Goal: Task Accomplishment & Management: Complete application form

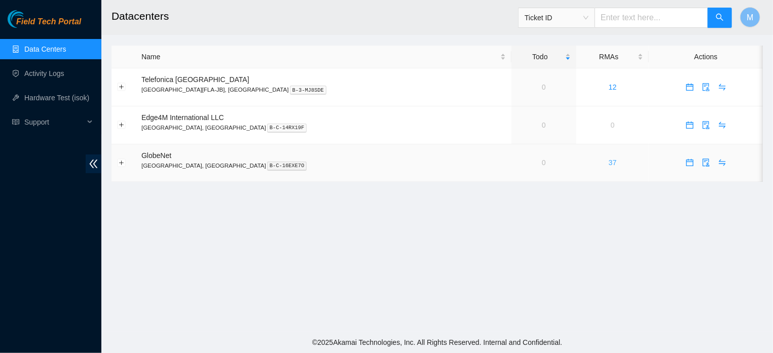
click at [609, 164] on link "37" at bounding box center [613, 163] width 8 height 8
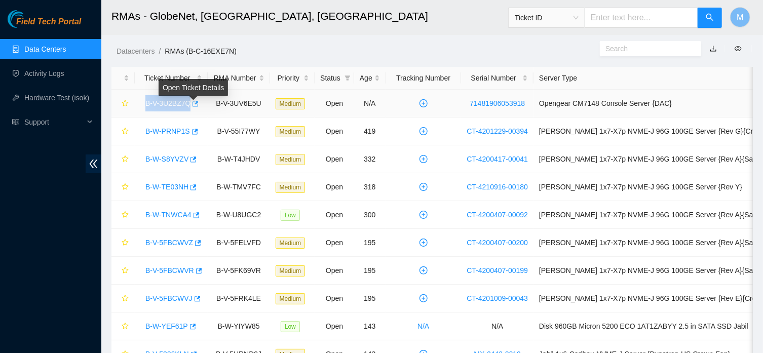
drag, startPoint x: 139, startPoint y: 101, endPoint x: 195, endPoint y: 111, distance: 56.2
copy link "B-V-3U2BZ7Q"
click at [150, 100] on link "B-V-3U2BZ7Q" at bounding box center [167, 103] width 45 height 8
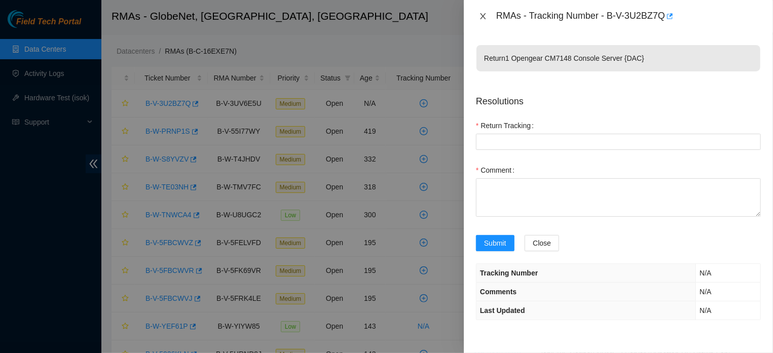
click at [480, 15] on icon "close" at bounding box center [483, 16] width 8 height 8
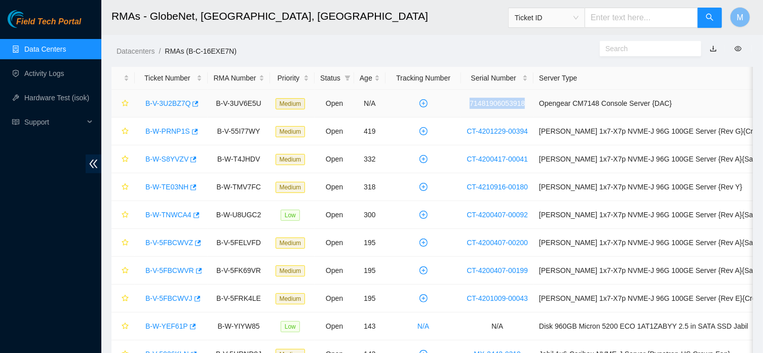
drag, startPoint x: 477, startPoint y: 106, endPoint x: 530, endPoint y: 105, distance: 53.2
click at [530, 105] on td "71481906053918" at bounding box center [497, 104] width 72 height 28
click at [170, 100] on link "B-V-3U2BZ7Q" at bounding box center [167, 103] width 45 height 8
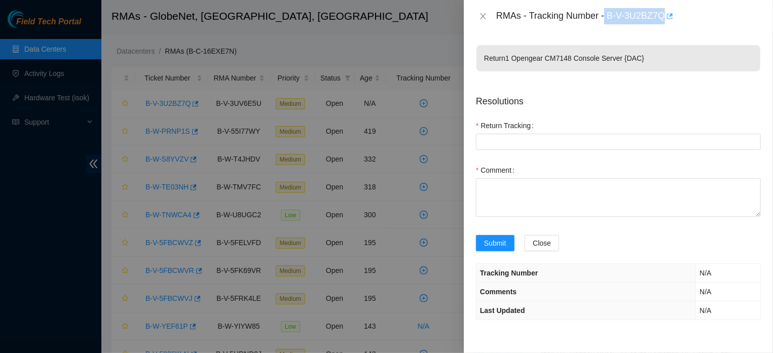
drag, startPoint x: 601, startPoint y: 15, endPoint x: 661, endPoint y: 21, distance: 61.1
copy div "B-V-3U2BZ7Q"
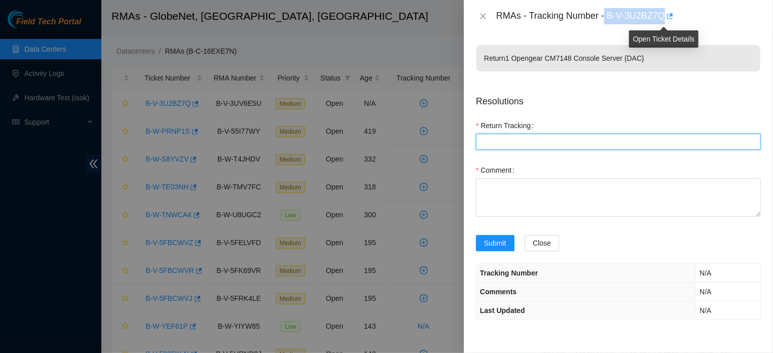
click at [590, 150] on Tracking "Return Tracking" at bounding box center [618, 142] width 285 height 16
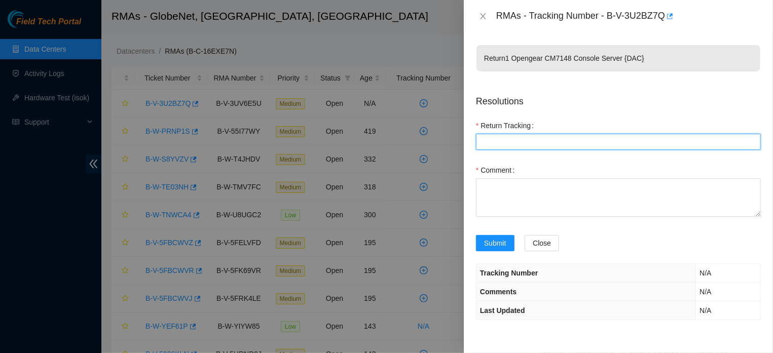
paste Tracking "B-V-3U2BZ7Q"
type Tracking "B-V-3U2BZ7Q"
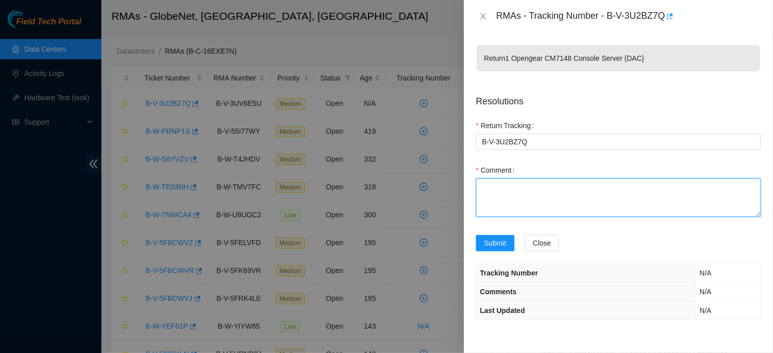
click at [539, 191] on textarea "Comment" at bounding box center [618, 197] width 285 height 39
click at [495, 195] on textarea "Comment" at bounding box center [618, 197] width 285 height 39
paste textarea "the equipment (opengear) was located"
type textarea "the equipment (opengear) was located"
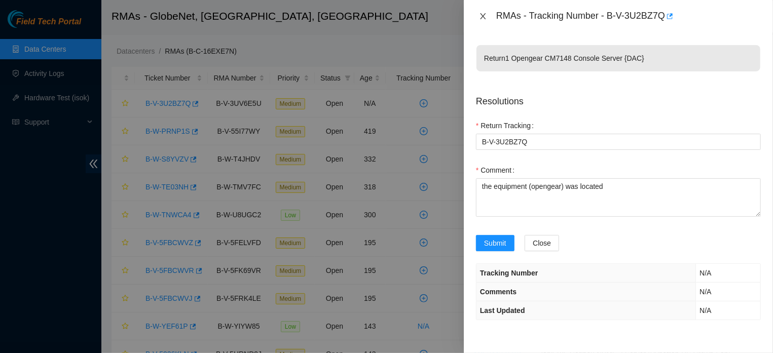
click at [483, 18] on icon "close" at bounding box center [483, 16] width 8 height 8
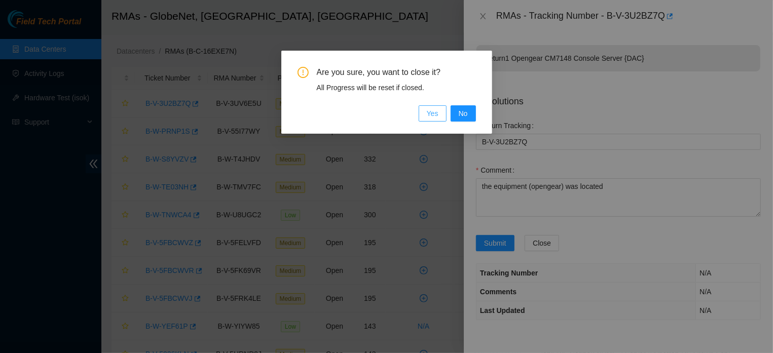
click at [437, 112] on span "Yes" at bounding box center [433, 113] width 12 height 11
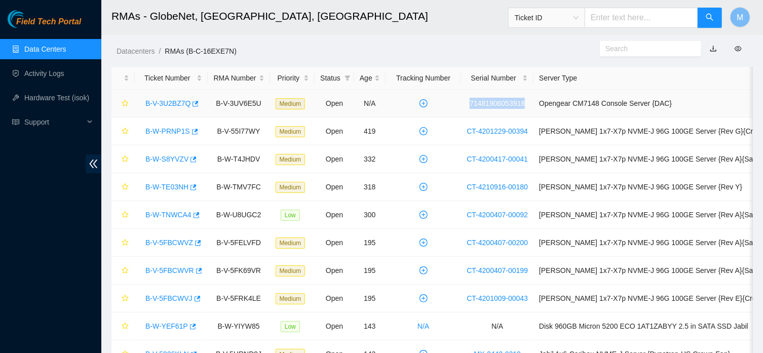
drag, startPoint x: 469, startPoint y: 102, endPoint x: 530, endPoint y: 108, distance: 60.6
click at [530, 108] on td "71481906053918" at bounding box center [497, 104] width 72 height 28
copy link "71481906053918"
click at [160, 102] on link "B-V-3U2BZ7Q" at bounding box center [167, 103] width 45 height 8
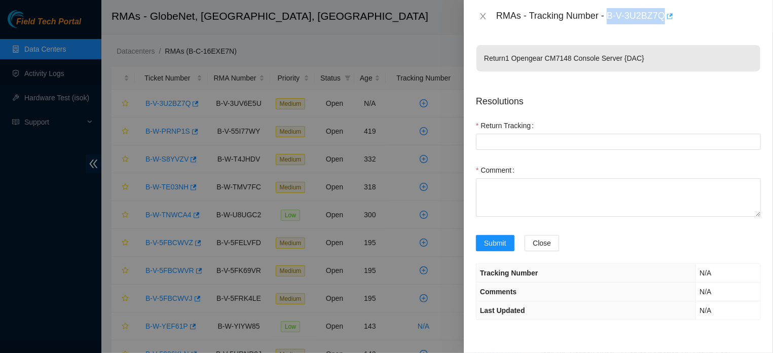
drag, startPoint x: 603, startPoint y: 19, endPoint x: 660, endPoint y: 20, distance: 57.8
copy div "B-V-3U2BZ7Q"
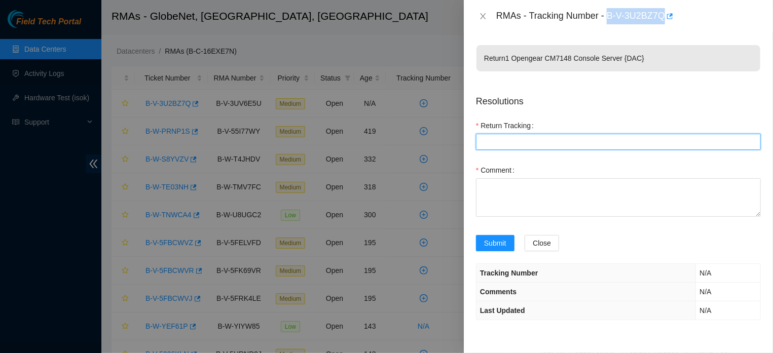
click at [548, 139] on Tracking "Return Tracking" at bounding box center [618, 142] width 285 height 16
paste Tracking "B-V-3U2BZ7Q"
type Tracking "B-V-3U2BZ7Q"
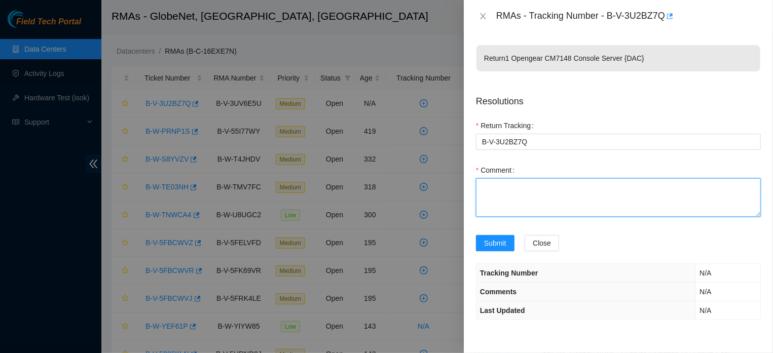
click at [537, 195] on textarea "Comment" at bounding box center [618, 197] width 285 height 39
click at [537, 191] on textarea "Comment" at bounding box center [618, 197] width 285 height 39
paste textarea "the equipment (opengear) was located"
type textarea "the equipment (opengear) was located"
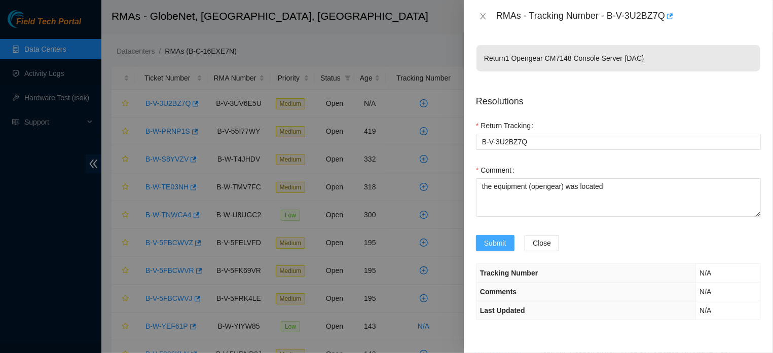
click at [504, 249] on span "Submit" at bounding box center [495, 243] width 22 height 11
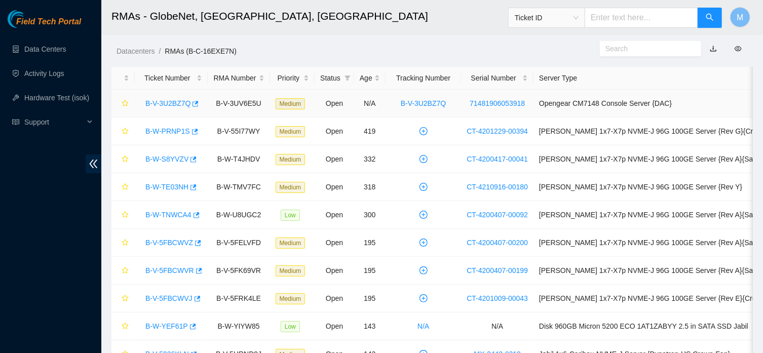
click at [160, 101] on link "B-V-3U2BZ7Q" at bounding box center [167, 103] width 45 height 8
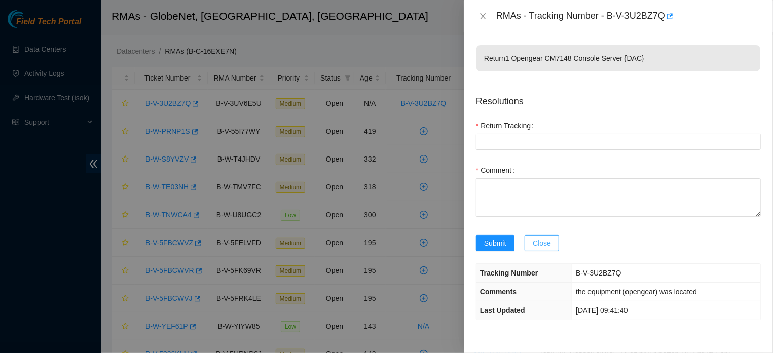
click at [545, 249] on span "Close" at bounding box center [542, 243] width 18 height 11
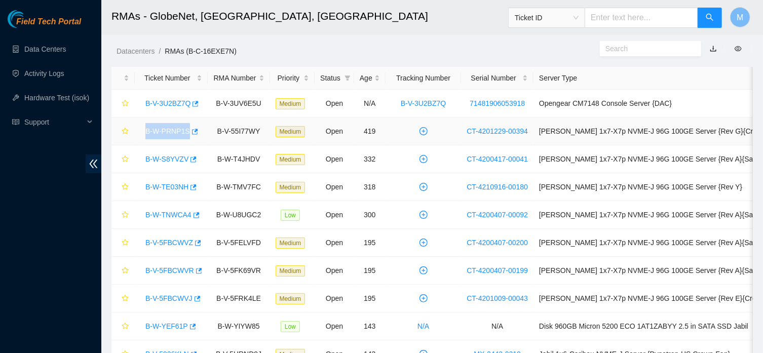
drag, startPoint x: 156, startPoint y: 131, endPoint x: 196, endPoint y: 139, distance: 40.8
click at [196, 139] on div "B-W-PRNP1S" at bounding box center [171, 131] width 62 height 16
copy link "B-W-PRNP1S"
click at [157, 132] on link "B-W-PRNP1S" at bounding box center [167, 131] width 45 height 8
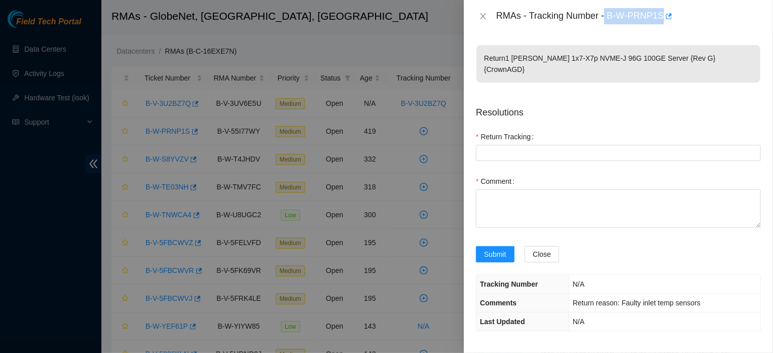
drag, startPoint x: 602, startPoint y: 16, endPoint x: 656, endPoint y: 24, distance: 54.8
click at [656, 24] on div "RMAs - Tracking Number - B-W-PRNP1S" at bounding box center [628, 16] width 265 height 16
copy div "B-W-PRNP1S"
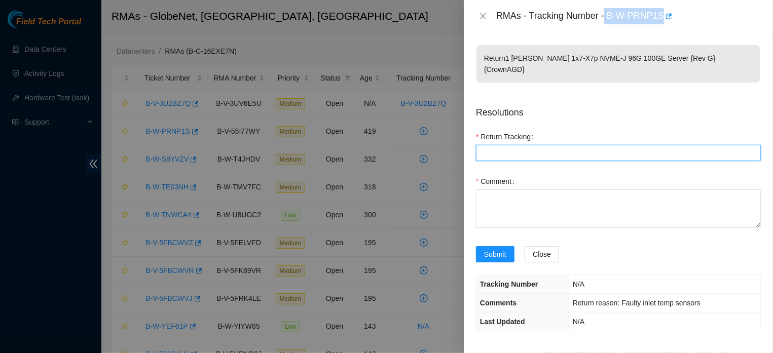
click at [578, 146] on Tracking "Return Tracking" at bounding box center [618, 153] width 285 height 16
paste Tracking "B-W-PRNP1S"
type Tracking "B-W-PRNP1S"
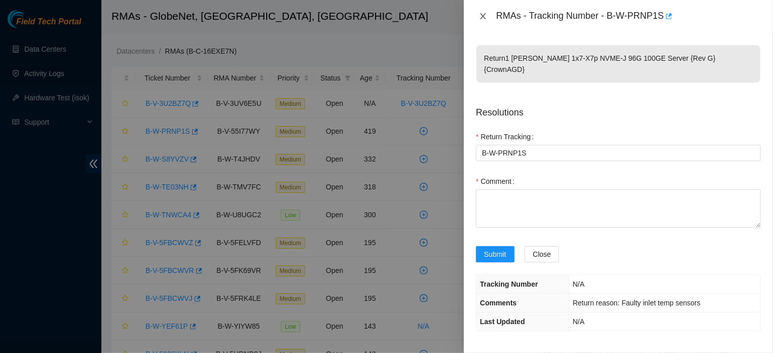
click at [481, 16] on icon "close" at bounding box center [483, 16] width 6 height 6
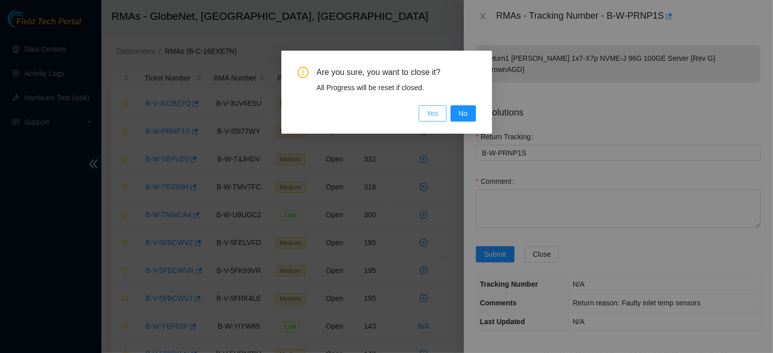
click at [432, 118] on span "Yes" at bounding box center [433, 113] width 12 height 11
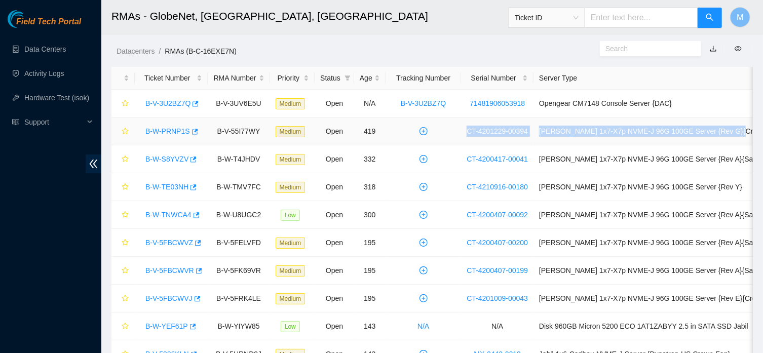
drag, startPoint x: 464, startPoint y: 131, endPoint x: 743, endPoint y: 134, distance: 278.8
click at [743, 134] on tr "B-W-PRNP1S B-V-55I77WY Medium Open 419 CT-4201229-00394 Ciara 1x7-X7p NVME-J 96…" at bounding box center [450, 132] width 678 height 28
copy tr "CT-4201229-00394 Ciara 1x7-X7p NVME-J 96G 100GE Server {Rev G}{CrownAGD"
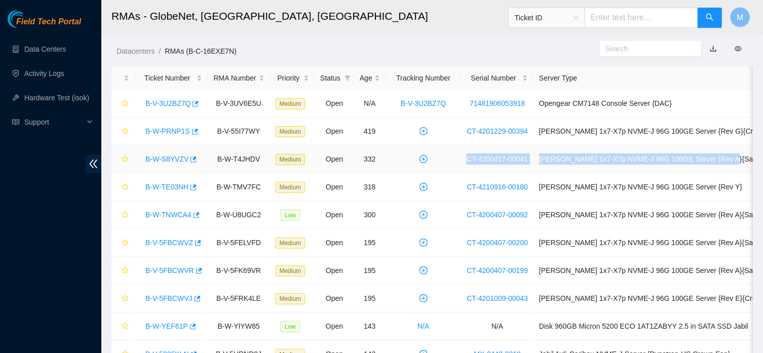
drag, startPoint x: 465, startPoint y: 162, endPoint x: 741, endPoint y: 166, distance: 276.2
click at [741, 166] on tr "B-W-S8YVZV B-W-T4JHDV Medium Open 332 CT-4200417-00041 Ciara 1x7-X7p NVME-J 96G…" at bounding box center [450, 159] width 678 height 28
copy tr "CT-4200417-00041 Ciara 1x7-X7p NVME-J 96G 100GE Server {Rev A}{Sanyo}"
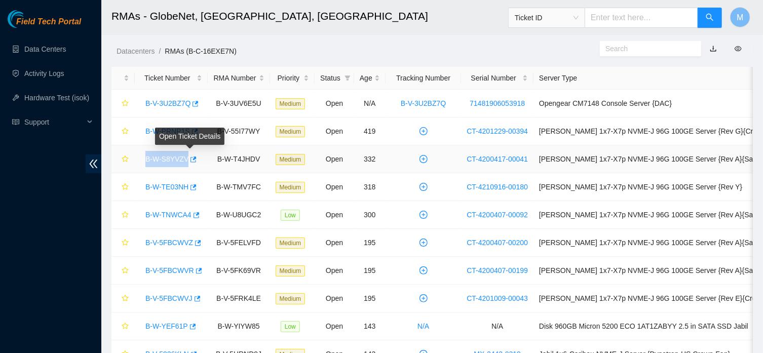
drag, startPoint x: 139, startPoint y: 160, endPoint x: 197, endPoint y: 165, distance: 58.5
click at [197, 165] on td "B-W-S8YVZV" at bounding box center [171, 159] width 73 height 28
copy link "B-W-S8YVZV"
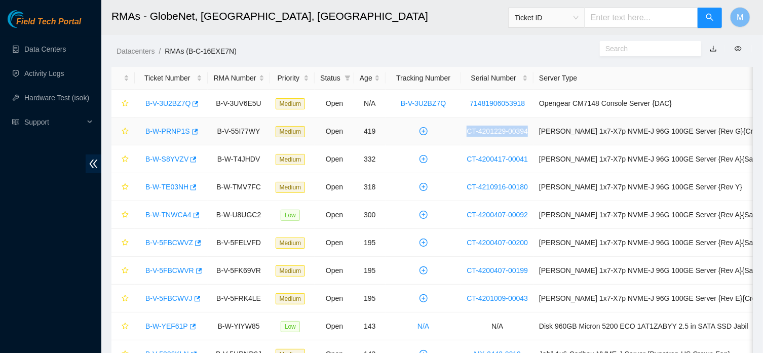
drag, startPoint x: 469, startPoint y: 130, endPoint x: 536, endPoint y: 138, distance: 66.8
click at [534, 138] on td "CT-4201229-00394" at bounding box center [497, 132] width 72 height 28
copy link "CT-4201229-00394"
click at [45, 94] on link "Hardware Test (isok)" at bounding box center [56, 98] width 65 height 8
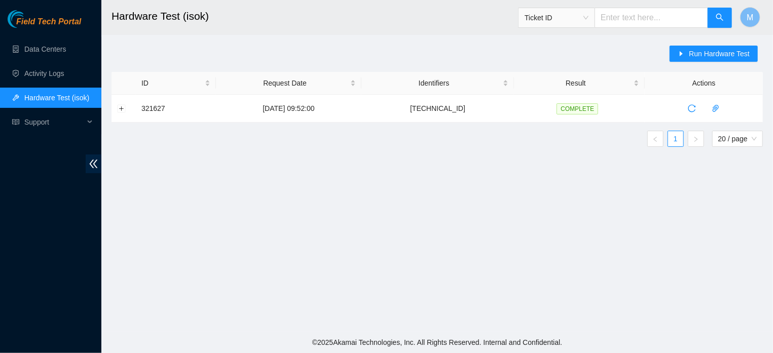
click at [625, 13] on input "text" at bounding box center [651, 18] width 114 height 20
paste input "CT-4201229-00394"
type input "CT-4201229-00394"
click at [717, 13] on button "button" at bounding box center [719, 18] width 24 height 20
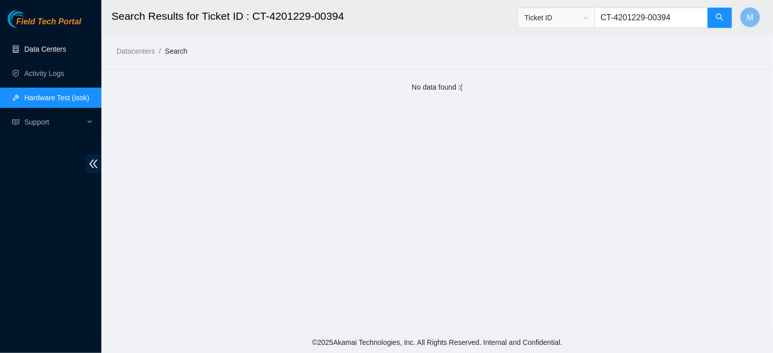
click at [57, 47] on link "Data Centers" at bounding box center [45, 49] width 42 height 8
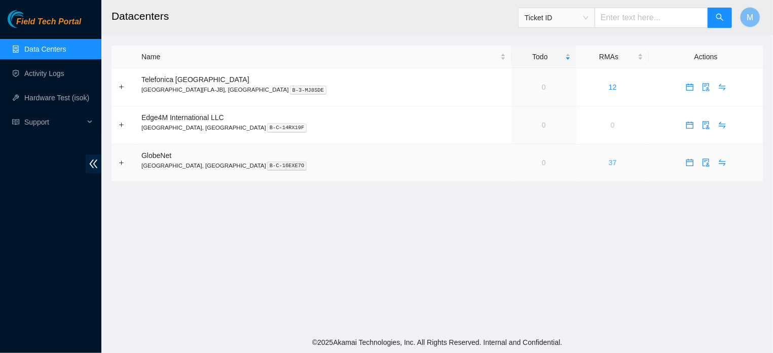
click at [609, 166] on link "37" at bounding box center [613, 163] width 8 height 8
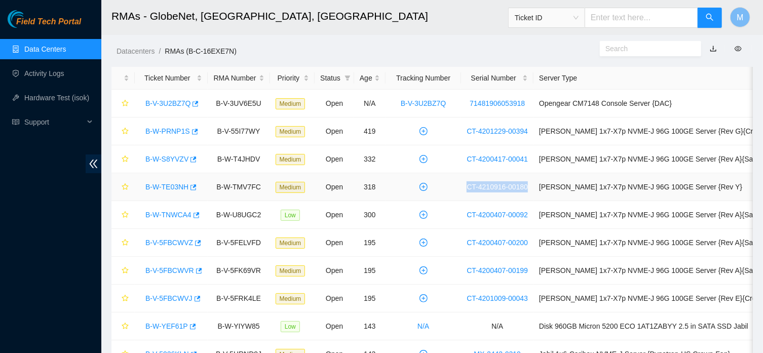
drag, startPoint x: 467, startPoint y: 184, endPoint x: 532, endPoint y: 197, distance: 66.2
click at [532, 197] on td "CT-4210916-00180" at bounding box center [497, 187] width 72 height 28
click at [65, 100] on link "Hardware Test (isok)" at bounding box center [56, 98] width 65 height 8
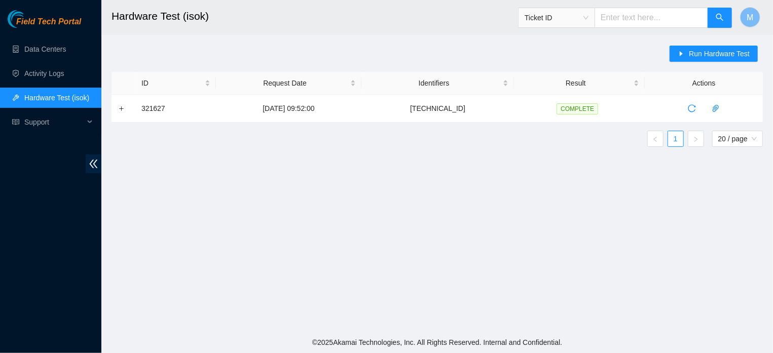
click at [645, 19] on input "text" at bounding box center [651, 18] width 114 height 20
paste input "CT-4210916-00180"
type input "CT-4210916-00180"
click at [727, 21] on button "button" at bounding box center [719, 18] width 24 height 20
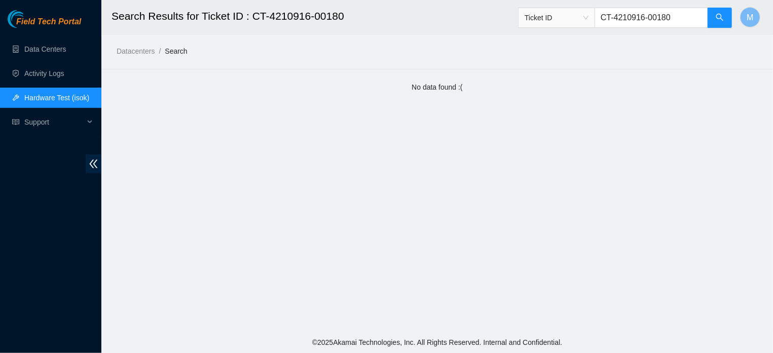
click at [66, 99] on link "Hardware Test (isok)" at bounding box center [56, 98] width 65 height 8
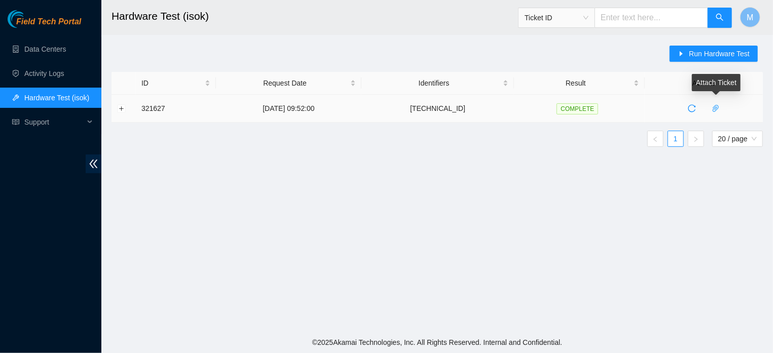
click at [715, 107] on icon "paper-clip" at bounding box center [716, 108] width 6 height 7
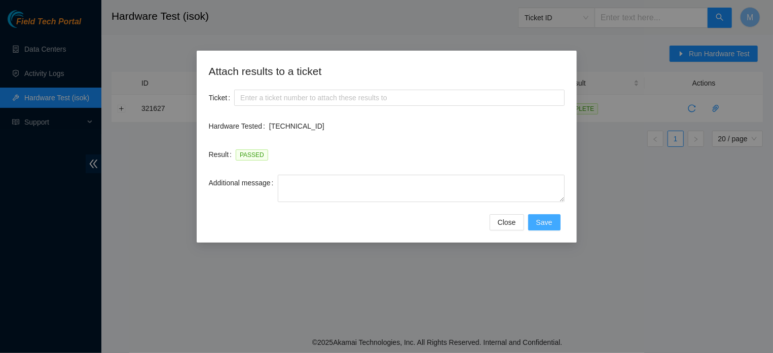
click at [539, 228] on span "Save" at bounding box center [544, 222] width 16 height 11
click at [501, 228] on span "Close" at bounding box center [507, 222] width 18 height 11
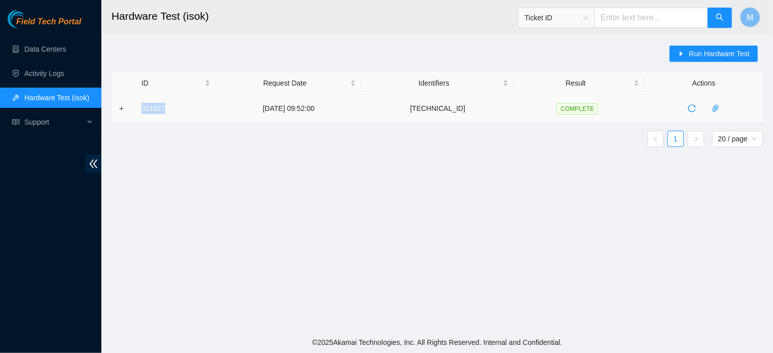
drag, startPoint x: 166, startPoint y: 106, endPoint x: 139, endPoint y: 108, distance: 27.4
click at [139, 108] on td "321627" at bounding box center [176, 109] width 80 height 28
copy td "321627"
click at [588, 20] on span "Ticket ID" at bounding box center [557, 17] width 64 height 15
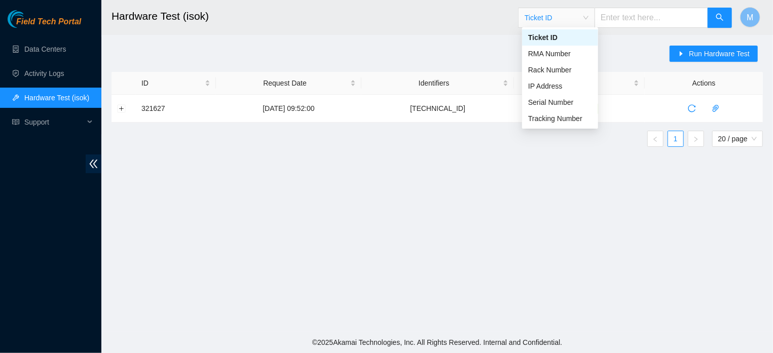
click at [588, 20] on span "Ticket ID" at bounding box center [557, 17] width 64 height 15
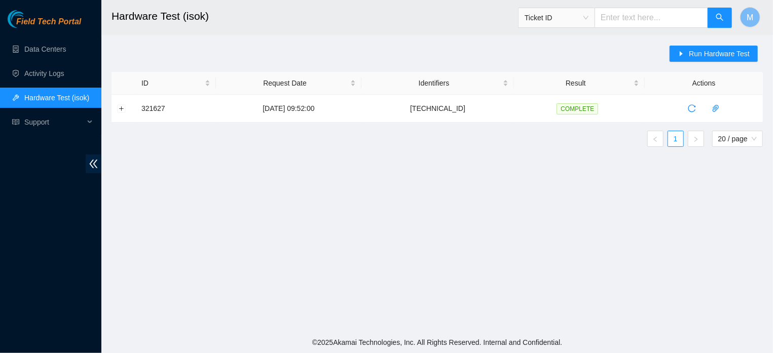
click at [651, 13] on input "text" at bounding box center [651, 18] width 114 height 20
paste input "321627"
type input "321627"
click at [718, 22] on span "search" at bounding box center [720, 18] width 8 height 10
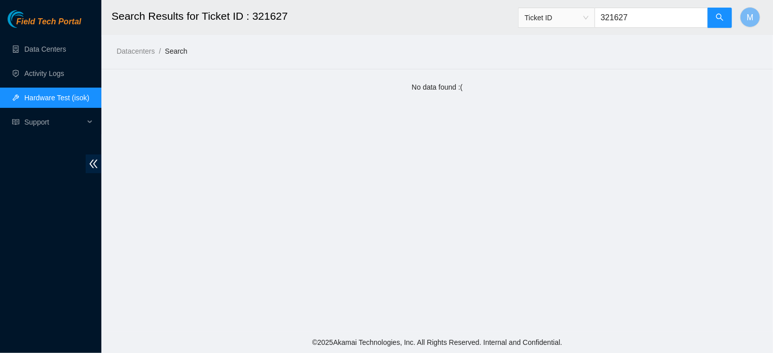
click at [64, 98] on link "Hardware Test (isok)" at bounding box center [56, 98] width 65 height 8
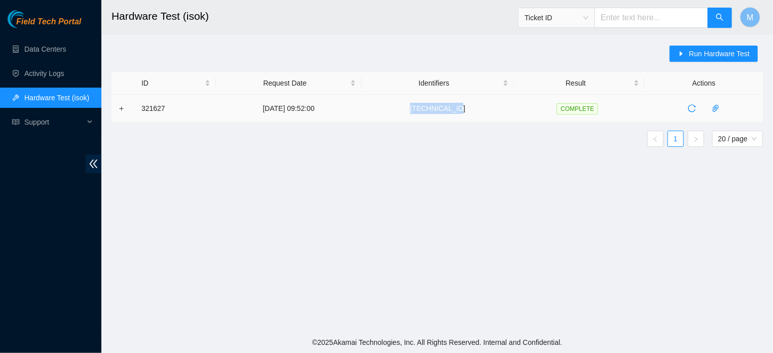
drag, startPoint x: 436, startPoint y: 107, endPoint x: 489, endPoint y: 116, distance: 53.4
click at [489, 116] on td "[TECHNICAL_ID]" at bounding box center [437, 109] width 153 height 28
copy td "[TECHNICAL_ID]"
click at [633, 21] on input "text" at bounding box center [651, 18] width 114 height 20
paste input "[TECHNICAL_ID]"
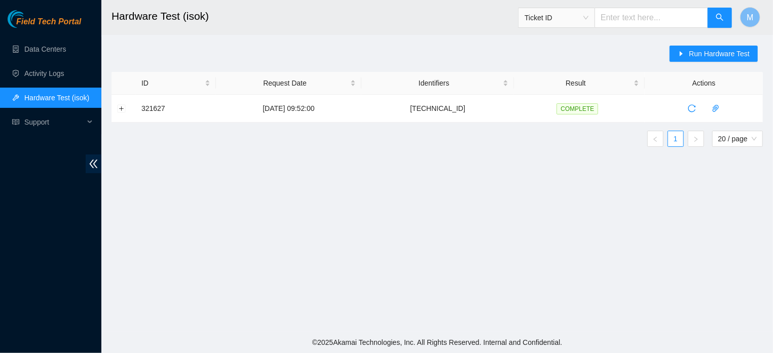
type input "[TECHNICAL_ID]"
click at [724, 16] on icon "search" at bounding box center [720, 17] width 8 height 8
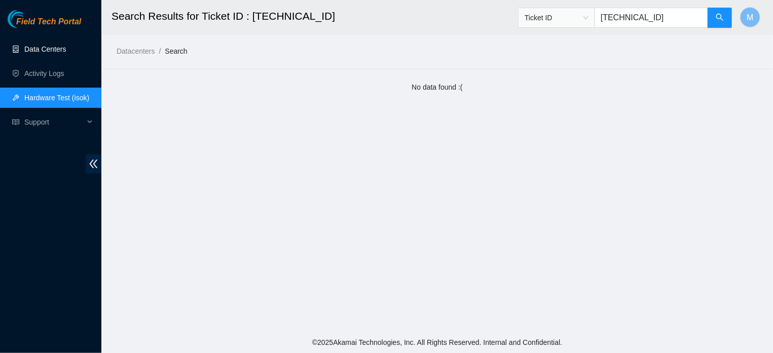
click at [50, 53] on link "Data Centers" at bounding box center [45, 49] width 42 height 8
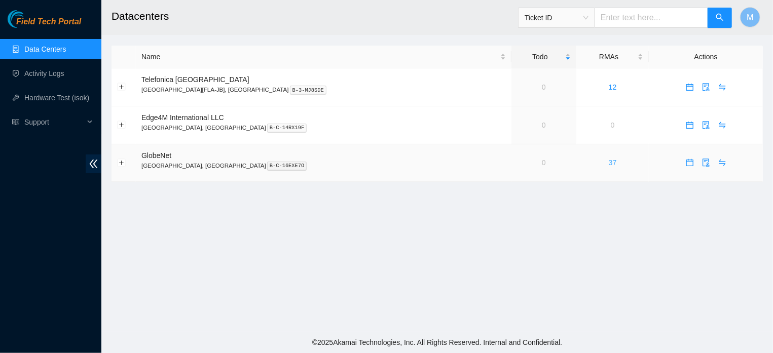
click at [609, 165] on link "37" at bounding box center [613, 163] width 8 height 8
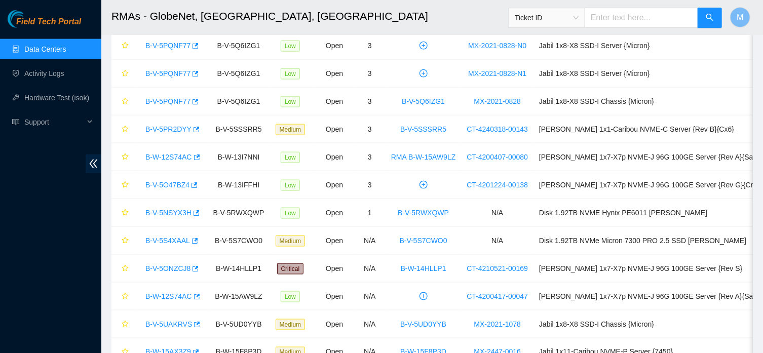
scroll to position [649, 0]
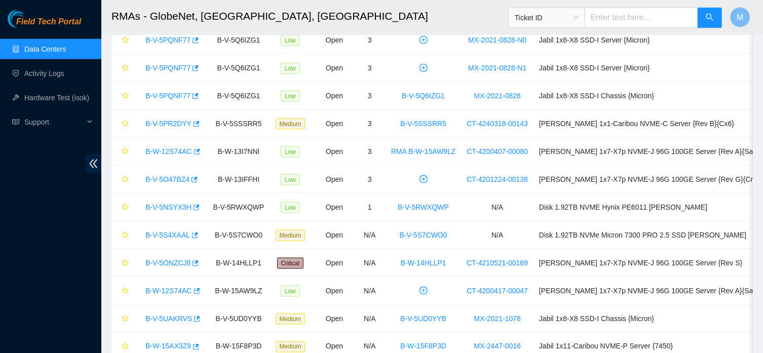
drag, startPoint x: 762, startPoint y: 257, endPoint x: 772, endPoint y: 303, distance: 47.3
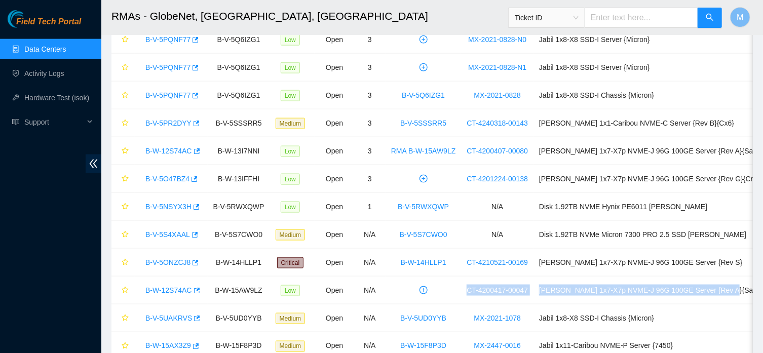
scroll to position [811, 0]
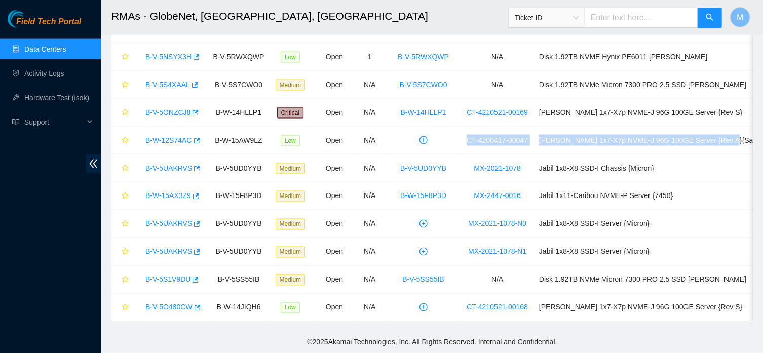
click at [623, 332] on footer "© 2025 Akamai Technologies, Inc. All Rights Reserved. Internal and Confidential." at bounding box center [432, 342] width 662 height 21
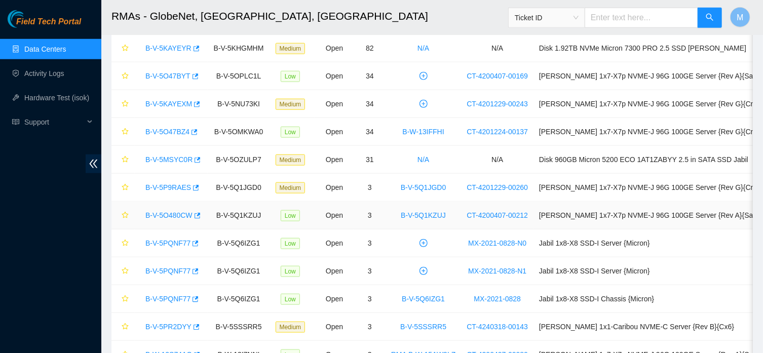
scroll to position [434, 0]
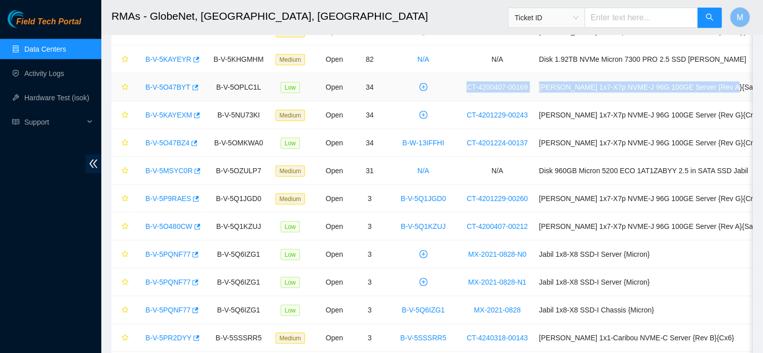
drag, startPoint x: 466, startPoint y: 89, endPoint x: 740, endPoint y: 89, distance: 274.7
click at [740, 89] on tr "B-V-5O47BYT B-V-5OPLC1L Low Open 34 CT-4200407-00169 Ciara 1x7-X7p NVME-J 96G 1…" at bounding box center [450, 87] width 678 height 28
copy tr "CT-4200407-00169 Ciara 1x7-X7p NVME-J 96G 100GE Server {Rev A}{Sanyo}"
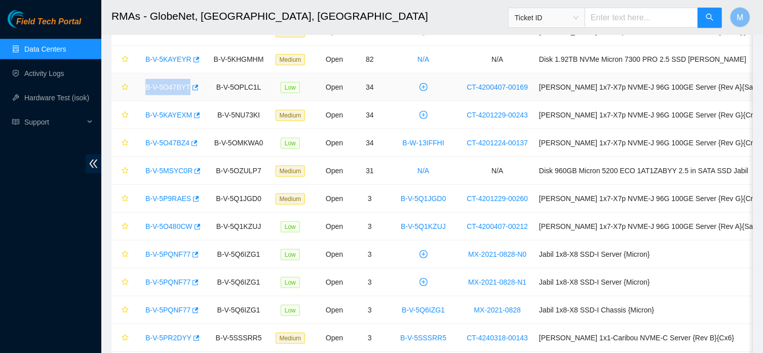
drag, startPoint x: 139, startPoint y: 88, endPoint x: 189, endPoint y: 97, distance: 50.0
click at [189, 97] on td "B-V-5O47BYT" at bounding box center [171, 87] width 73 height 28
copy link "B-V-5O47BYT"
click at [160, 86] on link "B-V-5O47BYT" at bounding box center [167, 87] width 45 height 8
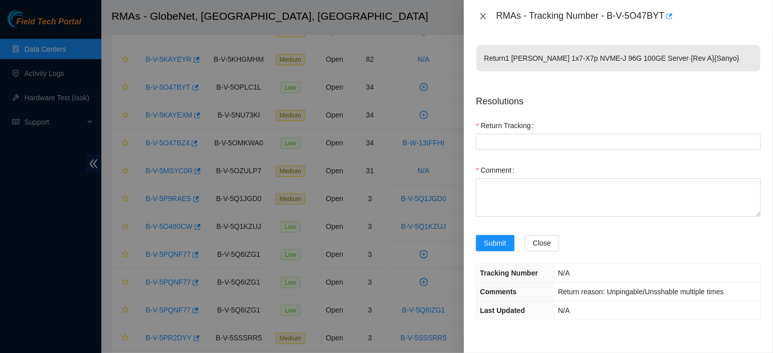
click at [477, 14] on button "Close" at bounding box center [483, 17] width 14 height 10
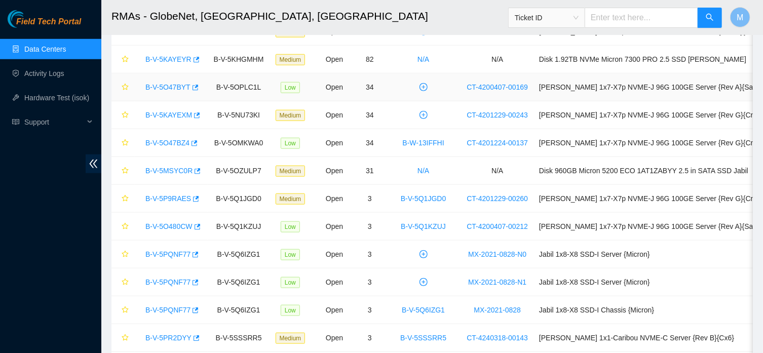
click at [165, 88] on link "B-V-5O47BYT" at bounding box center [167, 87] width 45 height 8
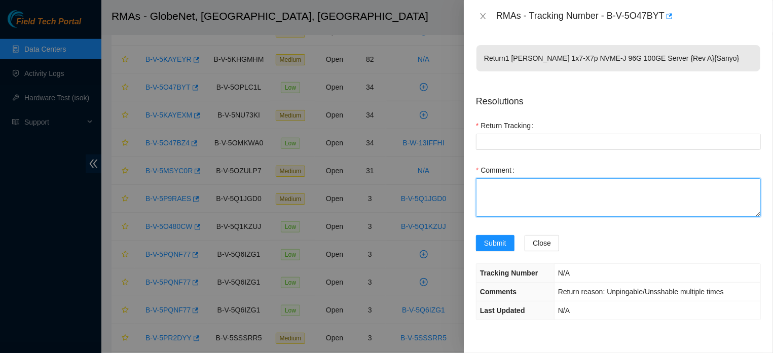
click at [505, 193] on textarea "Comment" at bounding box center [618, 197] width 285 height 39
paste textarea "the equipment (opengear) was located"
type textarea "the equipment (opengear) was located"
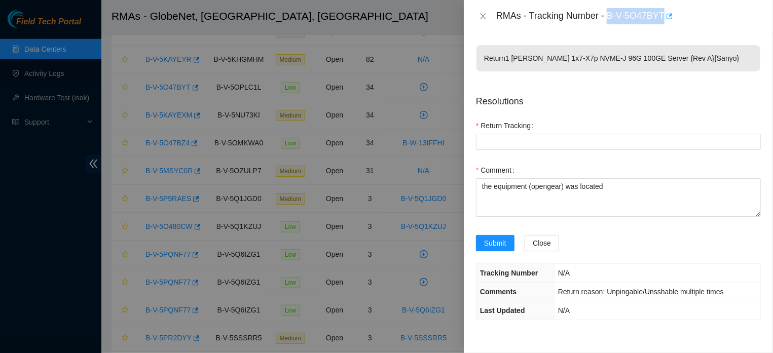
drag, startPoint x: 603, startPoint y: 13, endPoint x: 659, endPoint y: 21, distance: 56.3
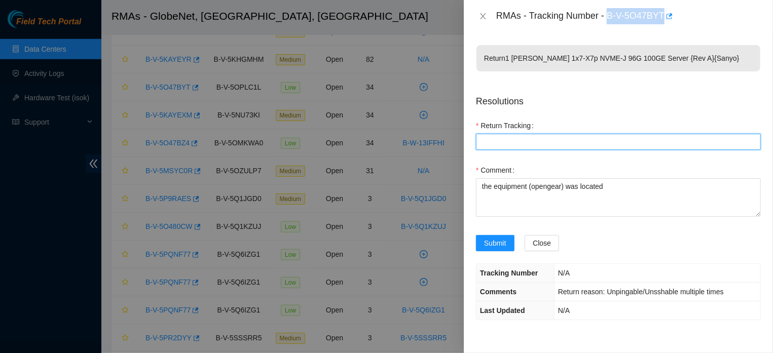
click at [577, 142] on Tracking "Return Tracking" at bounding box center [618, 142] width 285 height 16
paste Tracking "B-V-5O47BYT"
type Tracking "B-V-5O47BYT"
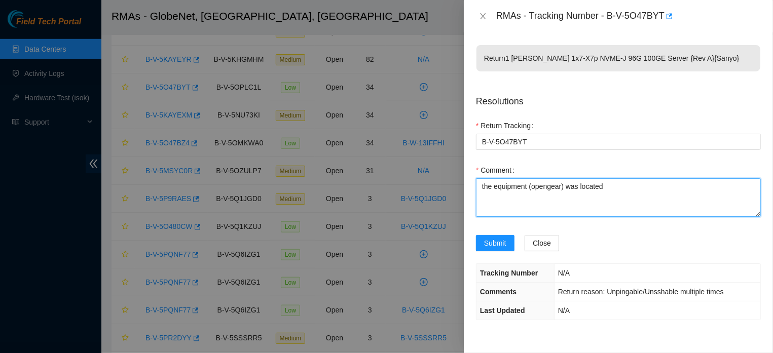
drag, startPoint x: 634, startPoint y: 190, endPoint x: 476, endPoint y: 191, distance: 158.1
click at [476, 191] on textarea "the equipment (opengear) was located" at bounding box center [618, 197] width 285 height 39
paste textarea "the equipment was located"
type textarea "the equipment was located"
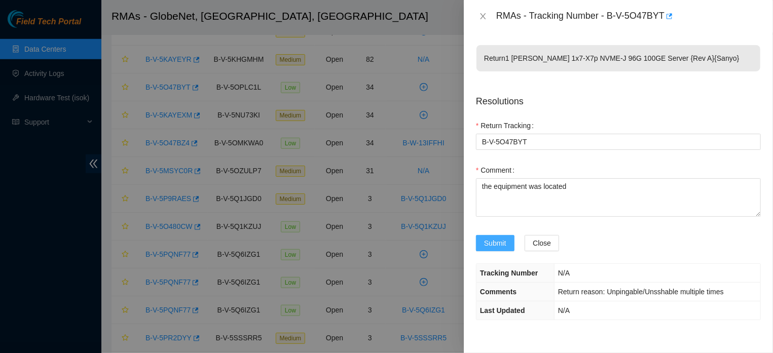
click at [486, 249] on span "Submit" at bounding box center [495, 243] width 22 height 11
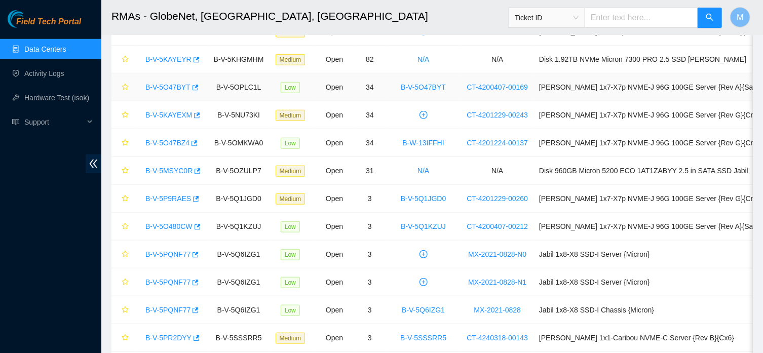
click at [161, 87] on link "B-V-5O47BYT" at bounding box center [167, 87] width 45 height 8
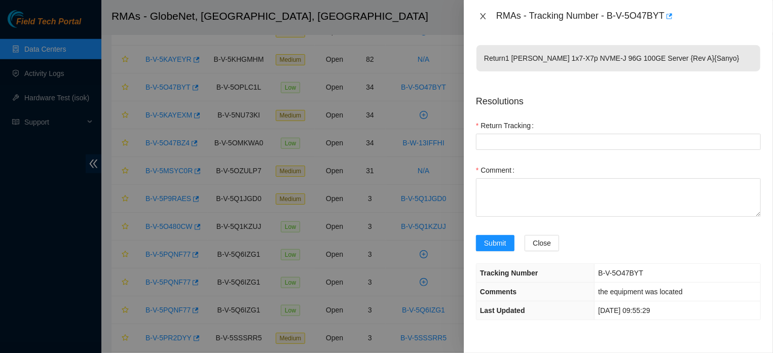
click at [484, 16] on icon "close" at bounding box center [483, 16] width 8 height 8
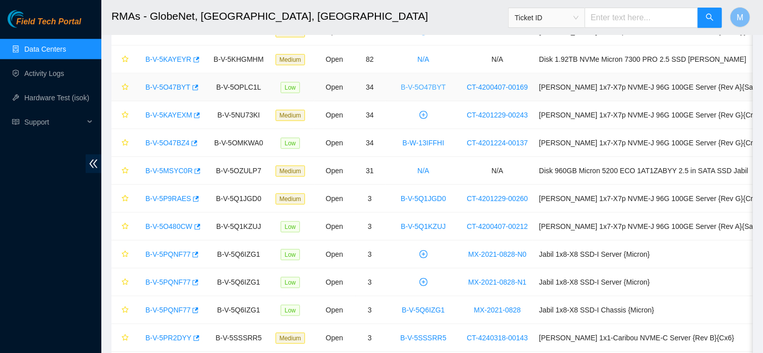
click at [429, 87] on link "B-V-5O47BYT" at bounding box center [423, 87] width 45 height 8
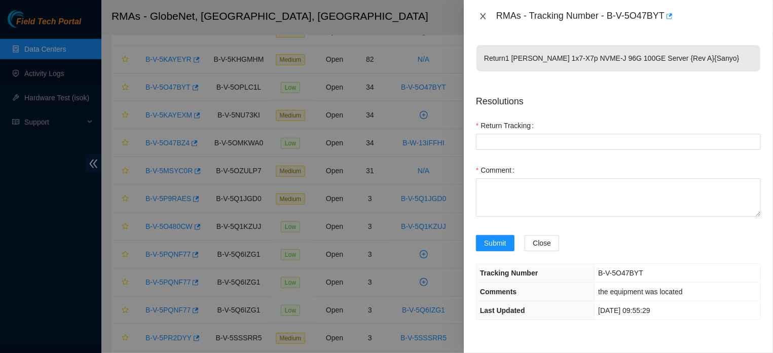
click at [482, 15] on icon "close" at bounding box center [483, 16] width 8 height 8
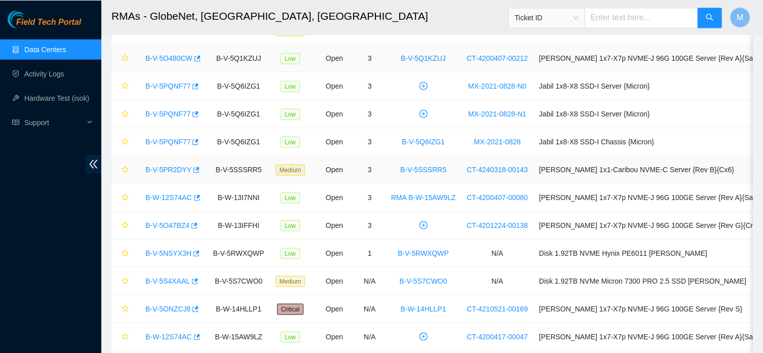
scroll to position [652, 0]
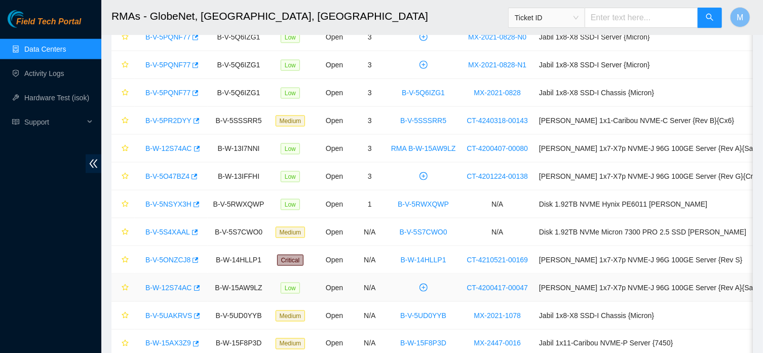
click at [157, 290] on link "B-W-12S74AC" at bounding box center [168, 288] width 47 height 8
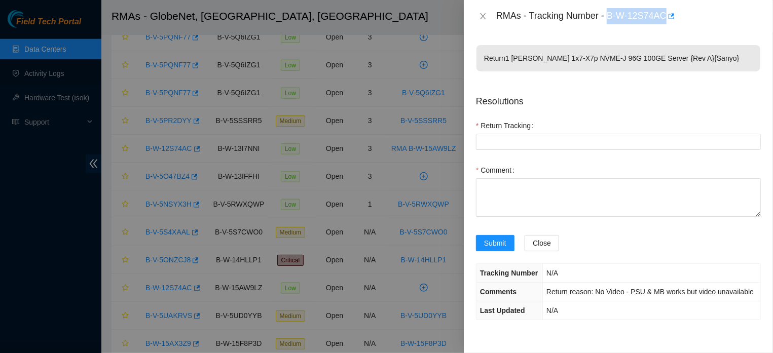
drag, startPoint x: 603, startPoint y: 20, endPoint x: 660, endPoint y: 20, distance: 57.3
click at [660, 20] on div "RMAs - Tracking Number - B-W-12S74AC" at bounding box center [628, 16] width 265 height 16
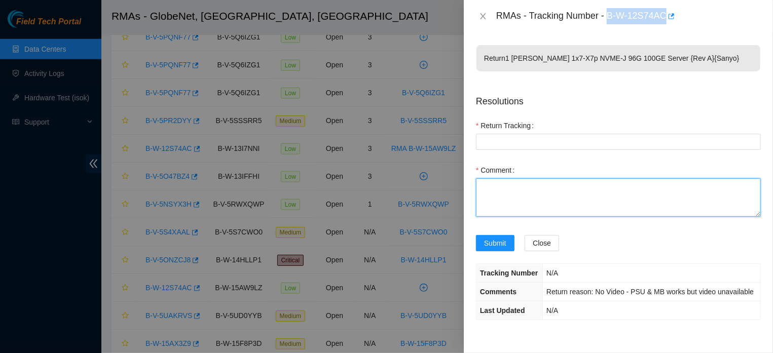
click at [554, 202] on textarea "Comment" at bounding box center [618, 197] width 285 height 39
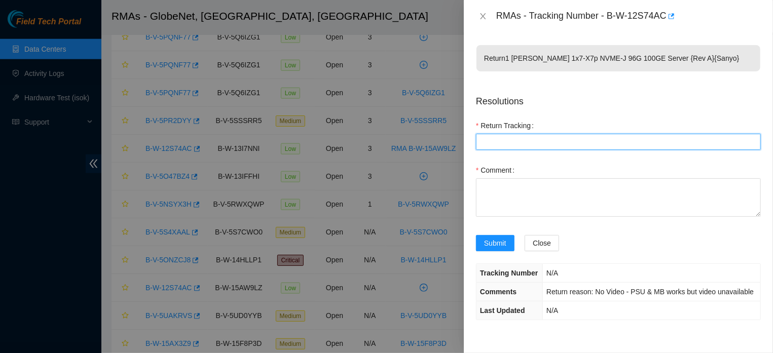
click at [534, 140] on Tracking "Return Tracking" at bounding box center [618, 142] width 285 height 16
paste Tracking "B-W-12S74AC"
type Tracking "B-W-12S74AC"
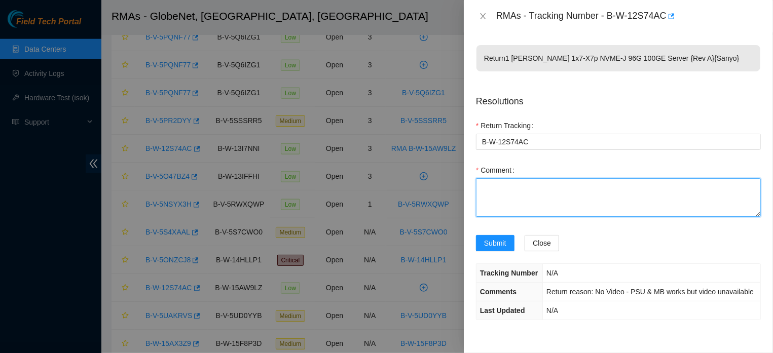
click at [513, 199] on textarea "Comment" at bounding box center [618, 197] width 285 height 39
paste textarea "the equipment was located"
type textarea "the equipment was located"
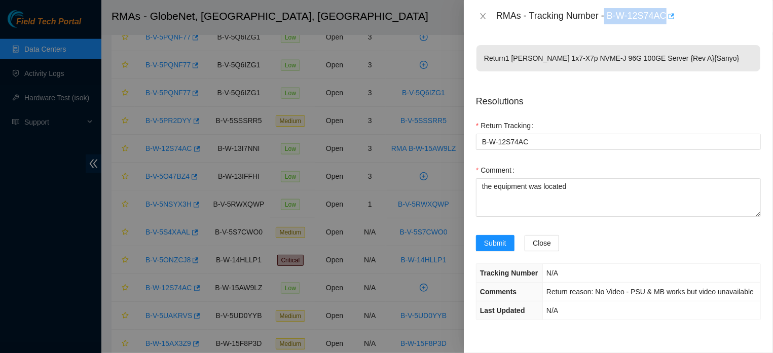
drag, startPoint x: 602, startPoint y: 16, endPoint x: 664, endPoint y: 19, distance: 62.4
click at [496, 249] on span "Submit" at bounding box center [495, 243] width 22 height 11
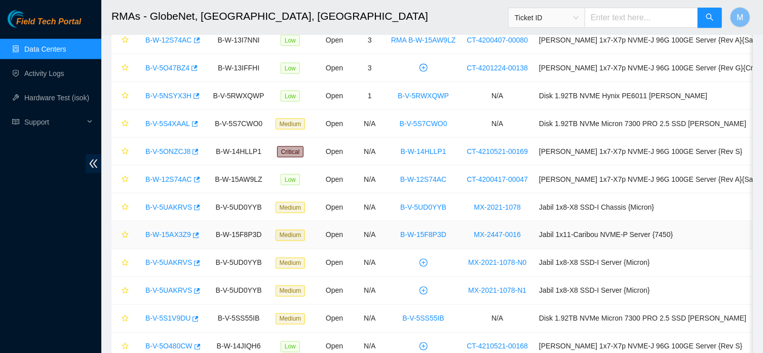
scroll to position [811, 0]
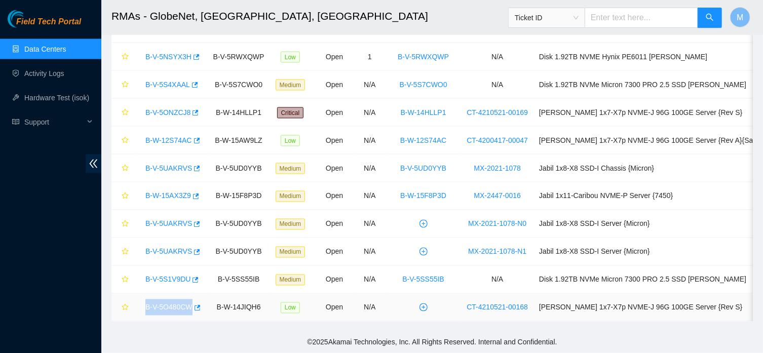
drag, startPoint x: 145, startPoint y: 300, endPoint x: 194, endPoint y: 307, distance: 49.2
click at [194, 307] on td "B-V-5O480CW" at bounding box center [171, 308] width 73 height 28
click at [157, 304] on link "B-V-5O480CW" at bounding box center [168, 308] width 47 height 8
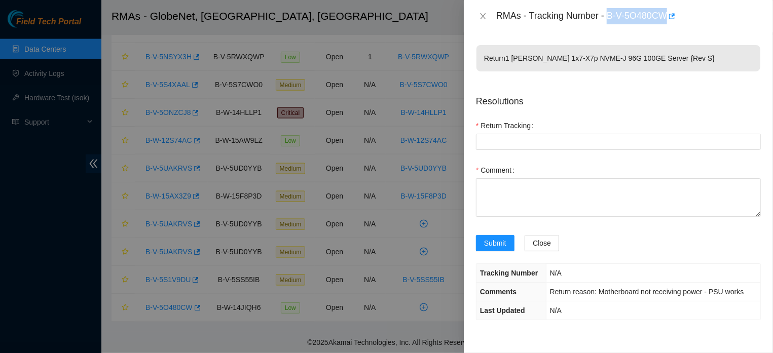
drag, startPoint x: 605, startPoint y: 17, endPoint x: 662, endPoint y: 20, distance: 57.3
click at [662, 20] on div "RMAs - Tracking Number - B-V-5O480CW" at bounding box center [628, 16] width 265 height 16
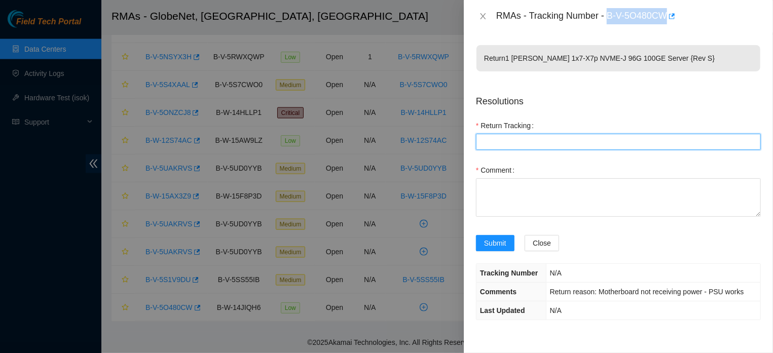
click at [548, 140] on Tracking "Return Tracking" at bounding box center [618, 142] width 285 height 16
paste Tracking "B-V-5O480CW"
type Tracking "B-V-5O480CW"
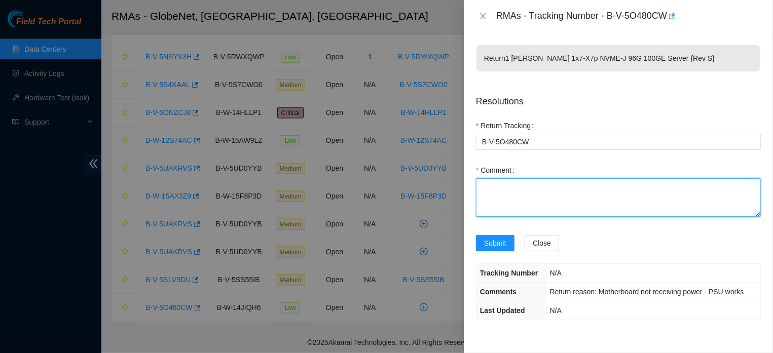
click at [505, 202] on textarea "Comment" at bounding box center [618, 197] width 285 height 39
paste textarea "the equipment was located"
type textarea "the equipment was located"
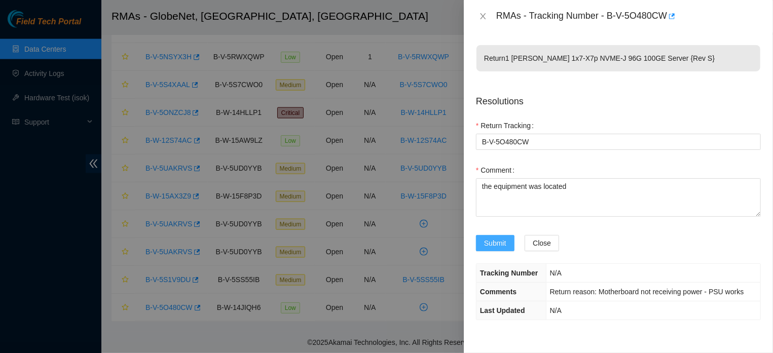
click at [494, 249] on span "Submit" at bounding box center [495, 243] width 22 height 11
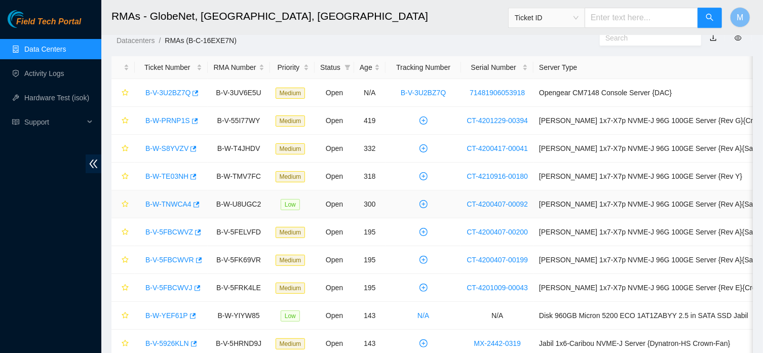
scroll to position [0, 0]
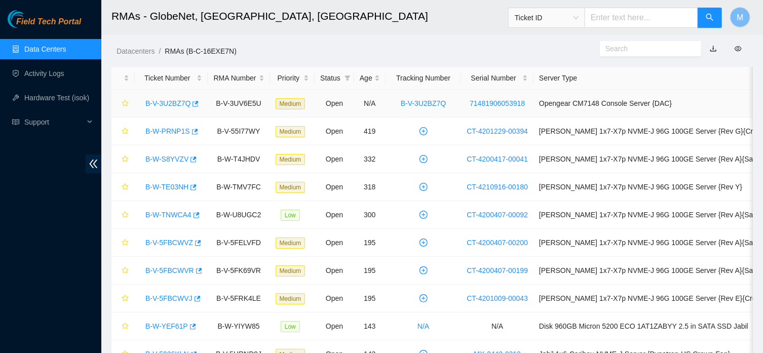
click at [158, 105] on link "B-V-3U2BZ7Q" at bounding box center [167, 103] width 45 height 8
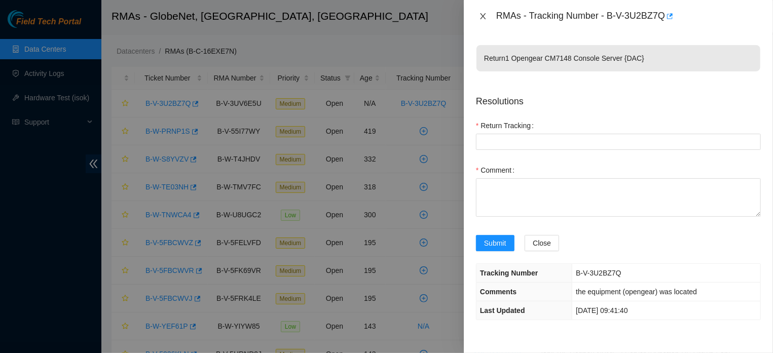
click at [484, 16] on icon "close" at bounding box center [483, 16] width 8 height 8
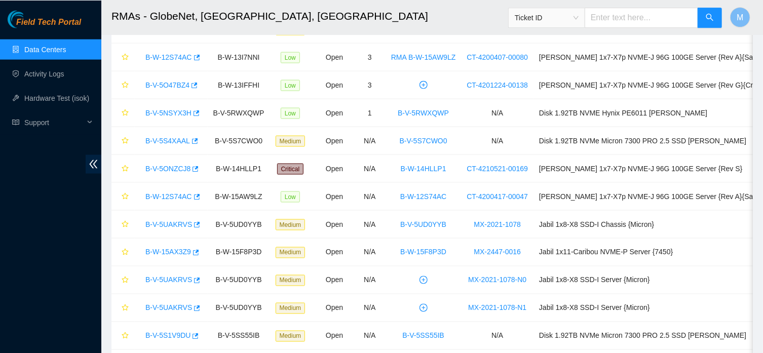
scroll to position [761, 0]
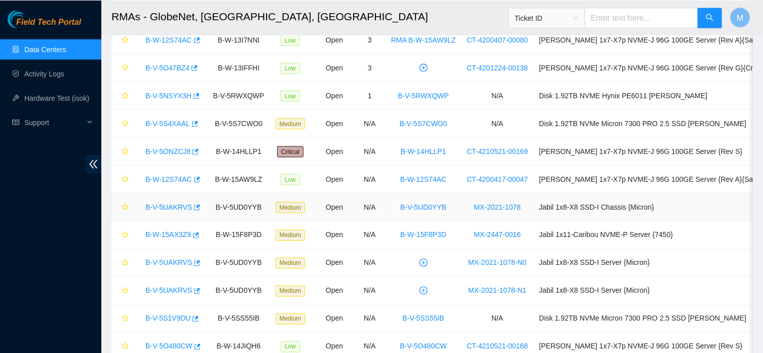
click at [159, 209] on link "B-V-5UAKRVS" at bounding box center [168, 207] width 47 height 8
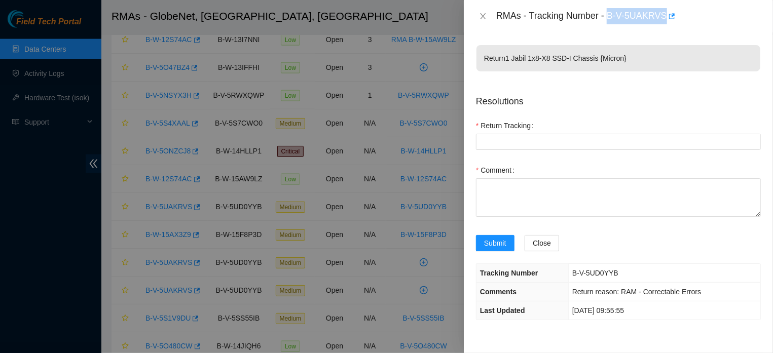
drag, startPoint x: 603, startPoint y: 20, endPoint x: 659, endPoint y: 18, distance: 55.8
click at [659, 18] on div "RMAs - Tracking Number - B-V-5UAKRVS" at bounding box center [628, 16] width 265 height 16
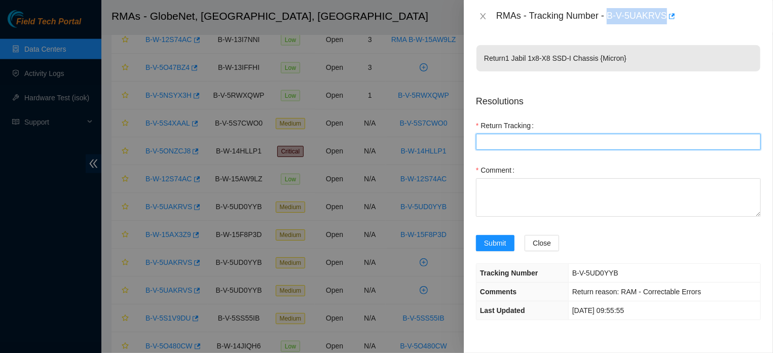
click at [540, 140] on Tracking "Return Tracking" at bounding box center [618, 142] width 285 height 16
paste Tracking "B-V-5UAKRVS"
type Tracking "B-V-5UAKRVS"
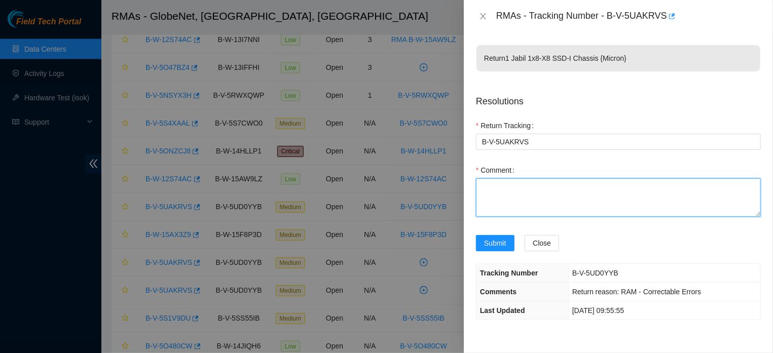
click at [520, 204] on textarea "Comment" at bounding box center [618, 197] width 285 height 39
paste textarea "the equipment was located"
type textarea "the equipment was located"
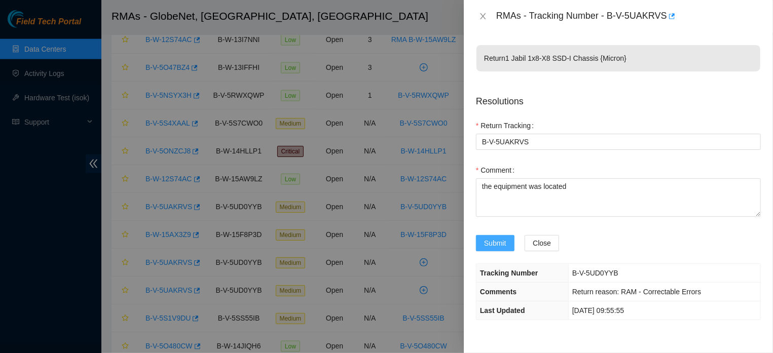
click at [494, 249] on span "Submit" at bounding box center [495, 243] width 22 height 11
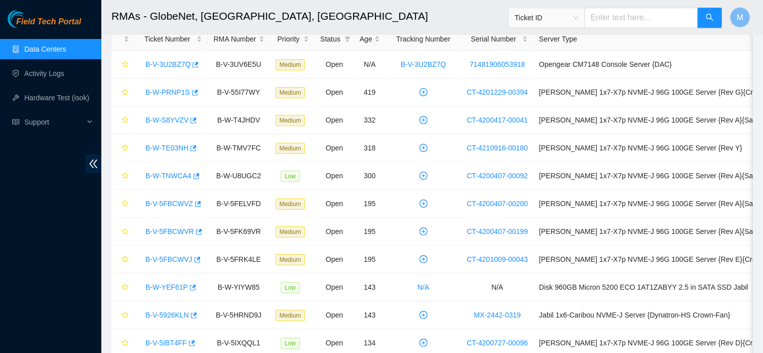
scroll to position [25, 0]
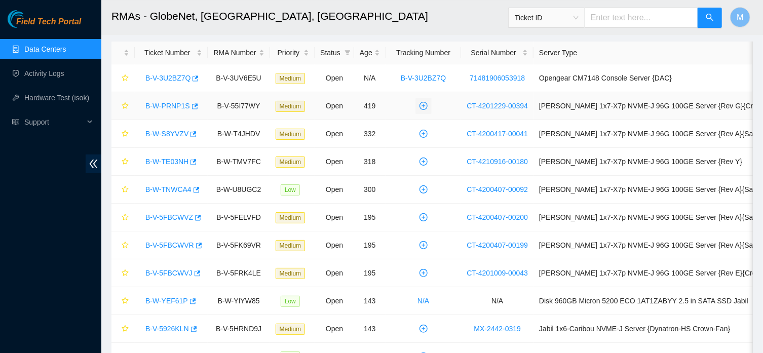
click at [427, 103] on icon "plus-circle" at bounding box center [424, 106] width 8 height 8
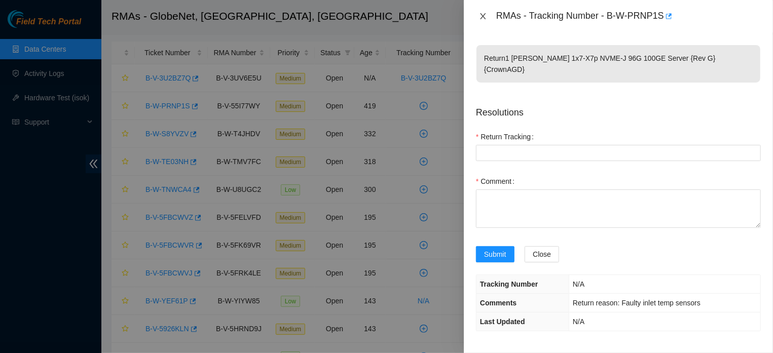
click at [481, 12] on button "Close" at bounding box center [483, 17] width 14 height 10
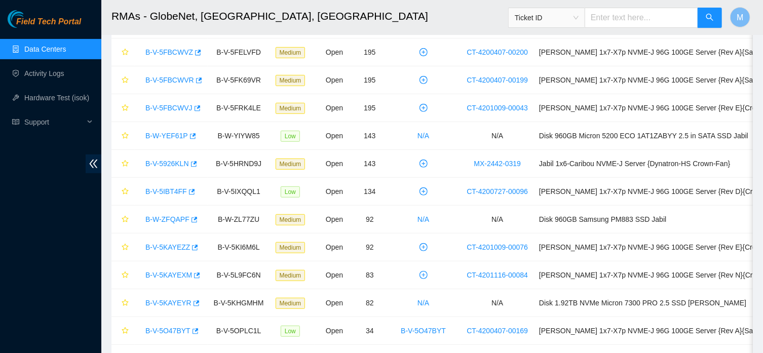
scroll to position [811, 0]
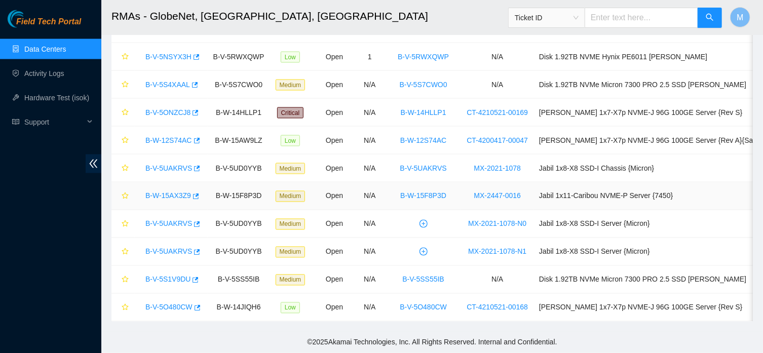
click at [155, 192] on link "B-W-15AX3Z9" at bounding box center [168, 196] width 46 height 8
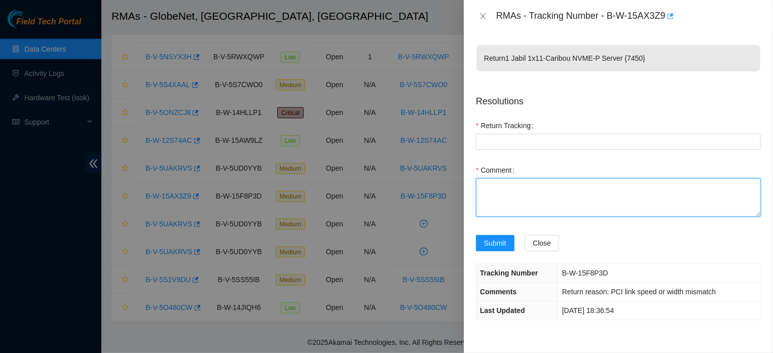
click at [524, 195] on textarea "Comment" at bounding box center [618, 197] width 285 height 39
paste textarea "the equipment was located"
type textarea "the equipment was located"
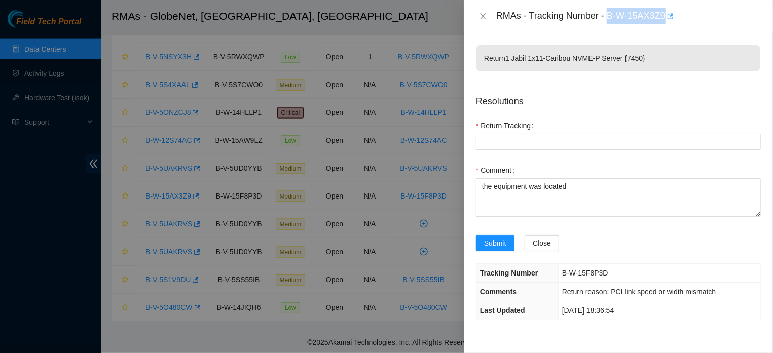
drag, startPoint x: 605, startPoint y: 16, endPoint x: 661, endPoint y: 20, distance: 56.4
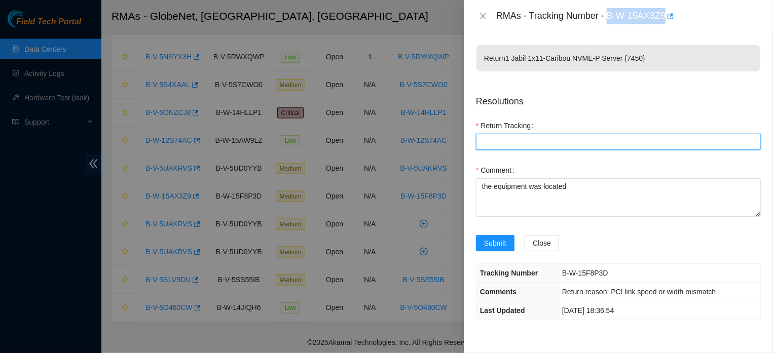
click at [562, 142] on Tracking "Return Tracking" at bounding box center [618, 142] width 285 height 16
paste Tracking "B-W-15AX3Z9"
type Tracking "B-W-15AX3Z9"
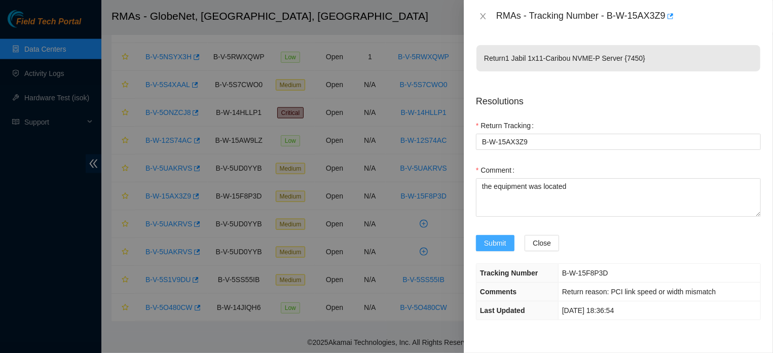
click at [499, 249] on span "Submit" at bounding box center [495, 243] width 22 height 11
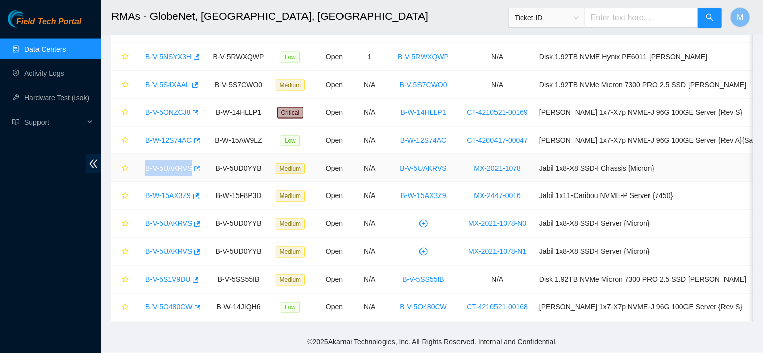
drag, startPoint x: 142, startPoint y: 157, endPoint x: 197, endPoint y: 164, distance: 55.2
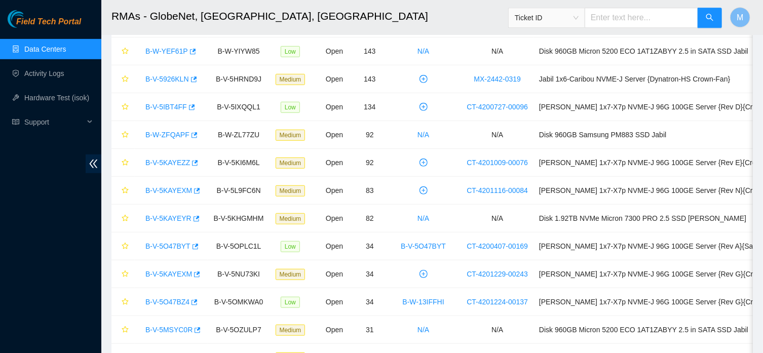
scroll to position [279, 0]
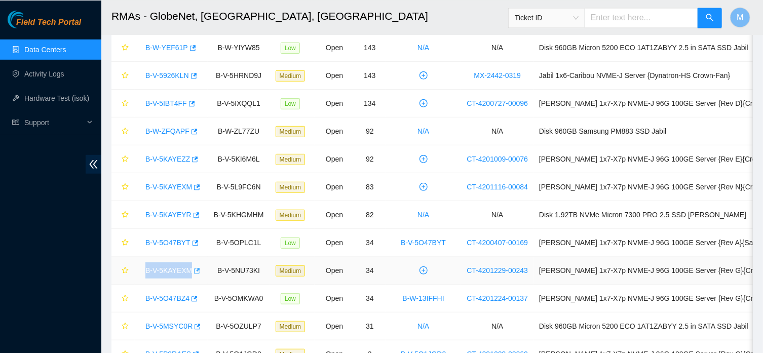
drag, startPoint x: 142, startPoint y: 272, endPoint x: 195, endPoint y: 275, distance: 52.3
click at [170, 269] on link "B-V-5KAYEXM" at bounding box center [168, 270] width 47 height 8
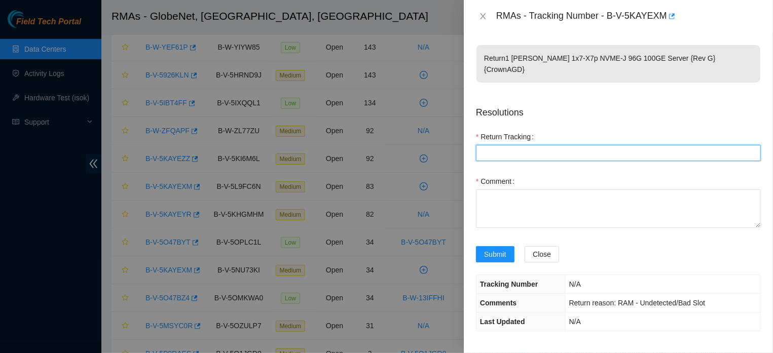
click at [551, 145] on Tracking "Return Tracking" at bounding box center [618, 153] width 285 height 16
paste Tracking "B-V-5KAYEXM"
type Tracking "B-V-5KAYEXM"
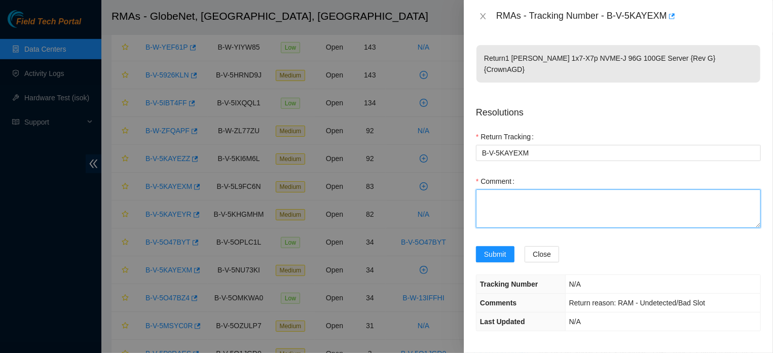
click at [546, 196] on textarea "Comment" at bounding box center [618, 209] width 285 height 39
paste textarea "the equipment was located"
type textarea "the equipment was located"
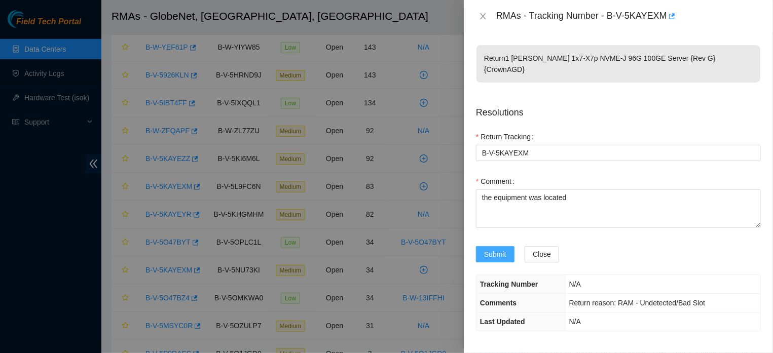
click at [494, 251] on span "Submit" at bounding box center [495, 254] width 22 height 11
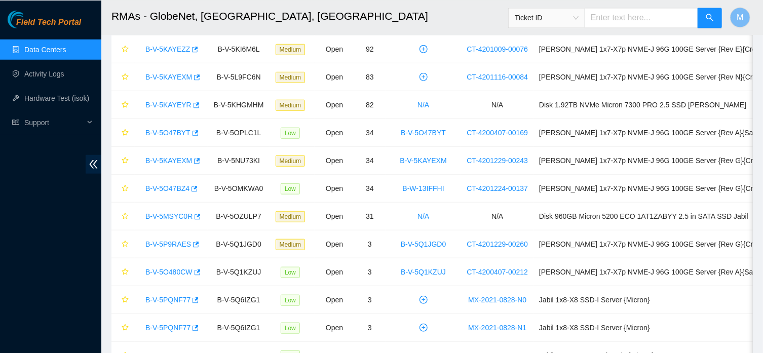
scroll to position [391, 0]
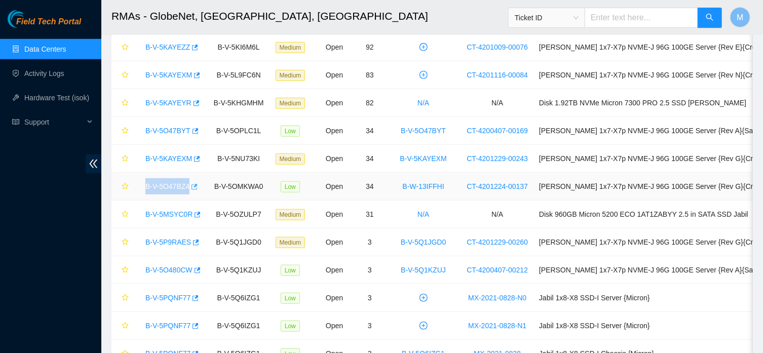
drag, startPoint x: 145, startPoint y: 187, endPoint x: 193, endPoint y: 190, distance: 47.8
click at [165, 190] on link "B-V-5O47BZ4" at bounding box center [167, 186] width 44 height 8
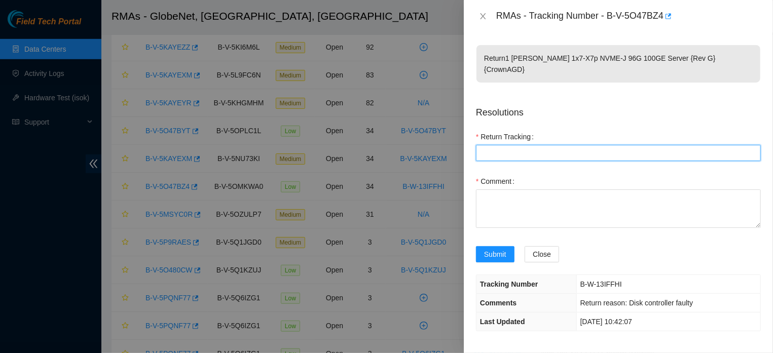
click at [522, 146] on Tracking "Return Tracking" at bounding box center [618, 153] width 285 height 16
paste Tracking "B-V-5O47BZ4"
type Tracking "B-V-5O47BZ4"
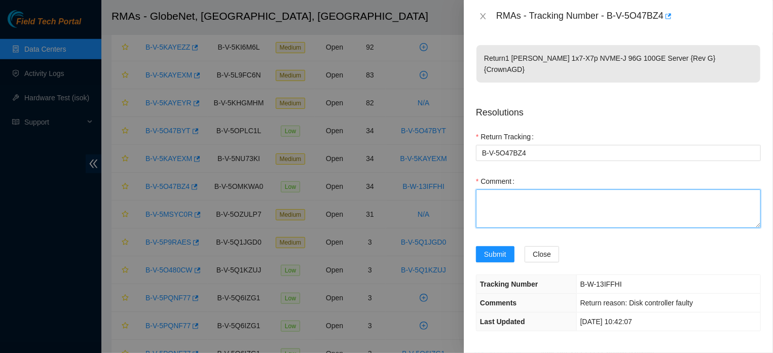
click at [544, 198] on textarea "Comment" at bounding box center [618, 209] width 285 height 39
paste textarea "the equipment was located"
type textarea "the equipment was located"
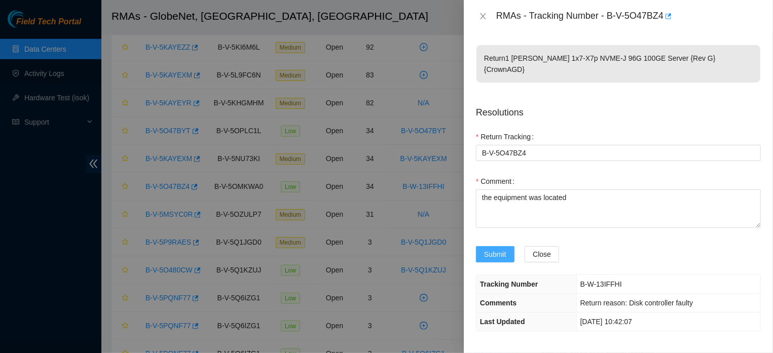
click at [497, 252] on span "Submit" at bounding box center [495, 254] width 22 height 11
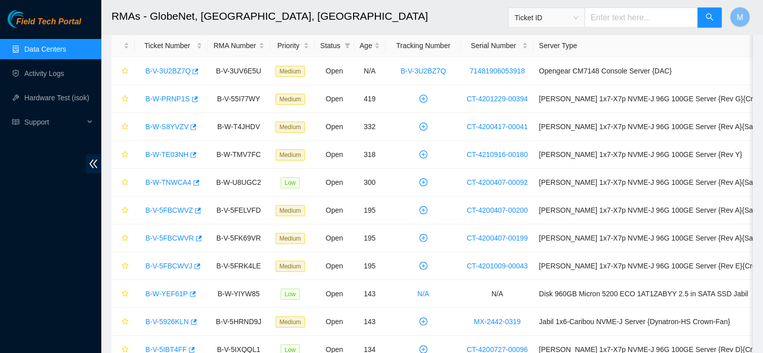
scroll to position [0, 0]
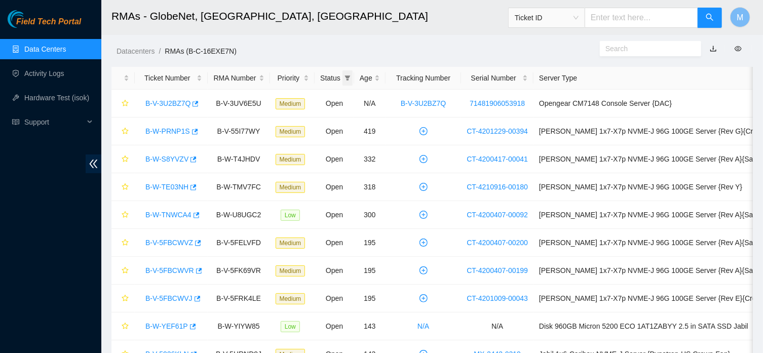
click at [351, 80] on icon "filter" at bounding box center [348, 78] width 6 height 6
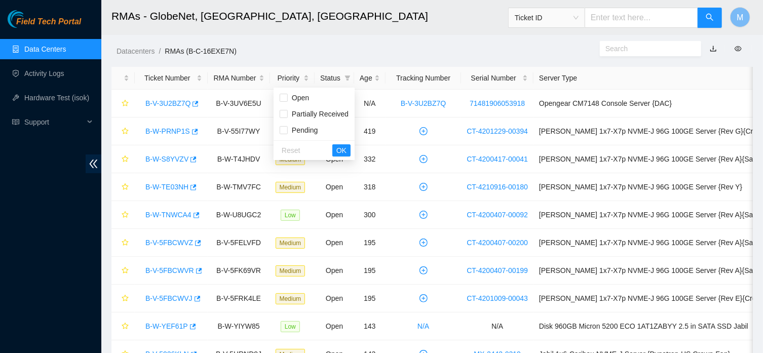
click at [362, 16] on h2 "RMAs - GlobeNet, Fortaleza, Brazil" at bounding box center [371, 16] width 520 height 32
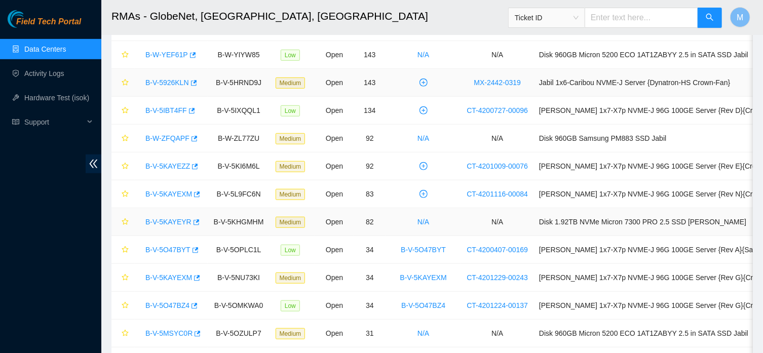
scroll to position [326, 0]
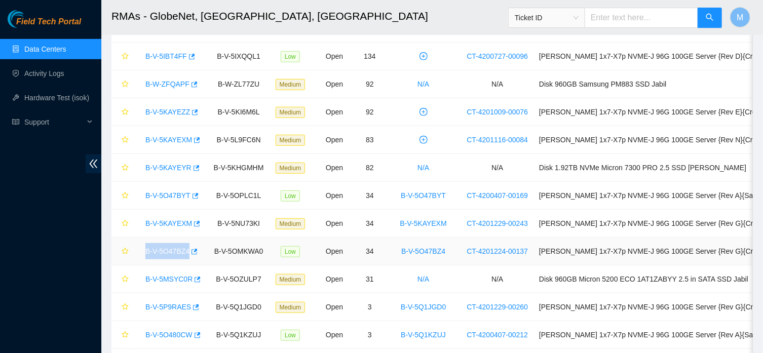
drag, startPoint x: 147, startPoint y: 252, endPoint x: 190, endPoint y: 261, distance: 43.5
click at [190, 261] on td "B-V-5O47BZ4" at bounding box center [171, 252] width 73 height 28
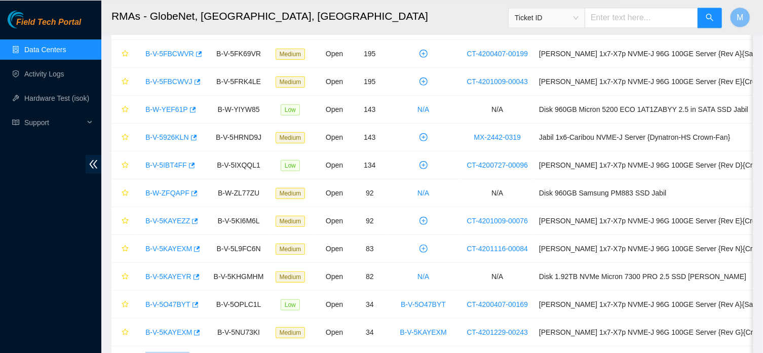
scroll to position [223, 0]
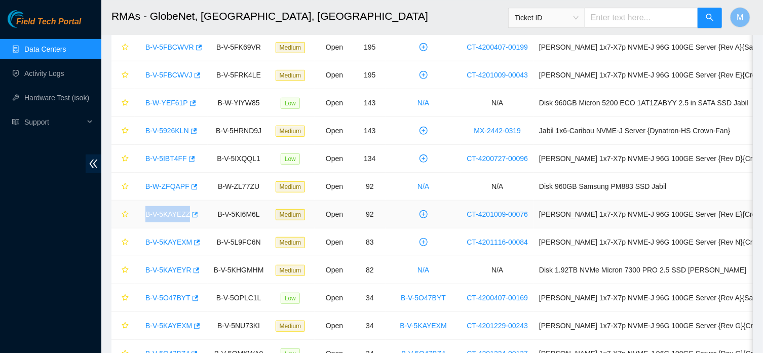
drag, startPoint x: 144, startPoint y: 215, endPoint x: 189, endPoint y: 217, distance: 44.6
click at [162, 218] on link "B-V-5KAYEZZ" at bounding box center [167, 214] width 45 height 8
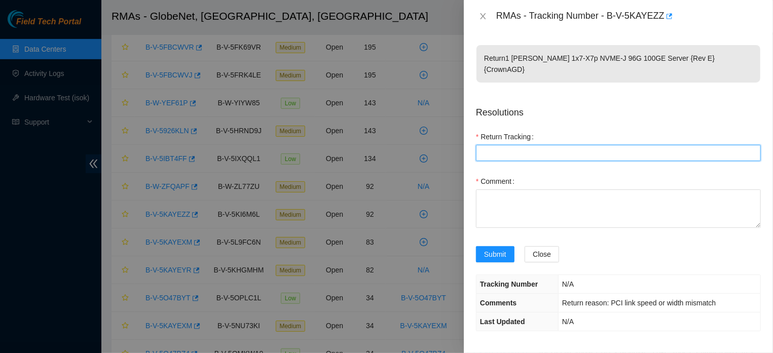
click at [511, 145] on Tracking "Return Tracking" at bounding box center [618, 153] width 285 height 16
paste Tracking "B-V-5KAYEZZ"
type Tracking "B-V-5KAYEZZ"
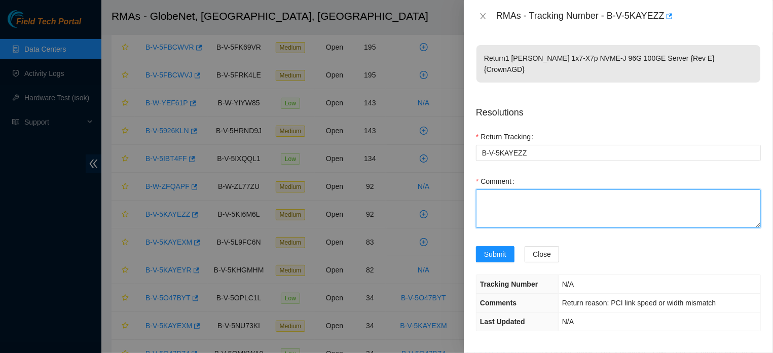
click at [484, 193] on textarea "Comment" at bounding box center [618, 209] width 285 height 39
paste textarea "the equipment was located"
type textarea "the equipment was located"
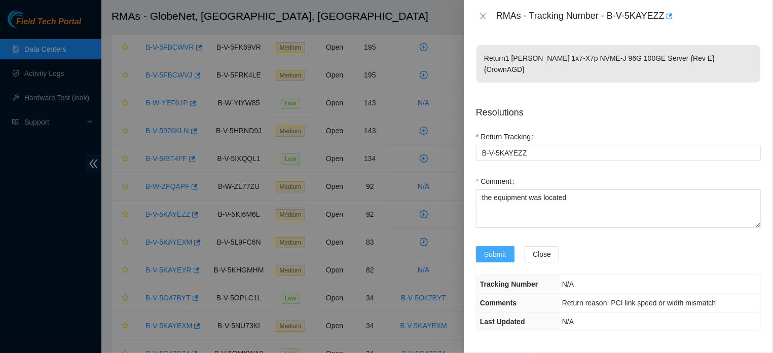
click at [497, 252] on span "Submit" at bounding box center [495, 254] width 22 height 11
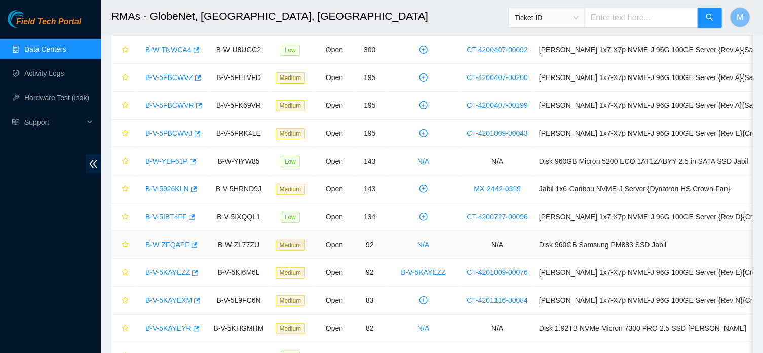
scroll to position [169, 0]
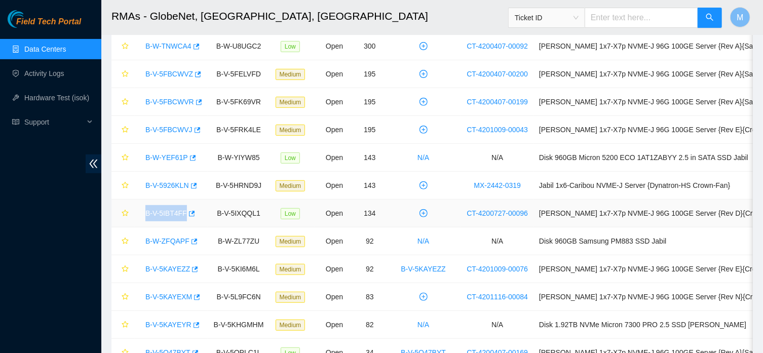
drag, startPoint x: 144, startPoint y: 215, endPoint x: 183, endPoint y: 215, distance: 39.0
click at [165, 211] on link "B-V-5IBT4FF" at bounding box center [166, 213] width 42 height 8
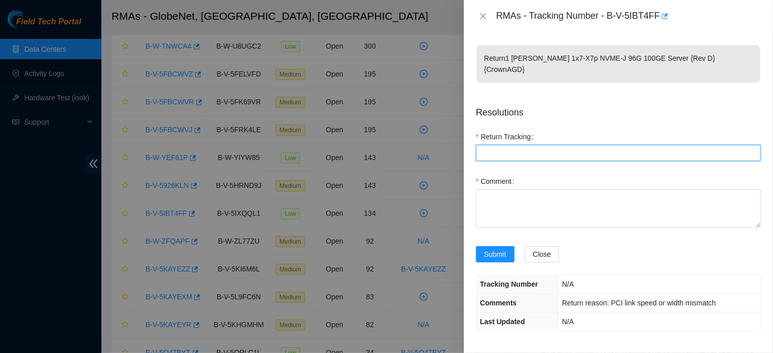
click at [512, 145] on Tracking "Return Tracking" at bounding box center [618, 153] width 285 height 16
paste Tracking "B-V-5IBT4FF"
type Tracking "B-V-5IBT4FF"
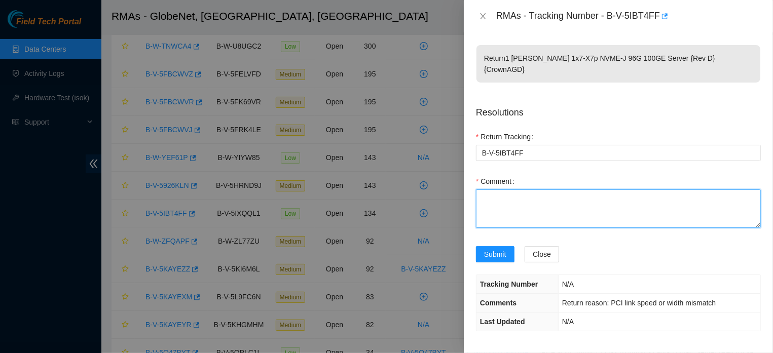
click at [506, 196] on textarea "Comment" at bounding box center [618, 209] width 285 height 39
paste textarea "the equipment was located"
type textarea "the equipment was located"
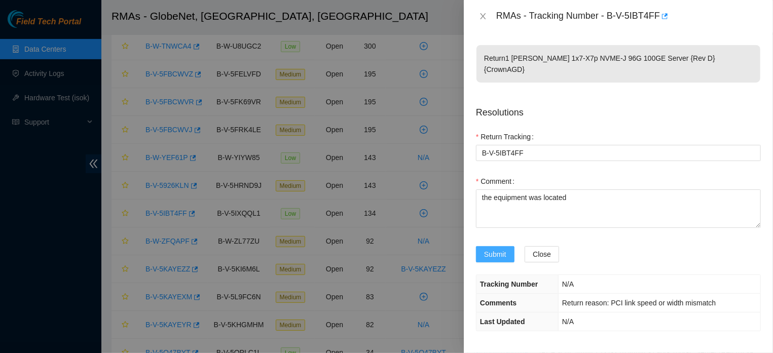
click at [498, 251] on span "Submit" at bounding box center [495, 254] width 22 height 11
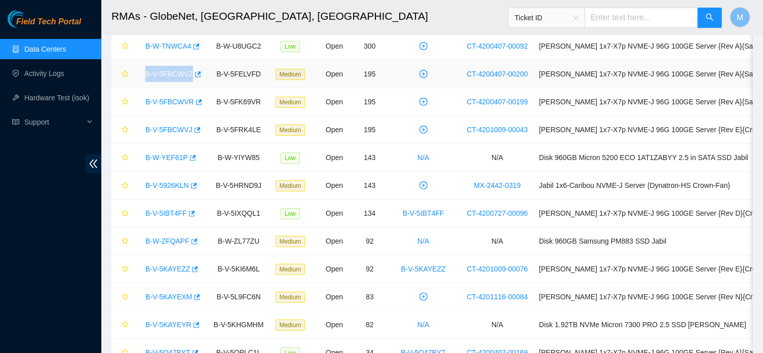
drag, startPoint x: 140, startPoint y: 72, endPoint x: 191, endPoint y: 81, distance: 51.0
click at [191, 81] on td "B-V-5FBCWVZ" at bounding box center [171, 74] width 73 height 28
click at [176, 72] on link "B-V-5FBCWVZ" at bounding box center [169, 74] width 48 height 8
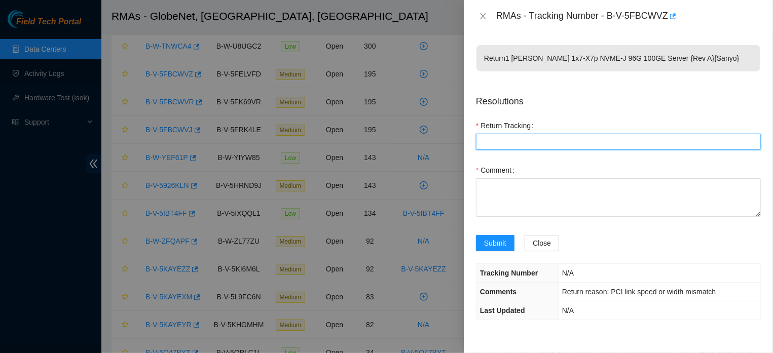
click at [509, 140] on Tracking "Return Tracking" at bounding box center [618, 142] width 285 height 16
paste Tracking "B-V-5FBCWVZ"
type Tracking "B-V-5FBCWVZ"
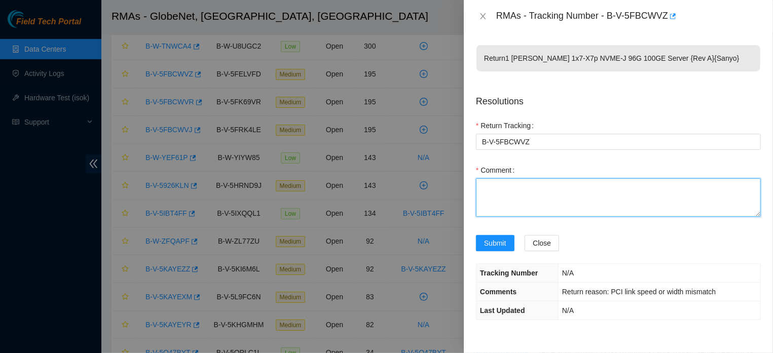
click at [530, 200] on textarea "Comment" at bounding box center [618, 197] width 285 height 39
paste textarea "the equipment was located"
type textarea "the equipment was located"
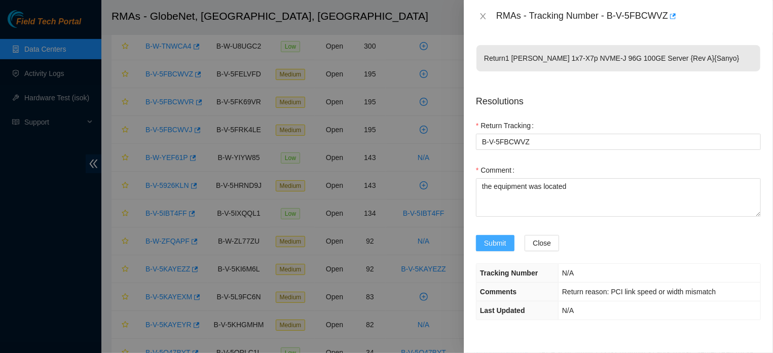
click at [503, 249] on span "Submit" at bounding box center [495, 243] width 22 height 11
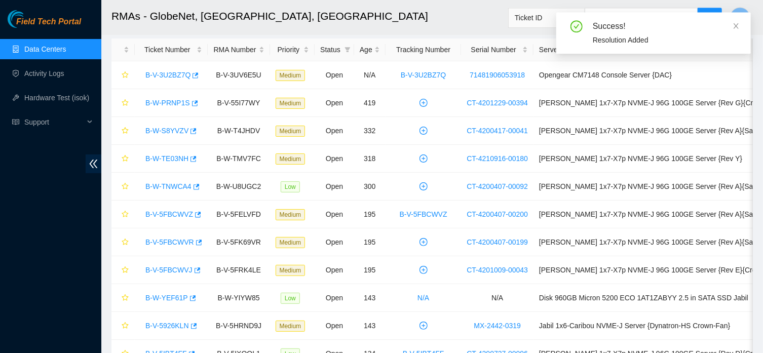
scroll to position [0, 0]
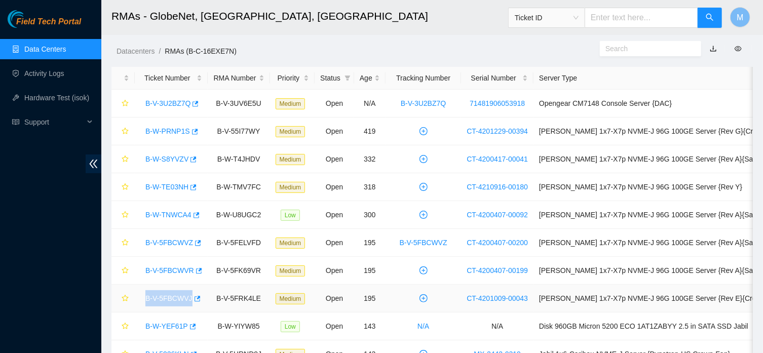
drag, startPoint x: 143, startPoint y: 301, endPoint x: 201, endPoint y: 309, distance: 57.8
click at [201, 309] on td "B-V-5FBCWVJ" at bounding box center [171, 299] width 73 height 28
click at [166, 299] on link "B-V-5FBCWVJ" at bounding box center [168, 298] width 47 height 8
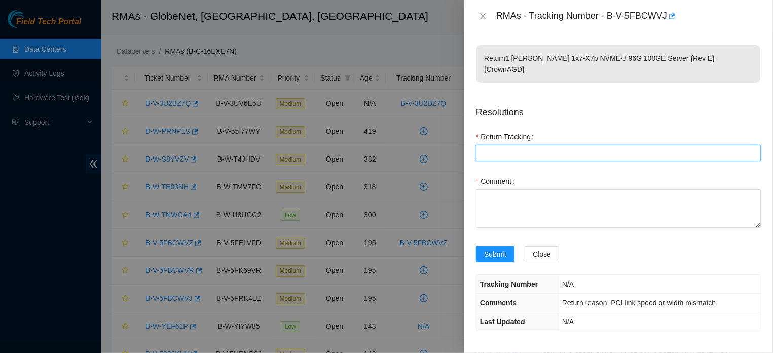
click at [548, 147] on Tracking "Return Tracking" at bounding box center [618, 153] width 285 height 16
paste Tracking "B-V-5FBCWVJ"
type Tracking "B-V-5FBCWVJ"
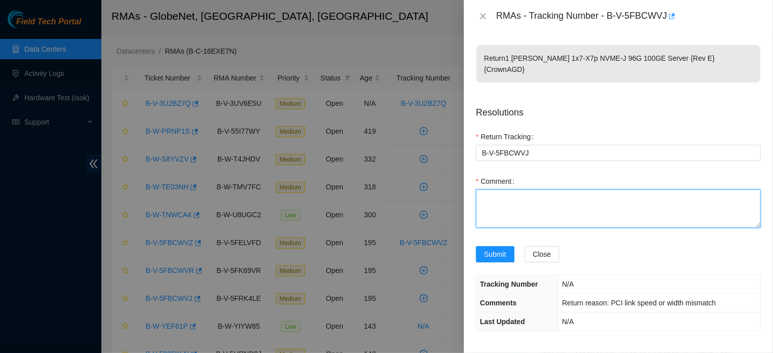
click at [590, 201] on textarea "Comment" at bounding box center [618, 209] width 285 height 39
paste textarea "the equipment was located"
type textarea "the equipment was located"
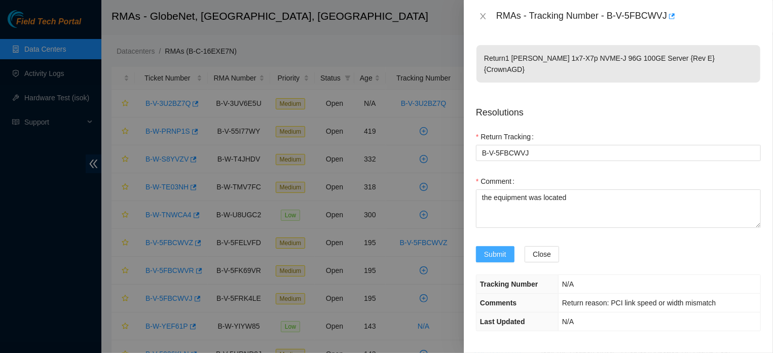
click at [494, 253] on span "Submit" at bounding box center [495, 254] width 22 height 11
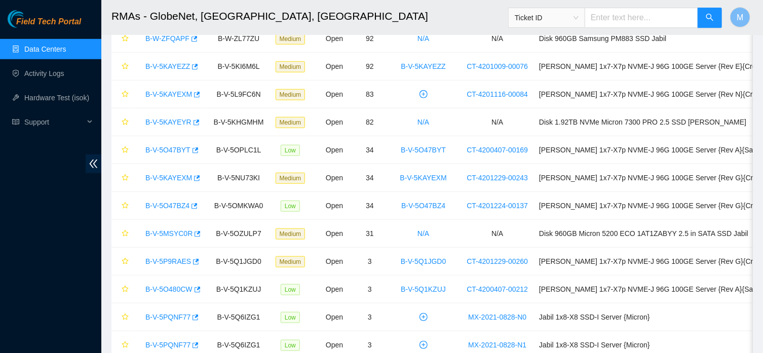
scroll to position [374, 0]
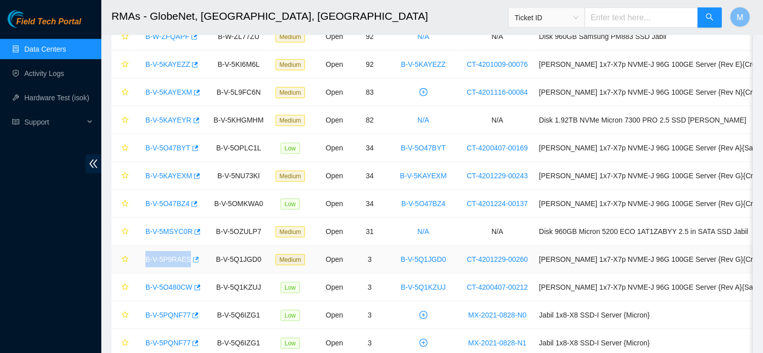
drag, startPoint x: 141, startPoint y: 258, endPoint x: 194, endPoint y: 265, distance: 53.1
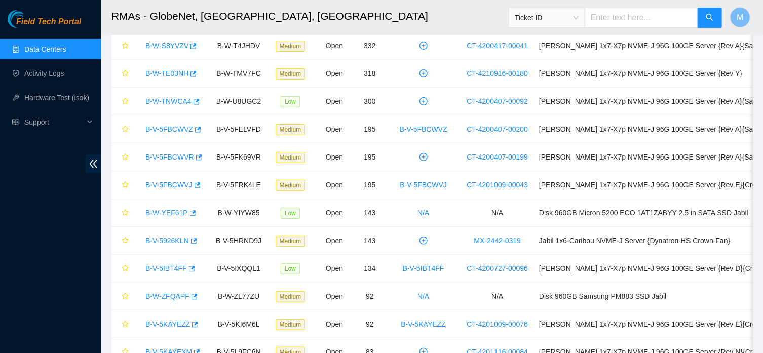
scroll to position [0, 0]
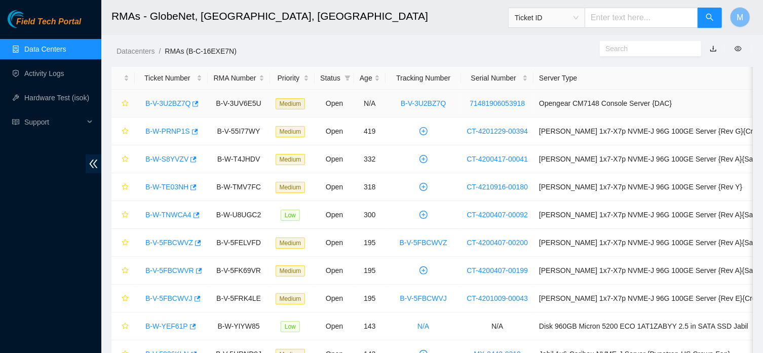
click at [162, 103] on link "B-V-3U2BZ7Q" at bounding box center [167, 103] width 45 height 8
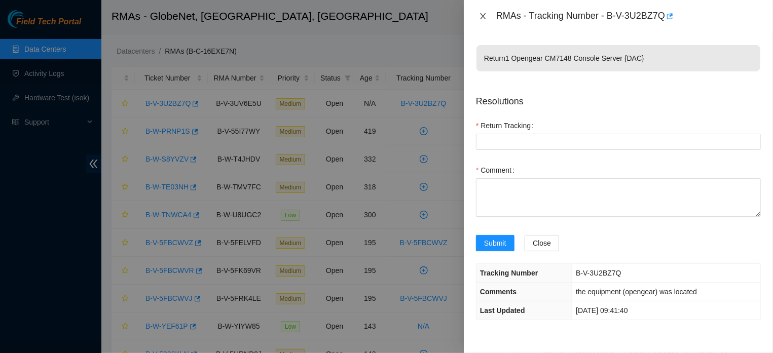
click at [479, 18] on icon "close" at bounding box center [483, 16] width 8 height 8
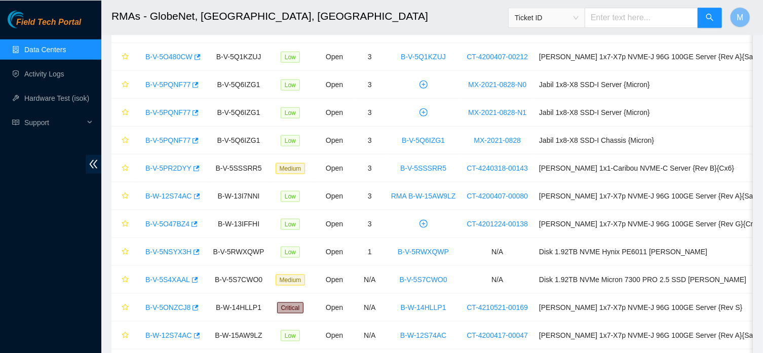
scroll to position [610, 0]
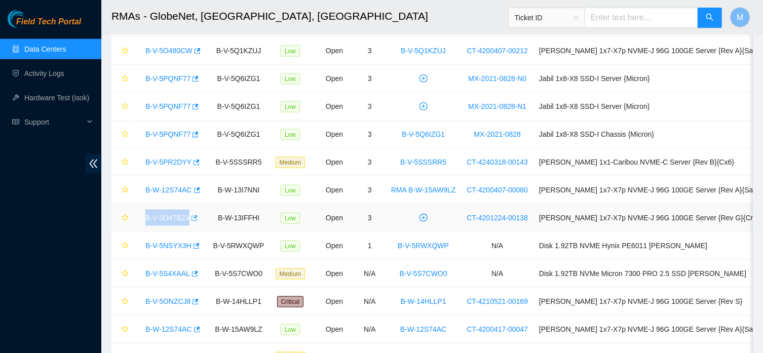
drag, startPoint x: 144, startPoint y: 221, endPoint x: 194, endPoint y: 219, distance: 49.7
click at [164, 220] on link "B-V-5O47BZ4" at bounding box center [167, 218] width 44 height 8
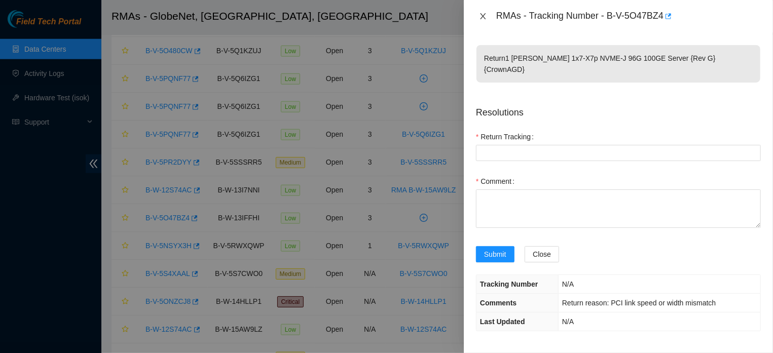
click at [484, 17] on icon "close" at bounding box center [483, 16] width 8 height 8
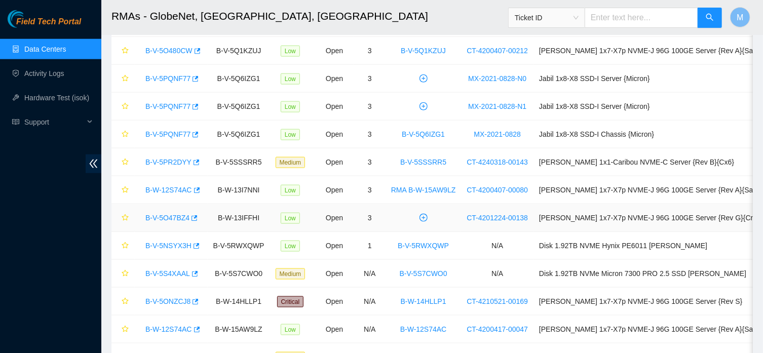
click at [170, 219] on link "B-V-5O47BZ4" at bounding box center [167, 218] width 44 height 8
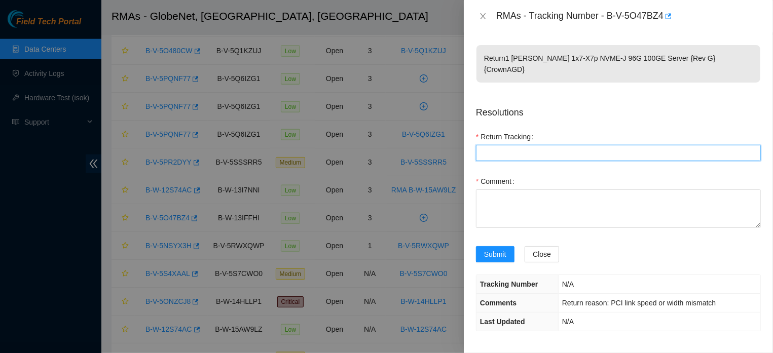
click at [520, 145] on Tracking "Return Tracking" at bounding box center [618, 153] width 285 height 16
paste Tracking "B-V-5O47BZ4"
type Tracking "B-V-5O47BZ4"
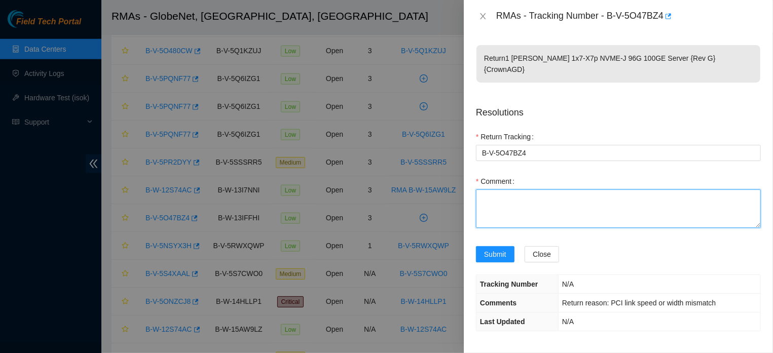
click at [498, 199] on textarea "Comment" at bounding box center [618, 209] width 285 height 39
paste textarea "the equipment was located"
type textarea "the equipment was located"
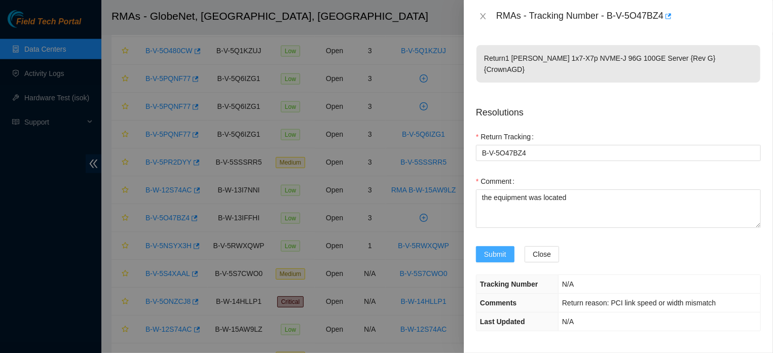
click at [500, 256] on span "Submit" at bounding box center [495, 254] width 22 height 11
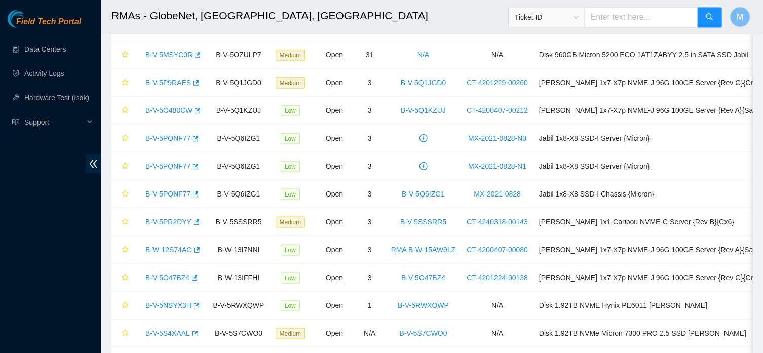
scroll to position [552, 0]
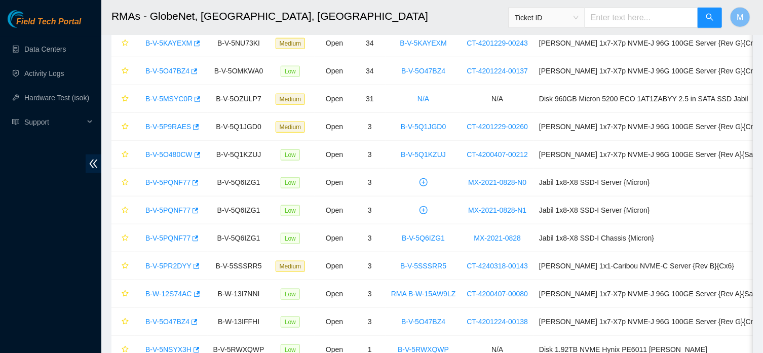
scroll to position [528, 0]
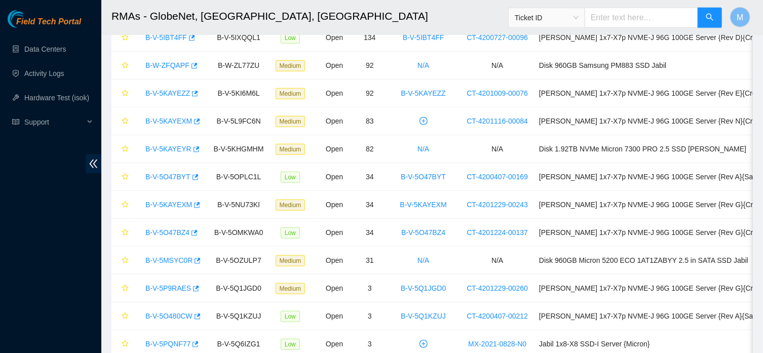
scroll to position [358, 0]
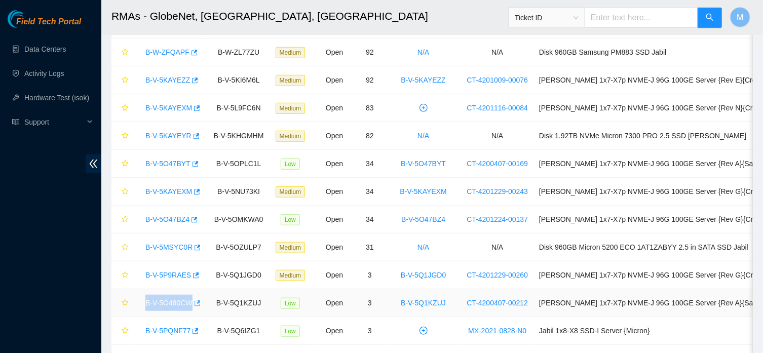
drag, startPoint x: 144, startPoint y: 304, endPoint x: 194, endPoint y: 311, distance: 49.7
copy link "B-V-5O480CW"
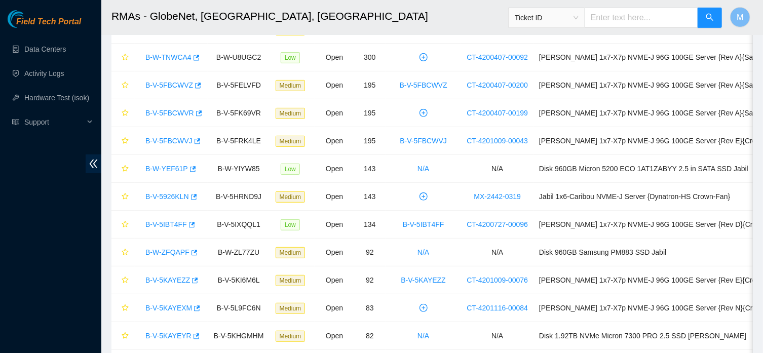
scroll to position [156, 0]
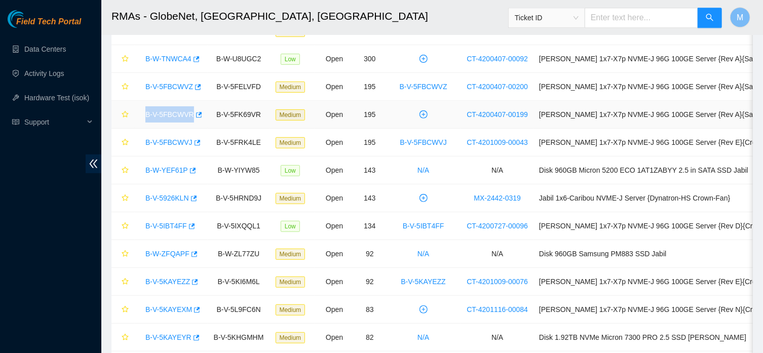
drag, startPoint x: 141, startPoint y: 114, endPoint x: 191, endPoint y: 122, distance: 50.2
click at [191, 122] on div "B-V-5FBCWVR" at bounding box center [171, 114] width 62 height 16
copy link "B-V-5FBCWVR"
click at [160, 116] on link "B-V-5FBCWVR" at bounding box center [169, 114] width 49 height 8
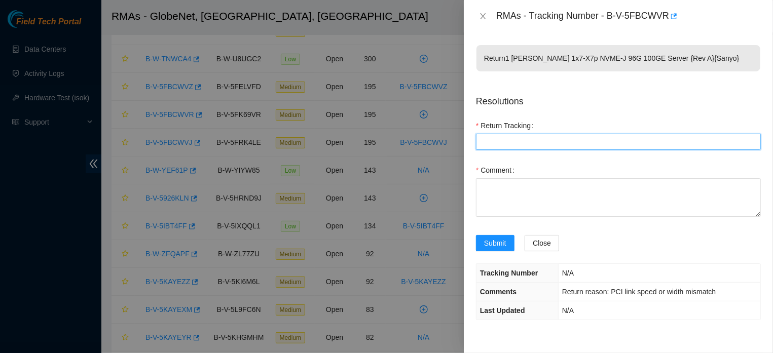
click at [531, 140] on Tracking "Return Tracking" at bounding box center [618, 142] width 285 height 16
paste Tracking "B-V-5FBCWVR"
type Tracking "B-V-5FBCWVR"
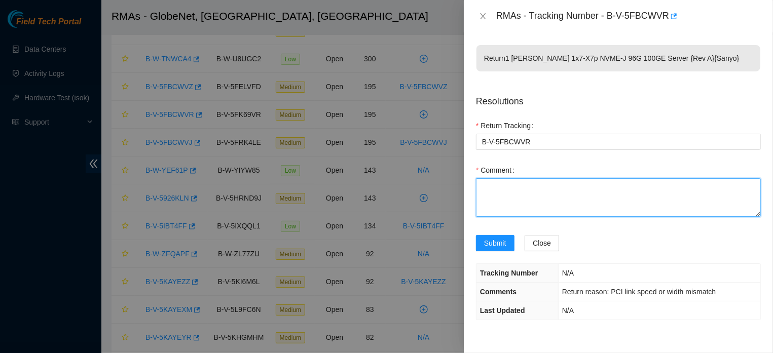
click at [505, 203] on textarea "Comment" at bounding box center [618, 197] width 285 height 39
paste textarea "the equipment was located"
type textarea "the equipment was located"
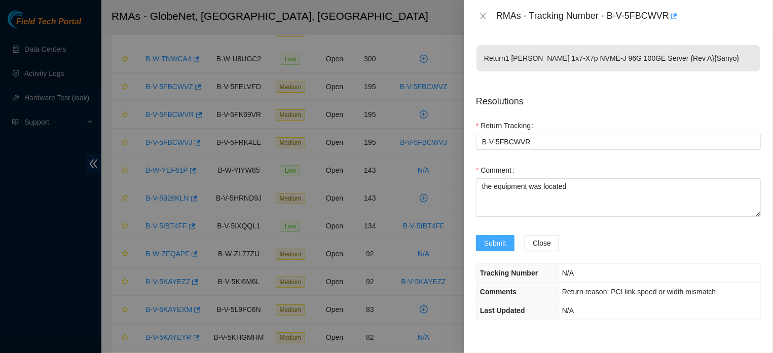
click at [495, 249] on span "Submit" at bounding box center [495, 243] width 22 height 11
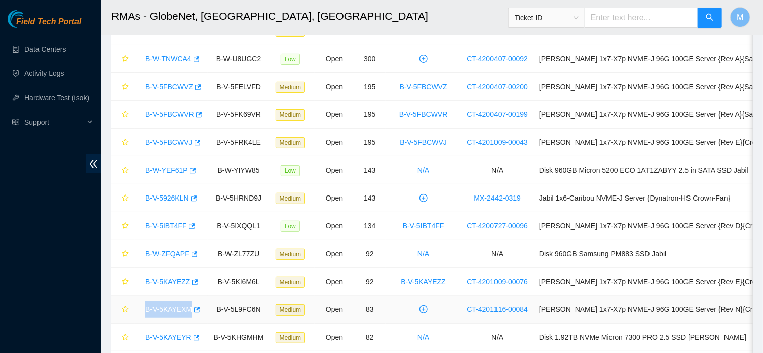
drag, startPoint x: 144, startPoint y: 311, endPoint x: 191, endPoint y: 315, distance: 46.3
copy link "B-V-5KAYEXM"
click at [169, 309] on link "B-V-5KAYEXM" at bounding box center [168, 310] width 47 height 8
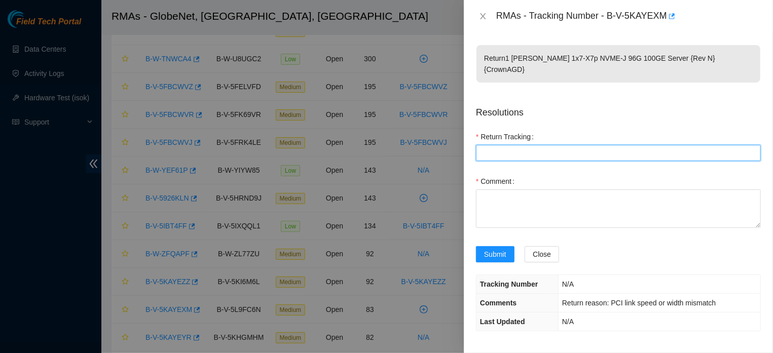
click at [538, 145] on Tracking "Return Tracking" at bounding box center [618, 153] width 285 height 16
paste Tracking "B-V-5KAYEXM"
type Tracking "B-V-5KAYEXM"
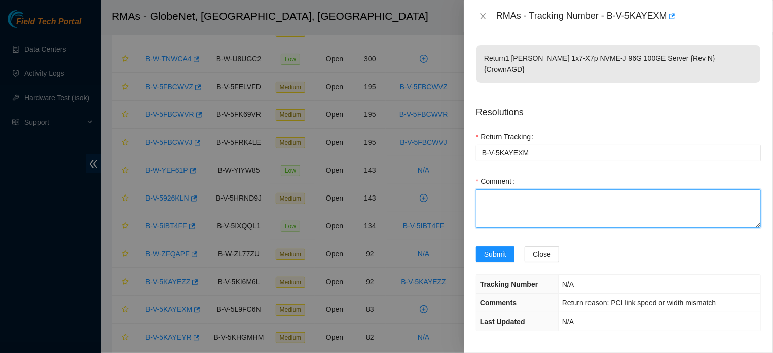
click at [515, 200] on textarea "Comment" at bounding box center [618, 209] width 285 height 39
paste textarea "the equipment was located"
type textarea "the equipment was located"
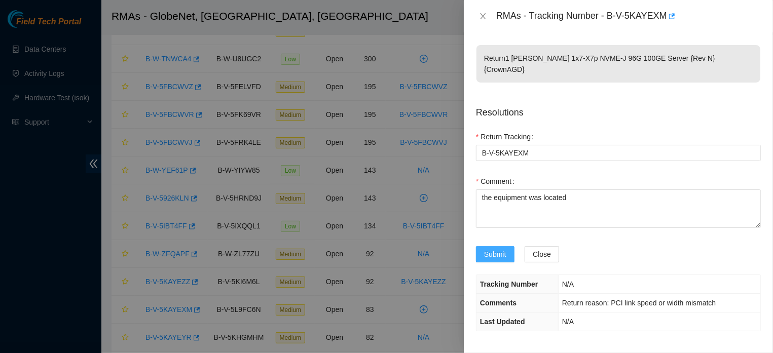
click at [504, 253] on span "Submit" at bounding box center [495, 254] width 22 height 11
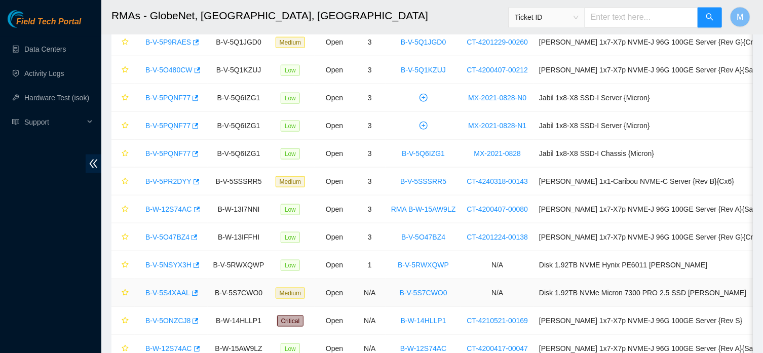
scroll to position [539, 0]
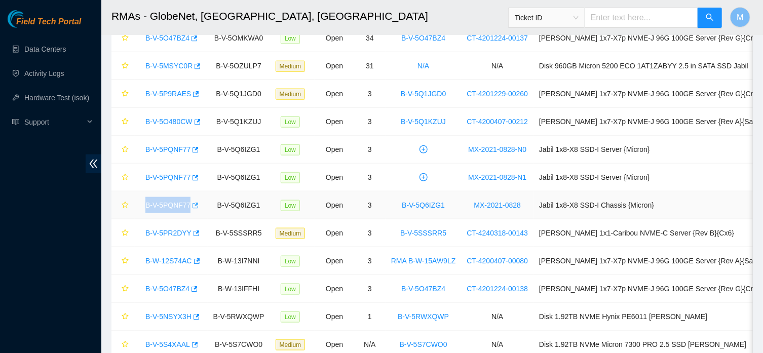
drag, startPoint x: 141, startPoint y: 207, endPoint x: 193, endPoint y: 213, distance: 51.5
copy link "B-V-5PQNF77"
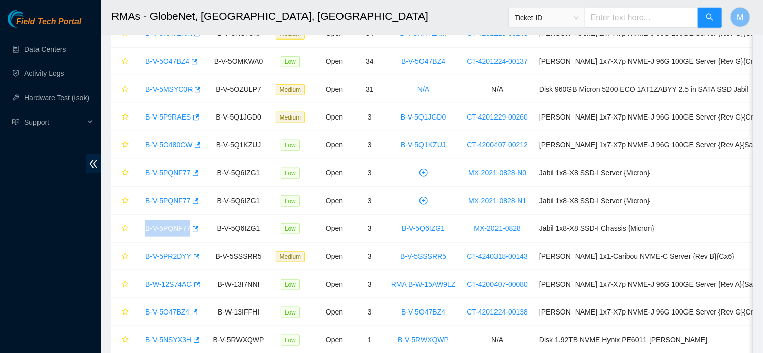
scroll to position [518, 0]
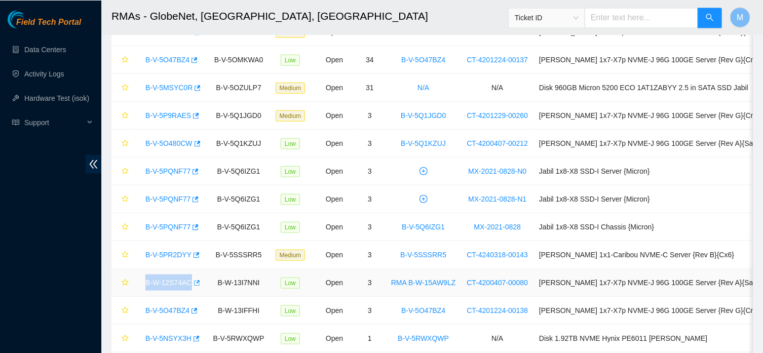
drag, startPoint x: 141, startPoint y: 283, endPoint x: 191, endPoint y: 291, distance: 50.8
copy link "B-W-12S74AC"
click at [164, 283] on link "B-W-12S74AC" at bounding box center [168, 282] width 47 height 8
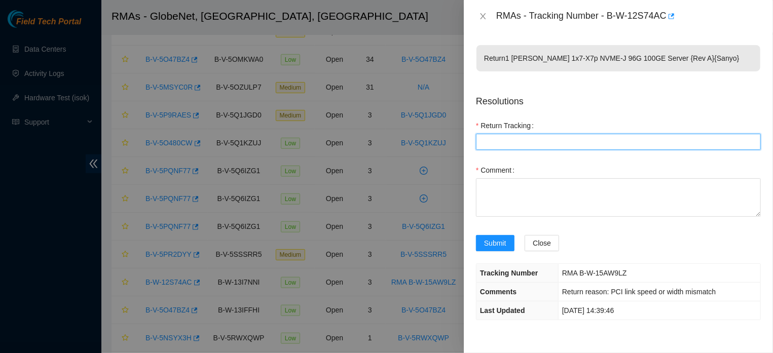
click at [527, 140] on Tracking "Return Tracking" at bounding box center [618, 142] width 285 height 16
paste Tracking "B-W-12S74AC"
type Tracking "B-W-12S74AC"
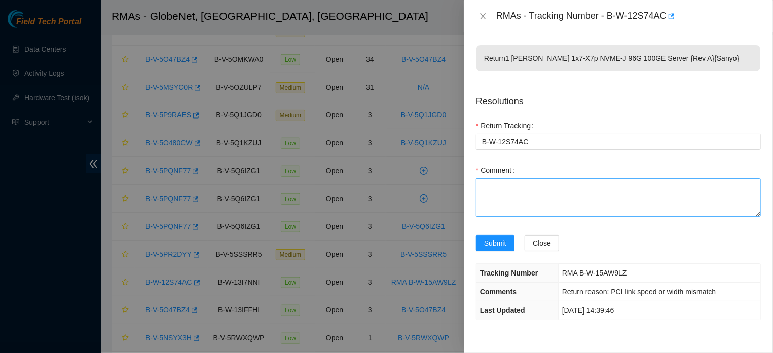
click at [490, 178] on label "Comment" at bounding box center [497, 170] width 43 height 16
click at [490, 178] on textarea "Comment" at bounding box center [618, 197] width 285 height 39
click at [491, 189] on textarea "Comment" at bounding box center [618, 197] width 285 height 39
paste textarea "the equipment was located"
type textarea "the equipment was located"
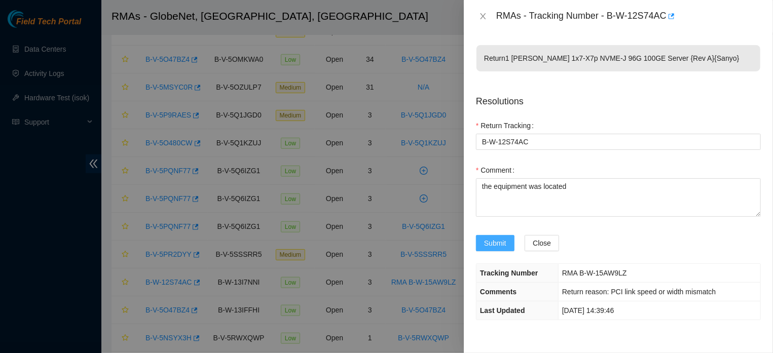
click at [495, 249] on span "Submit" at bounding box center [495, 243] width 22 height 11
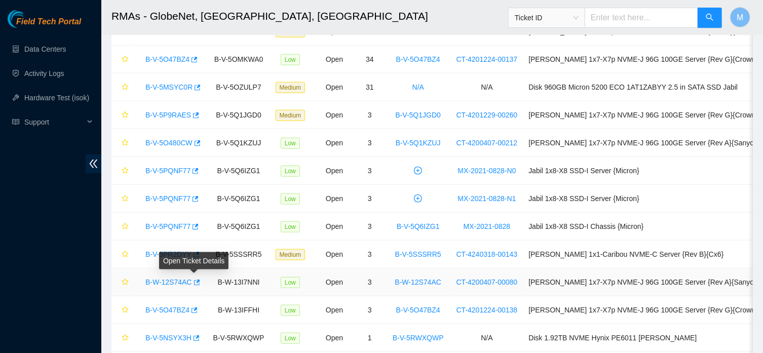
click at [181, 283] on link "B-W-12S74AC" at bounding box center [168, 282] width 47 height 8
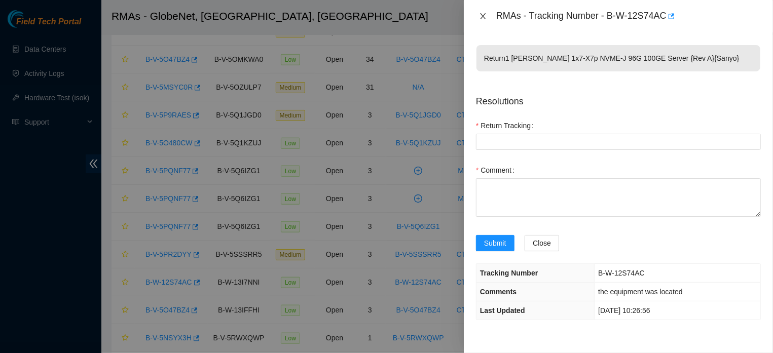
click at [481, 19] on icon "close" at bounding box center [483, 16] width 8 height 8
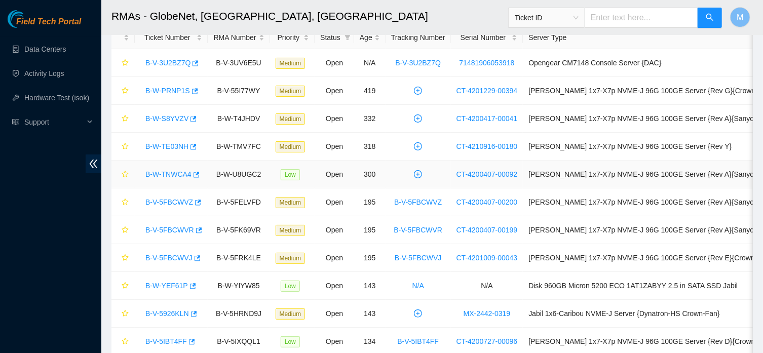
scroll to position [0, 0]
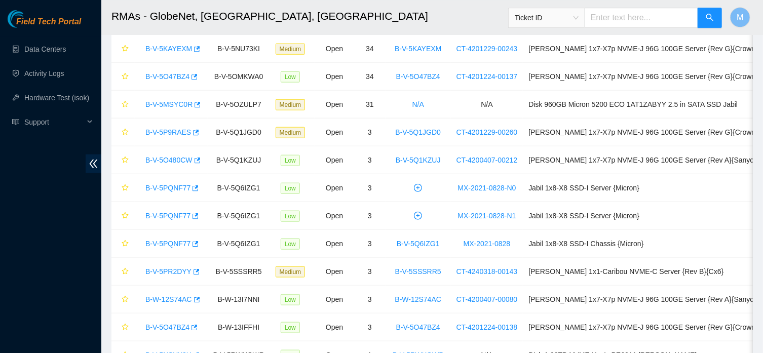
scroll to position [801, 0]
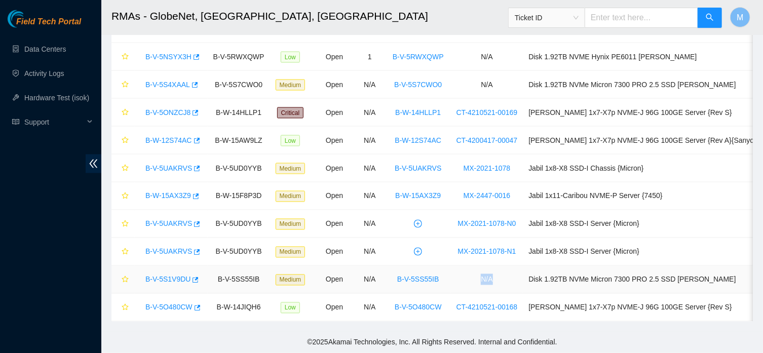
drag, startPoint x: 508, startPoint y: 281, endPoint x: 486, endPoint y: 281, distance: 22.8
click at [486, 281] on td "N/A" at bounding box center [487, 280] width 72 height 28
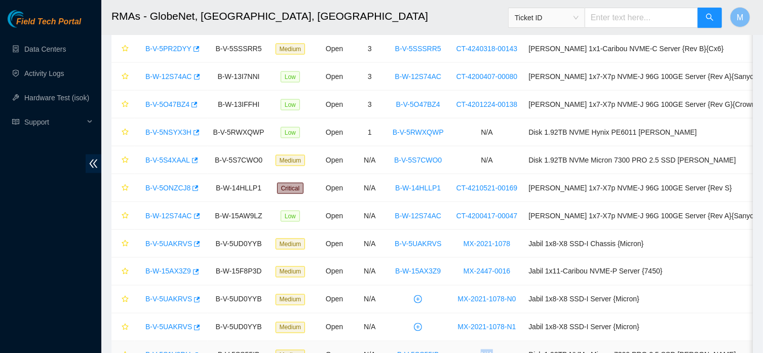
scroll to position [692, 0]
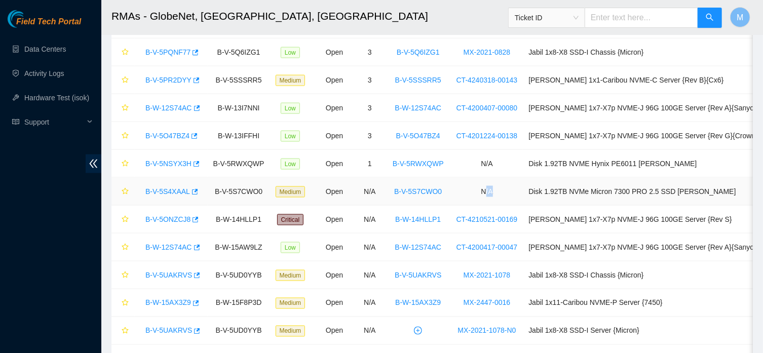
drag, startPoint x: 510, startPoint y: 192, endPoint x: 499, endPoint y: 180, distance: 16.1
click at [493, 191] on td "N/A" at bounding box center [487, 192] width 72 height 28
drag, startPoint x: 505, startPoint y: 165, endPoint x: 484, endPoint y: 164, distance: 21.3
click at [484, 164] on td "N/A" at bounding box center [487, 164] width 72 height 28
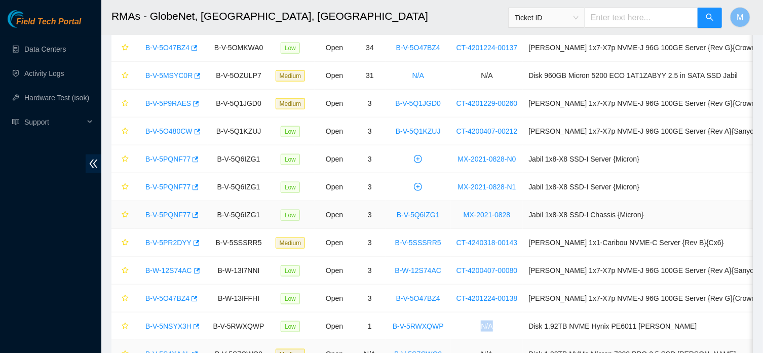
scroll to position [421, 0]
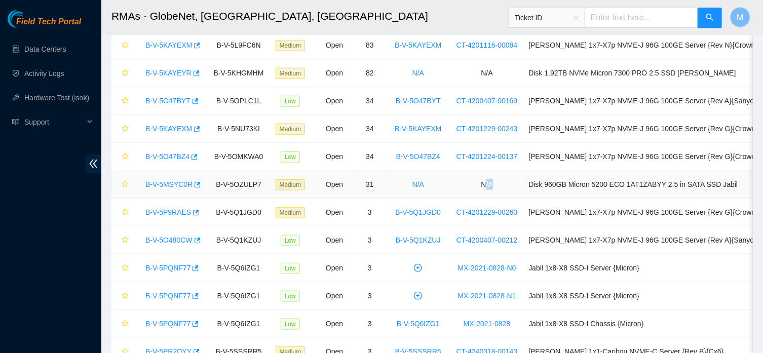
drag, startPoint x: 498, startPoint y: 186, endPoint x: 484, endPoint y: 189, distance: 13.4
click at [484, 189] on td "N/A" at bounding box center [487, 185] width 72 height 28
drag, startPoint x: 507, startPoint y: 74, endPoint x: 488, endPoint y: 73, distance: 19.3
click at [488, 73] on td "N/A" at bounding box center [487, 73] width 72 height 28
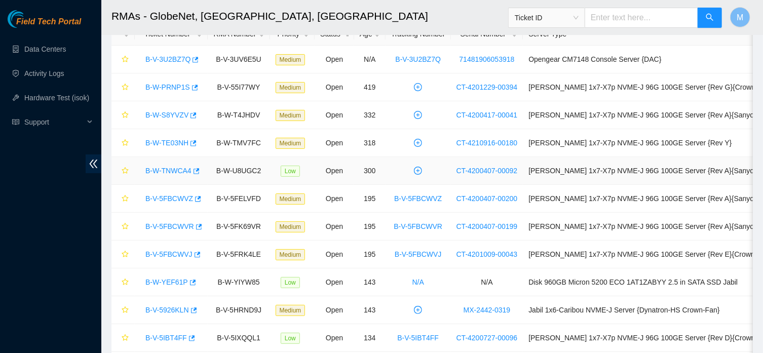
scroll to position [41, 0]
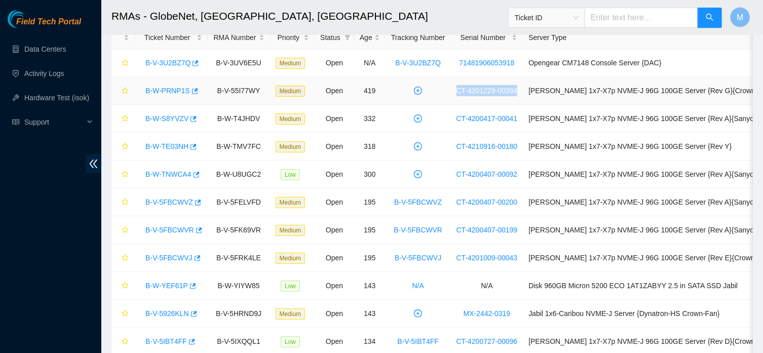
drag, startPoint x: 462, startPoint y: 94, endPoint x: 529, endPoint y: 97, distance: 67.0
click at [524, 97] on td "CT-4201229-00394" at bounding box center [487, 91] width 72 height 28
copy link "CT-4201229-00394"
click at [43, 97] on link "Hardware Test (isok)" at bounding box center [56, 98] width 65 height 8
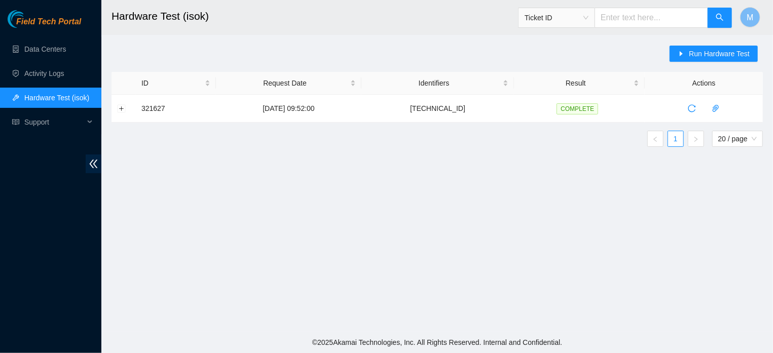
click at [642, 15] on input "text" at bounding box center [651, 18] width 114 height 20
paste input "CT-4201229-00394"
type input "CT-4201229-00394"
click at [699, 53] on span "Run Hardware Test" at bounding box center [719, 53] width 61 height 11
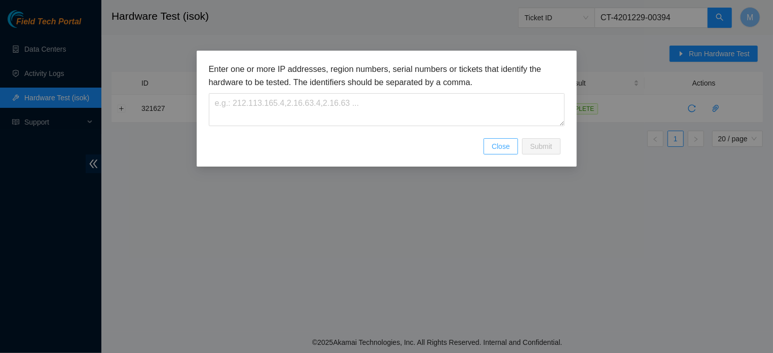
click at [499, 152] on span "Close" at bounding box center [501, 146] width 18 height 11
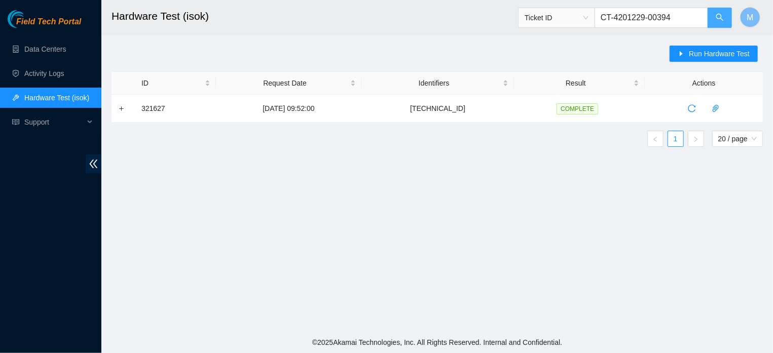
click at [720, 17] on icon "search" at bounding box center [720, 17] width 8 height 8
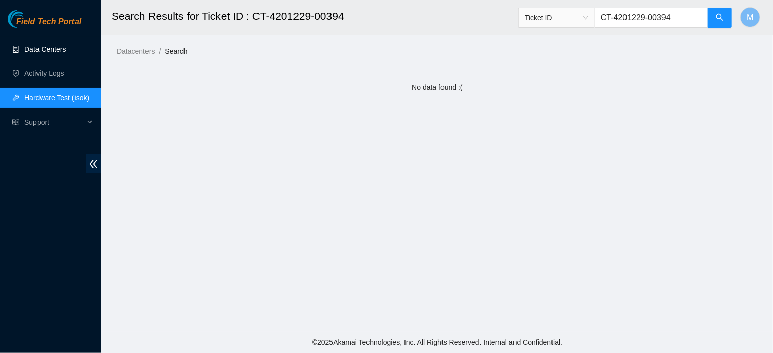
click at [59, 48] on link "Data Centers" at bounding box center [45, 49] width 42 height 8
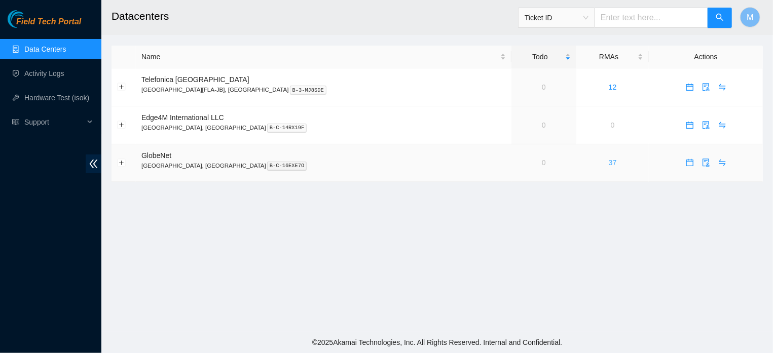
click at [609, 163] on link "37" at bounding box center [613, 163] width 8 height 8
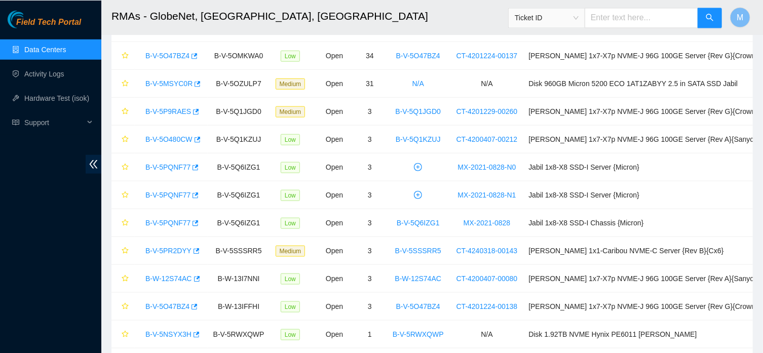
scroll to position [507, 0]
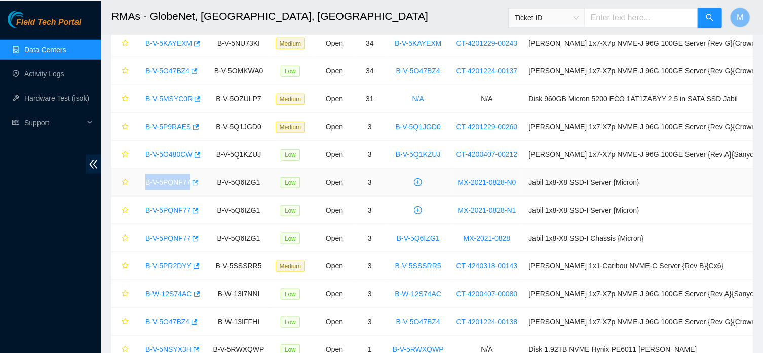
drag, startPoint x: 144, startPoint y: 183, endPoint x: 191, endPoint y: 187, distance: 46.8
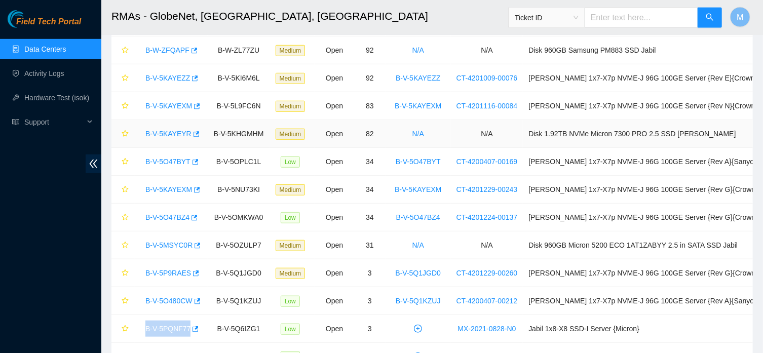
scroll to position [344, 0]
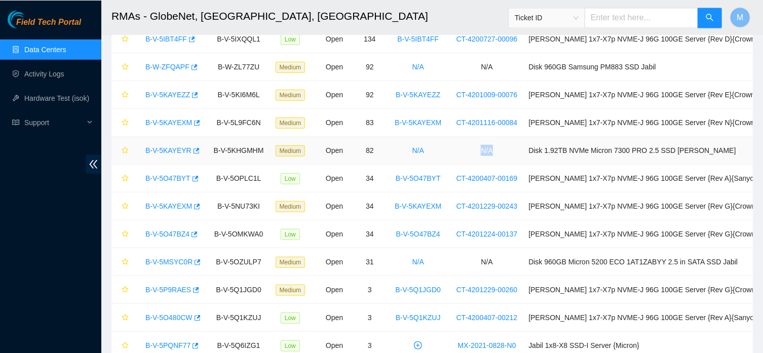
drag, startPoint x: 513, startPoint y: 153, endPoint x: 489, endPoint y: 153, distance: 24.3
click at [489, 153] on td "N/A" at bounding box center [487, 150] width 72 height 28
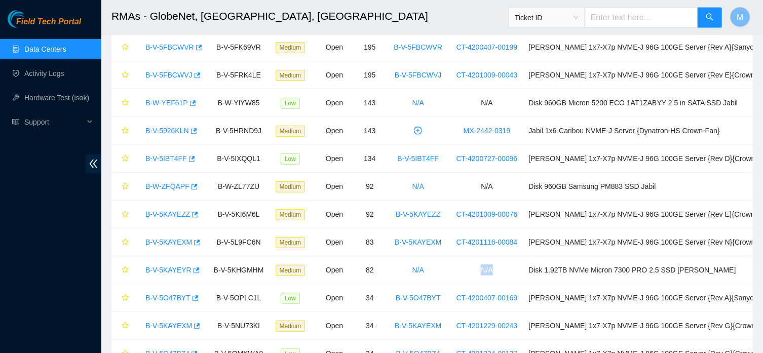
scroll to position [197, 0]
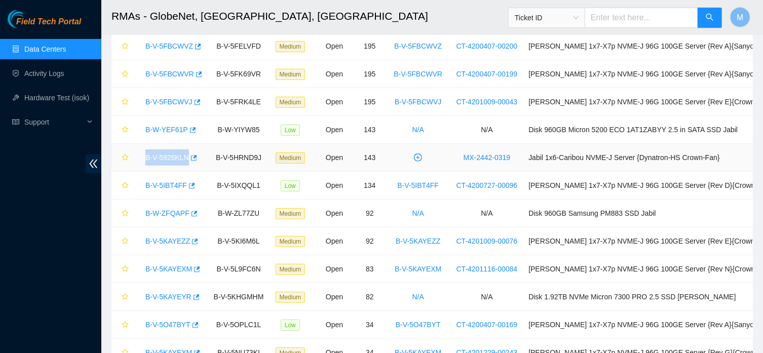
drag, startPoint x: 141, startPoint y: 159, endPoint x: 190, endPoint y: 168, distance: 48.9
click at [190, 168] on td "B-V-5926KLN" at bounding box center [171, 158] width 73 height 28
copy link "B-V-5926KLN"
click at [154, 156] on link "B-V-5926KLN" at bounding box center [167, 158] width 44 height 8
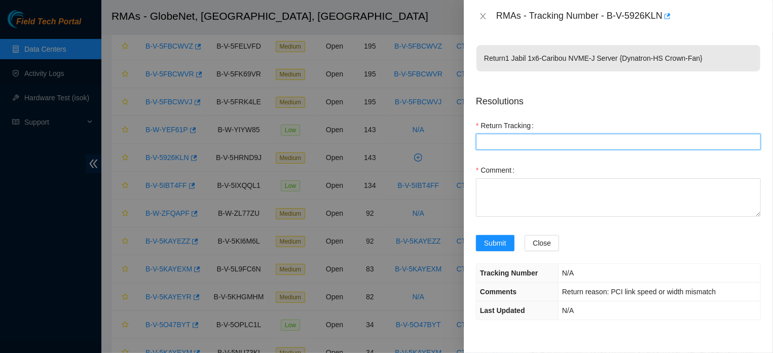
click at [548, 145] on Tracking "Return Tracking" at bounding box center [618, 142] width 285 height 16
paste Tracking "B-V-5926KLN"
type Tracking "B-V-5926KLN"
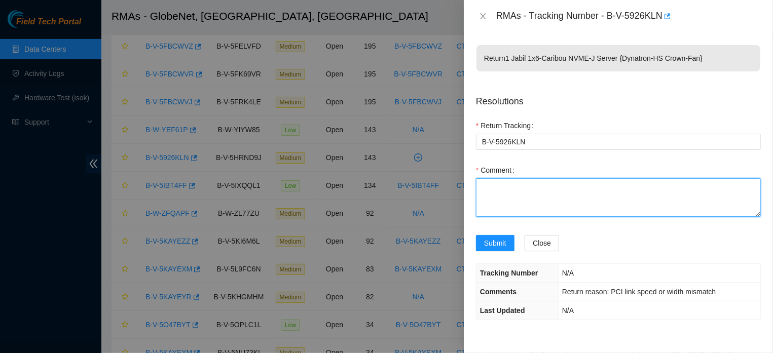
click at [494, 190] on textarea "Comment" at bounding box center [618, 197] width 285 height 39
paste textarea "the equipment was located"
type textarea "the equipment was located"
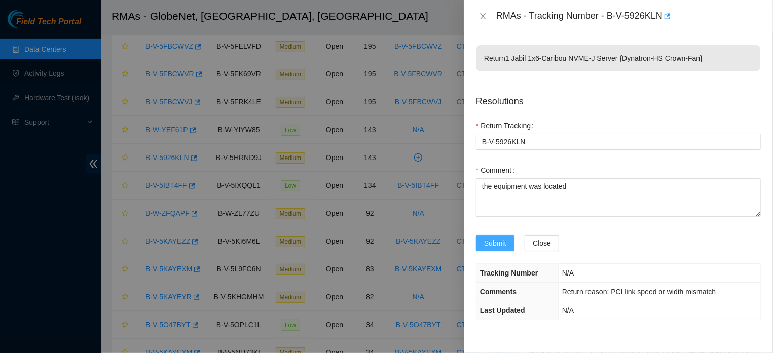
click at [494, 249] on span "Submit" at bounding box center [495, 243] width 22 height 11
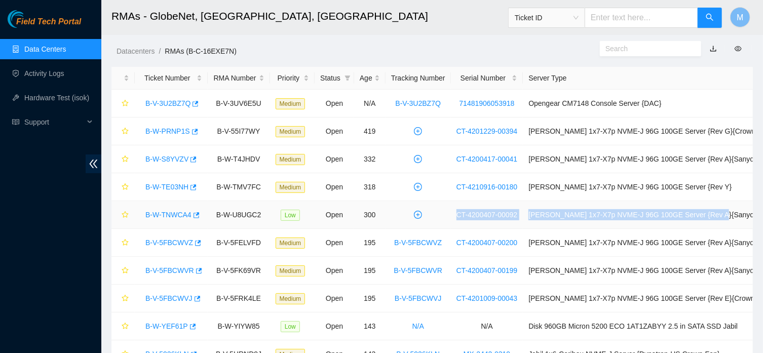
drag, startPoint x: 141, startPoint y: 127, endPoint x: 737, endPoint y: 221, distance: 603.8
copy tr "CT-4200407-00092 [PERSON_NAME] 1x7-X7p NVME-J 96G 100GE Server {Rev A}{Sanyo}"
click at [61, 52] on link "Data Centers" at bounding box center [45, 49] width 42 height 8
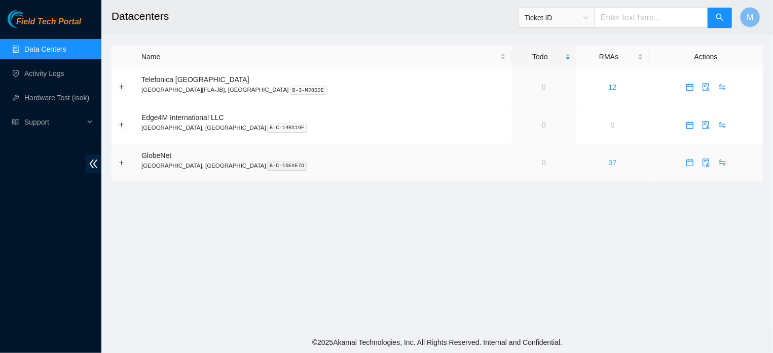
click at [609, 166] on link "37" at bounding box center [613, 163] width 8 height 8
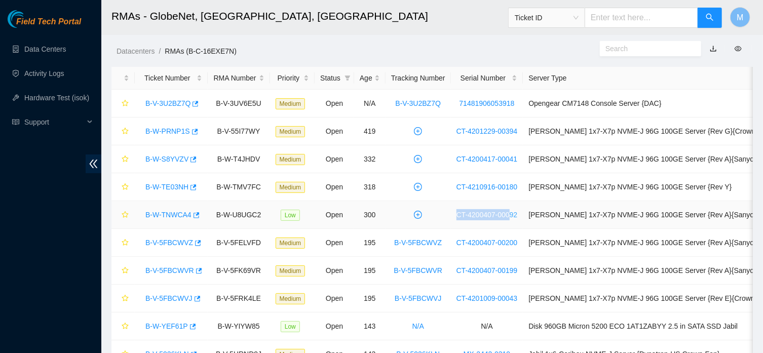
drag, startPoint x: 461, startPoint y: 125, endPoint x: 518, endPoint y: 215, distance: 106.9
click at [360, 15] on h2 "RMAs - GlobeNet, [GEOGRAPHIC_DATA], [GEOGRAPHIC_DATA]" at bounding box center [371, 16] width 520 height 32
drag, startPoint x: 140, startPoint y: 129, endPoint x: 727, endPoint y: 219, distance: 593.7
copy tr "CT-4200407-00092 [PERSON_NAME] 1x7-X7p NVME-J 96G 100GE Server {Rev A}{Sanyo}"
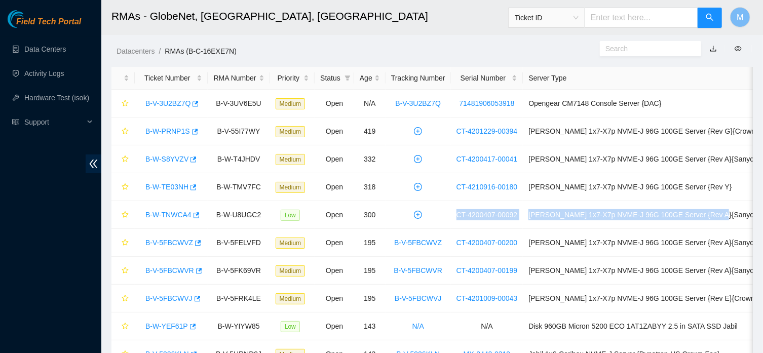
click at [510, 48] on ol "Datacenters / RMAs (B-C-16EXE7N) /" at bounding box center [357, 51] width 481 height 11
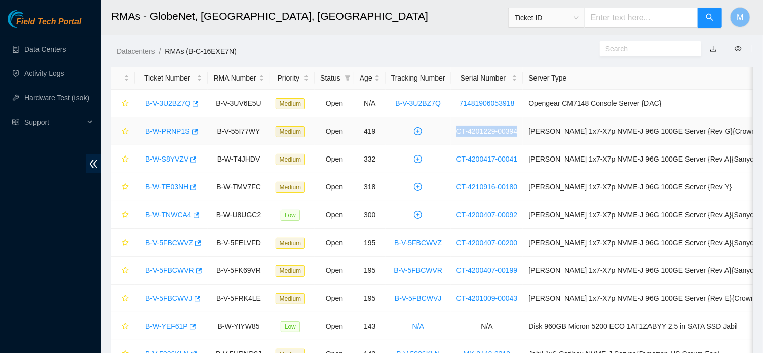
drag, startPoint x: 457, startPoint y: 131, endPoint x: 529, endPoint y: 137, distance: 72.2
click at [529, 137] on tr "B-W-PRNP1S B-V-55I77WY Medium Open 419 CT-4201229-00394 [PERSON_NAME] 1x7-X7p N…" at bounding box center [445, 132] width 668 height 28
copy tr "CT-4201229-00394"
drag, startPoint x: 464, startPoint y: 161, endPoint x: 531, endPoint y: 168, distance: 66.8
click at [524, 168] on td "CT-4200417-00041" at bounding box center [487, 159] width 72 height 28
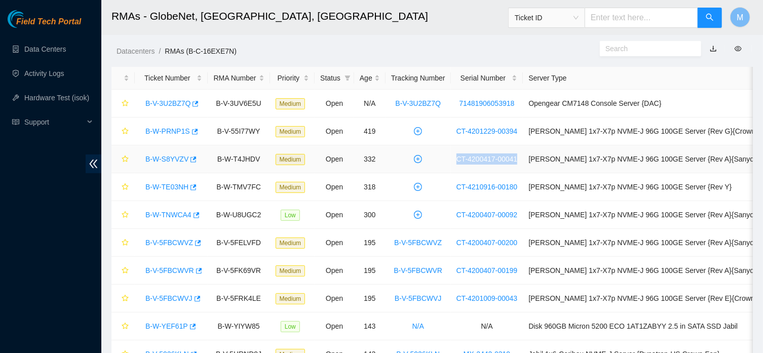
copy link "CT-4200417-00041"
drag, startPoint x: 461, startPoint y: 188, endPoint x: 534, endPoint y: 198, distance: 74.2
click at [534, 198] on tr "B-W-TE03NH B-W-TMV7FC Medium Open 318 CT-4210916-00180 [PERSON_NAME] 1x7-X7p NV…" at bounding box center [445, 187] width 668 height 28
copy tr "CT-4210916-00180"
drag, startPoint x: 464, startPoint y: 217, endPoint x: 533, endPoint y: 225, distance: 69.3
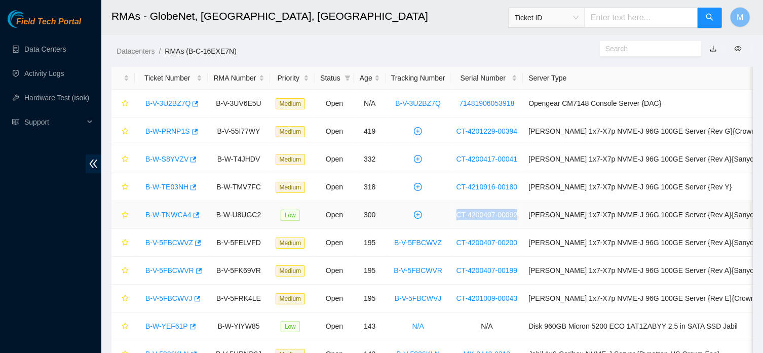
click at [524, 225] on td "CT-4200407-00092" at bounding box center [487, 215] width 72 height 28
copy link "CT-4200407-00092"
click at [433, 43] on div "Datacenters / RMAs (B-C-16EXE7N) /" at bounding box center [349, 28] width 497 height 57
drag, startPoint x: 141, startPoint y: 100, endPoint x: 192, endPoint y: 112, distance: 52.6
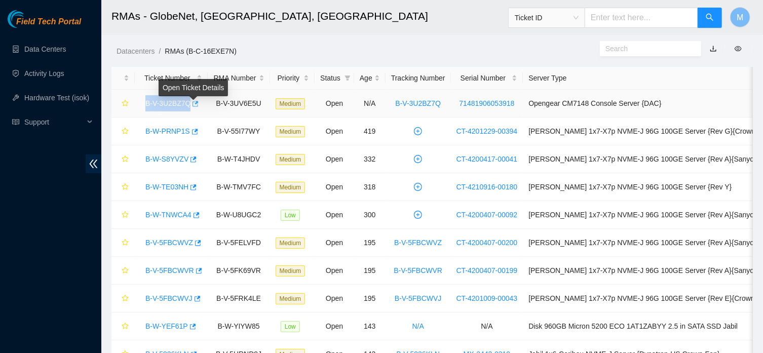
copy link "B-V-3U2BZ7Q"
click at [140, 133] on td "B-W-PRNP1S" at bounding box center [171, 132] width 73 height 28
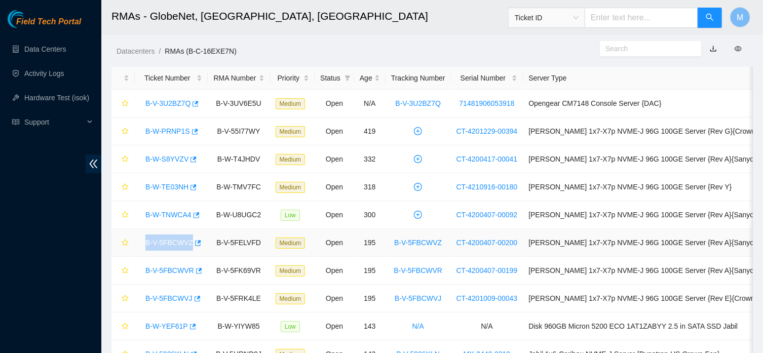
drag, startPoint x: 142, startPoint y: 242, endPoint x: 202, endPoint y: 251, distance: 60.6
click at [202, 251] on td "B-V-5FBCWVZ" at bounding box center [171, 243] width 73 height 28
copy link "B-V-5FBCWVZ"
drag, startPoint x: 140, startPoint y: 271, endPoint x: 196, endPoint y: 283, distance: 57.1
click at [196, 283] on td "B-V-5FBCWVR" at bounding box center [171, 271] width 73 height 28
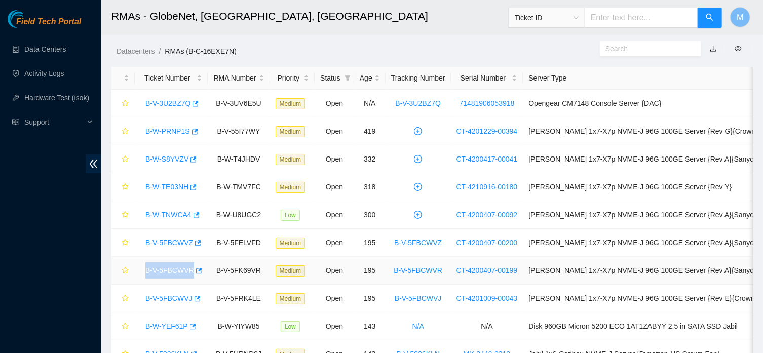
copy link "B-V-5FBCWVR"
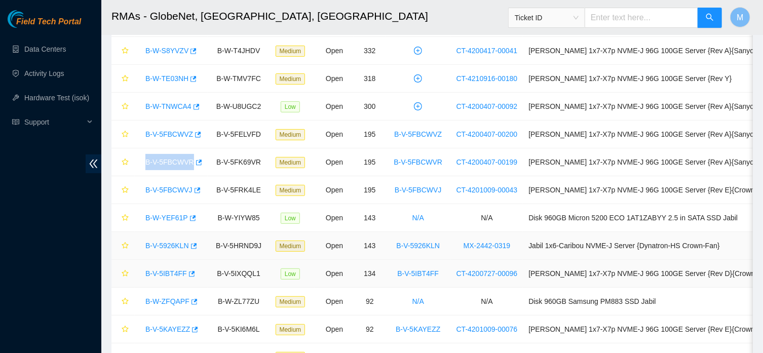
scroll to position [163, 0]
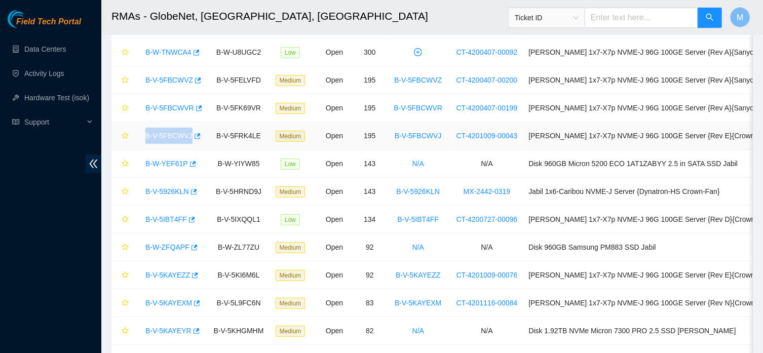
drag, startPoint x: 140, startPoint y: 135, endPoint x: 190, endPoint y: 143, distance: 50.3
click at [190, 143] on td "B-V-5FBCWVJ" at bounding box center [171, 136] width 73 height 28
copy link "B-V-5FBCWVJ"
drag, startPoint x: 142, startPoint y: 194, endPoint x: 188, endPoint y: 201, distance: 45.7
click at [188, 201] on td "B-V-5926KLN" at bounding box center [171, 192] width 73 height 28
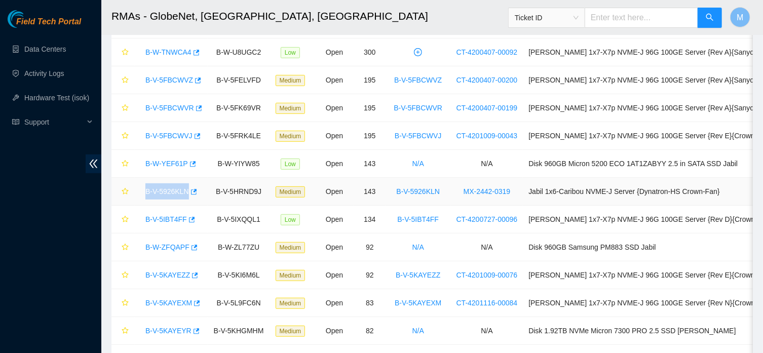
copy link "B-V-5926KLN"
drag, startPoint x: 141, startPoint y: 221, endPoint x: 188, endPoint y: 229, distance: 47.2
click at [188, 229] on td "B-V-5IBT4FF" at bounding box center [171, 220] width 73 height 28
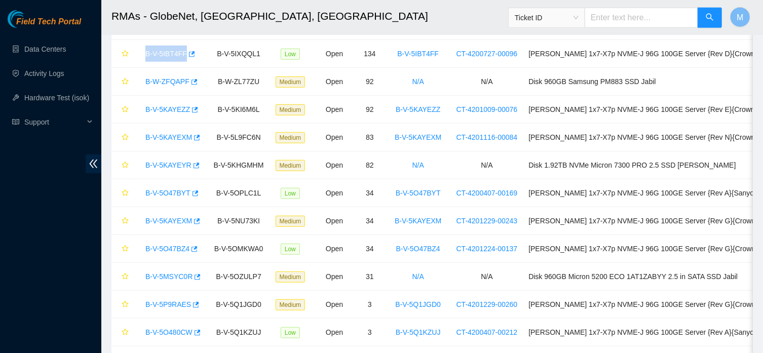
scroll to position [331, 0]
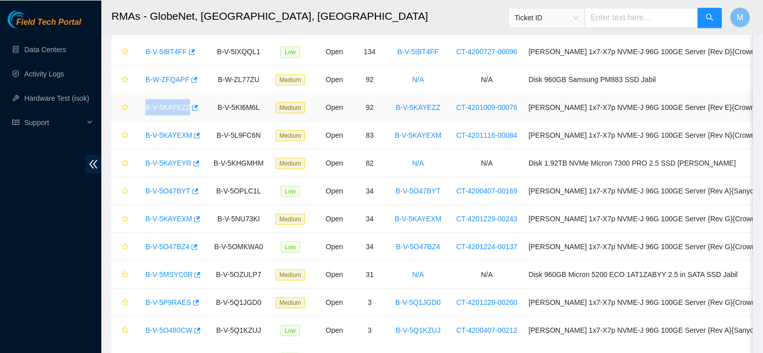
drag, startPoint x: 142, startPoint y: 107, endPoint x: 188, endPoint y: 117, distance: 46.5
click at [188, 117] on td "B-V-5KAYEZZ" at bounding box center [171, 107] width 73 height 28
drag, startPoint x: 141, startPoint y: 136, endPoint x: 191, endPoint y: 145, distance: 50.5
click at [191, 145] on td "B-V-5KAYEXM" at bounding box center [171, 135] width 73 height 28
drag, startPoint x: 143, startPoint y: 192, endPoint x: 190, endPoint y: 198, distance: 46.5
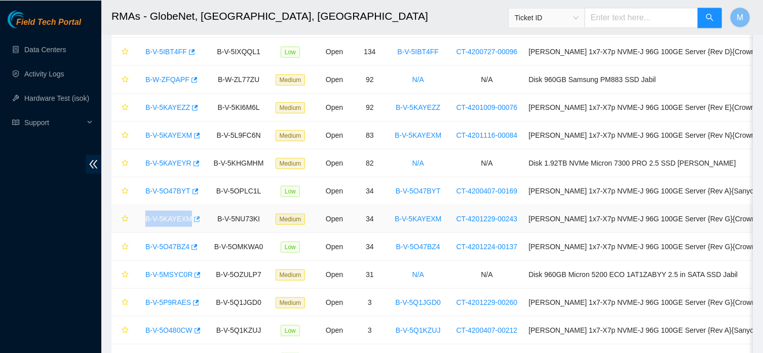
drag, startPoint x: 141, startPoint y: 219, endPoint x: 197, endPoint y: 226, distance: 56.1
drag, startPoint x: 141, startPoint y: 245, endPoint x: 190, endPoint y: 255, distance: 50.1
drag, startPoint x: 142, startPoint y: 300, endPoint x: 191, endPoint y: 311, distance: 49.9
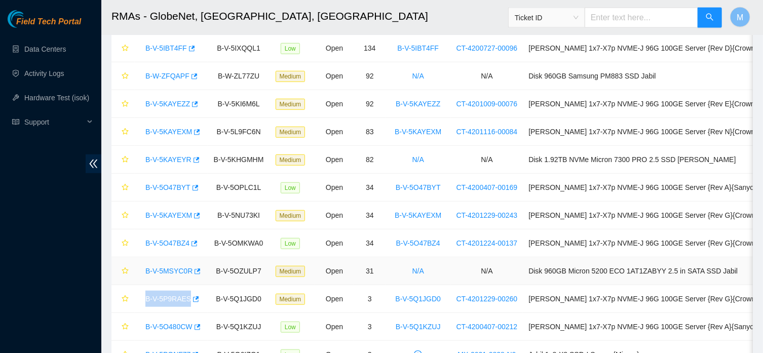
scroll to position [494, 0]
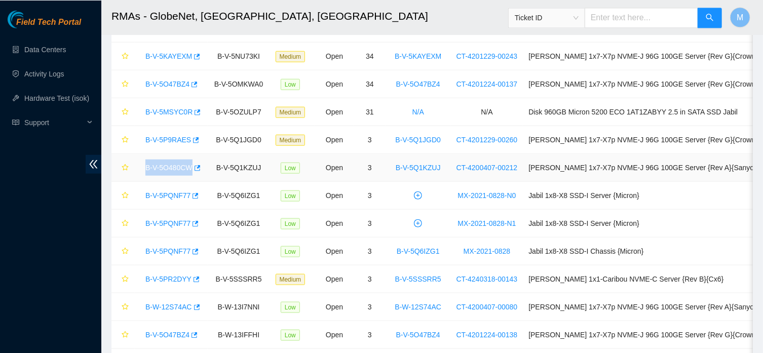
drag, startPoint x: 143, startPoint y: 167, endPoint x: 190, endPoint y: 177, distance: 47.3
click at [190, 177] on td "B-V-5O480CW" at bounding box center [171, 168] width 73 height 28
drag, startPoint x: 144, startPoint y: 247, endPoint x: 193, endPoint y: 258, distance: 49.4
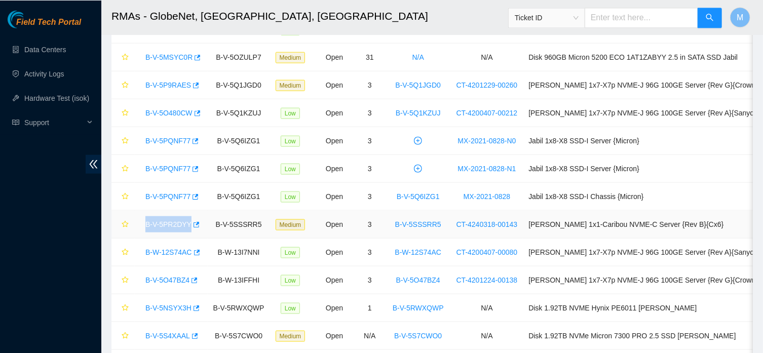
drag, startPoint x: 140, startPoint y: 224, endPoint x: 199, endPoint y: 235, distance: 59.7
click at [199, 235] on td "B-V-5PR2DYY" at bounding box center [171, 224] width 73 height 28
drag, startPoint x: 137, startPoint y: 253, endPoint x: 193, endPoint y: 265, distance: 57.3
click at [193, 265] on td "B-W-12S74AC" at bounding box center [171, 252] width 73 height 28
drag, startPoint x: 140, startPoint y: 278, endPoint x: 190, endPoint y: 293, distance: 51.5
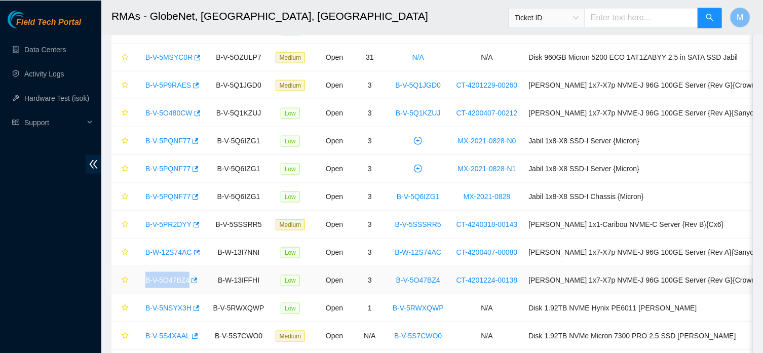
click at [190, 293] on td "B-V-5O47BZ4" at bounding box center [171, 280] width 73 height 28
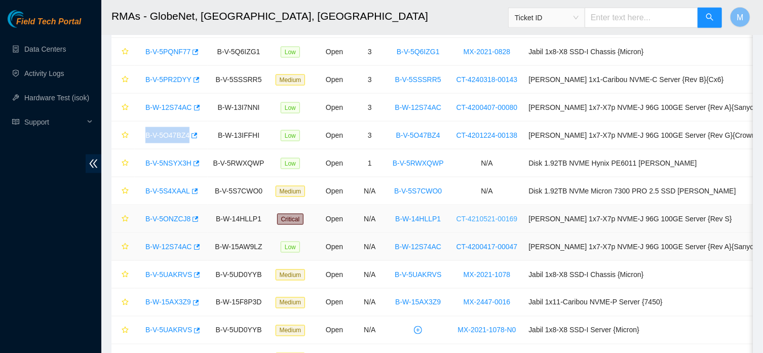
scroll to position [711, 0]
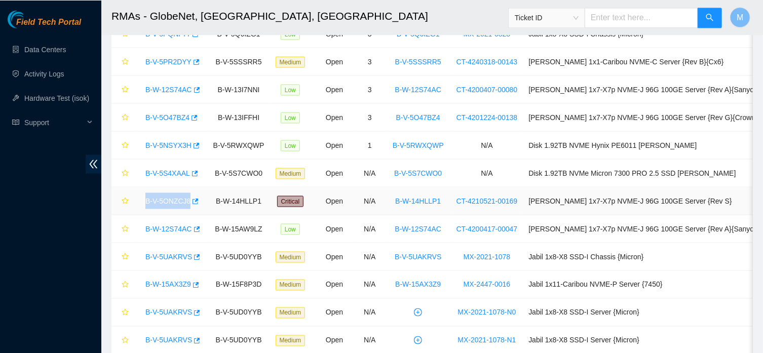
drag, startPoint x: 170, startPoint y: 207, endPoint x: 190, endPoint y: 209, distance: 20.3
click at [190, 209] on div "B-V-5ONZCJ8" at bounding box center [171, 201] width 62 height 16
drag, startPoint x: 143, startPoint y: 231, endPoint x: 193, endPoint y: 237, distance: 50.0
drag, startPoint x: 141, startPoint y: 256, endPoint x: 191, endPoint y: 266, distance: 50.6
click at [191, 265] on div "B-V-5UAKRVS" at bounding box center [171, 256] width 62 height 16
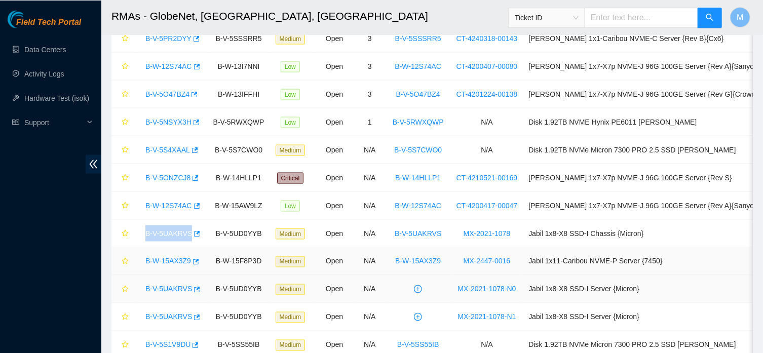
scroll to position [765, 0]
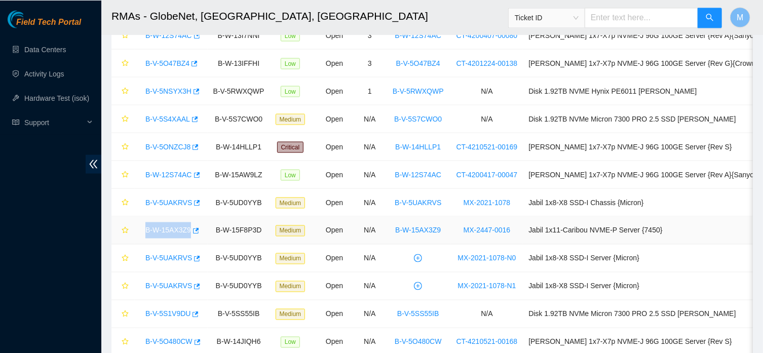
drag, startPoint x: 142, startPoint y: 229, endPoint x: 190, endPoint y: 233, distance: 47.4
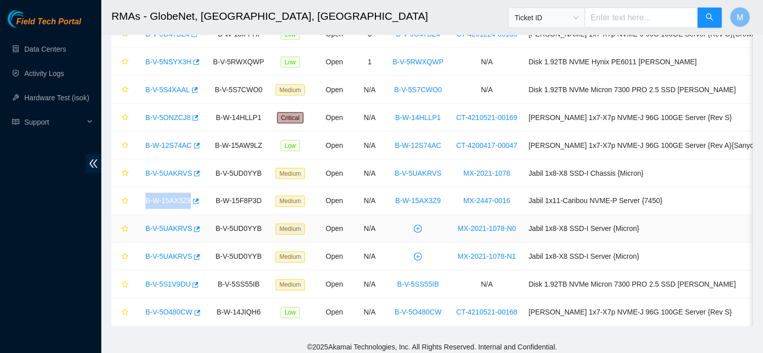
scroll to position [801, 0]
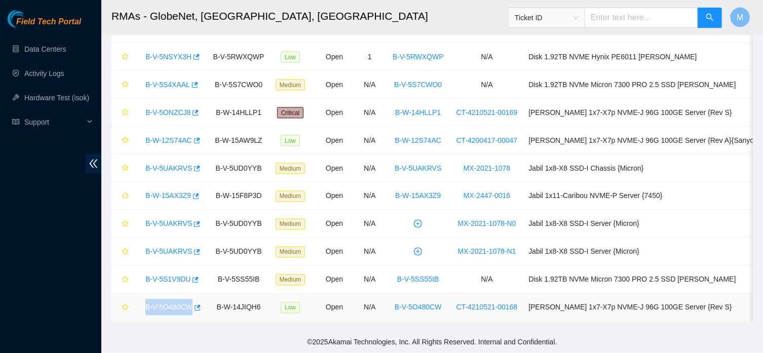
drag, startPoint x: 141, startPoint y: 307, endPoint x: 205, endPoint y: 312, distance: 64.1
click at [205, 312] on td "B-V-5O480CW" at bounding box center [171, 308] width 73 height 28
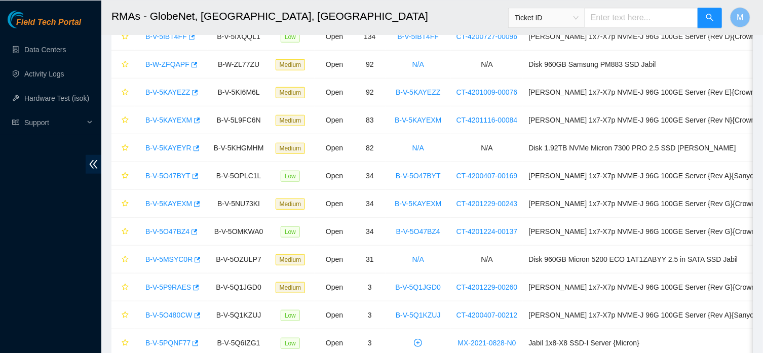
scroll to position [361, 0]
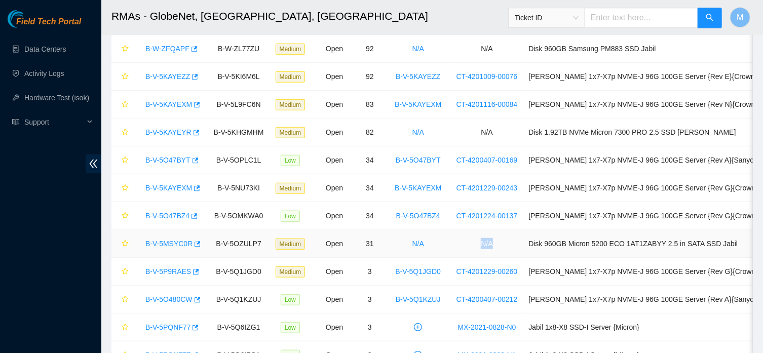
drag, startPoint x: 503, startPoint y: 244, endPoint x: 491, endPoint y: 246, distance: 12.3
click at [491, 246] on td "N/A" at bounding box center [487, 244] width 72 height 28
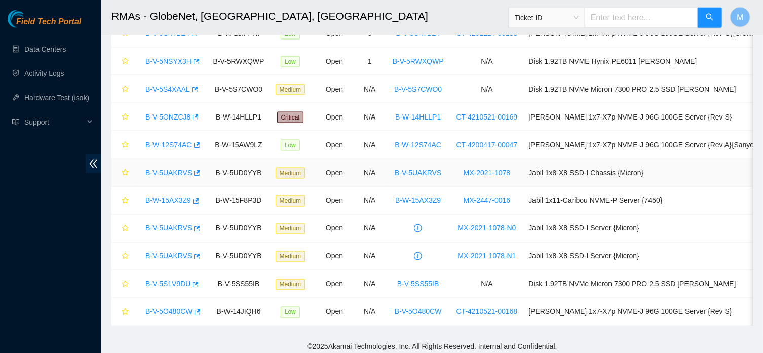
scroll to position [801, 0]
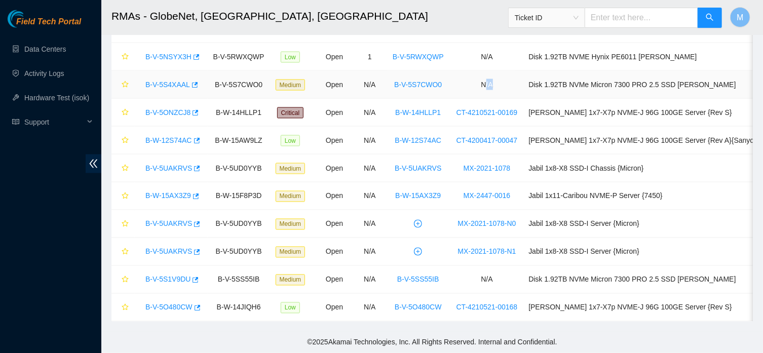
drag, startPoint x: 516, startPoint y: 83, endPoint x: 492, endPoint y: 87, distance: 24.7
click at [494, 83] on td "N/A" at bounding box center [487, 85] width 72 height 28
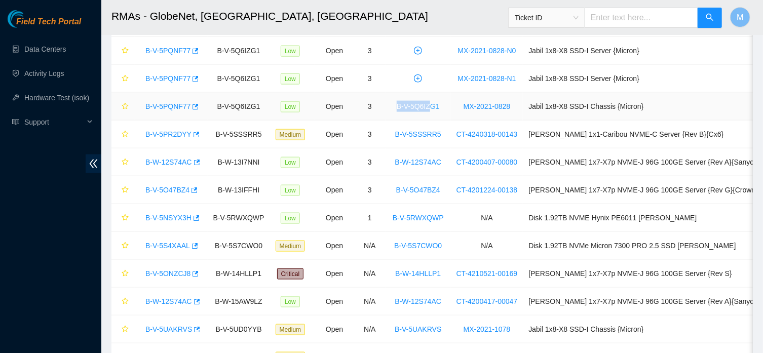
drag, startPoint x: 393, startPoint y: 111, endPoint x: 440, endPoint y: 110, distance: 47.1
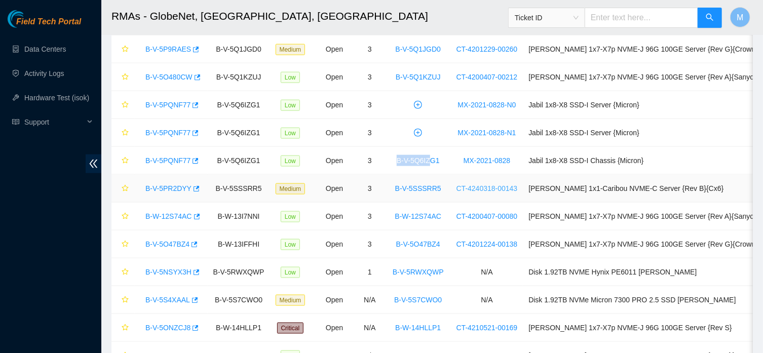
scroll to position [530, 0]
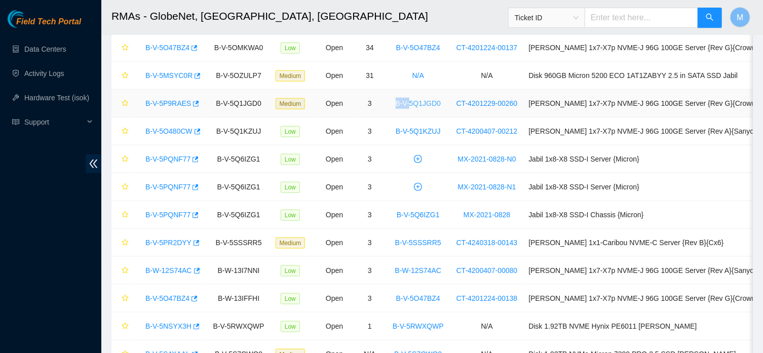
drag, startPoint x: 393, startPoint y: 105, endPoint x: 419, endPoint y: 106, distance: 26.4
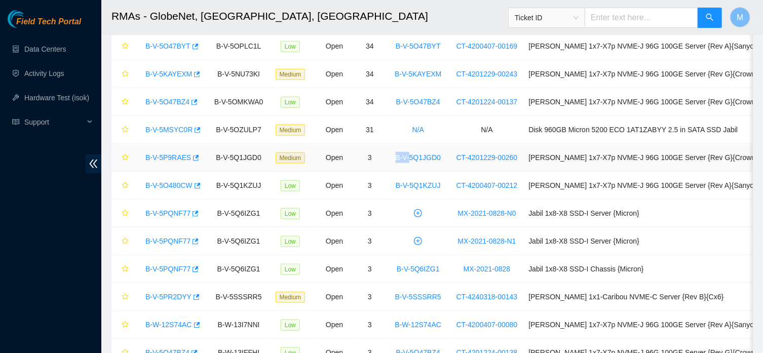
scroll to position [421, 0]
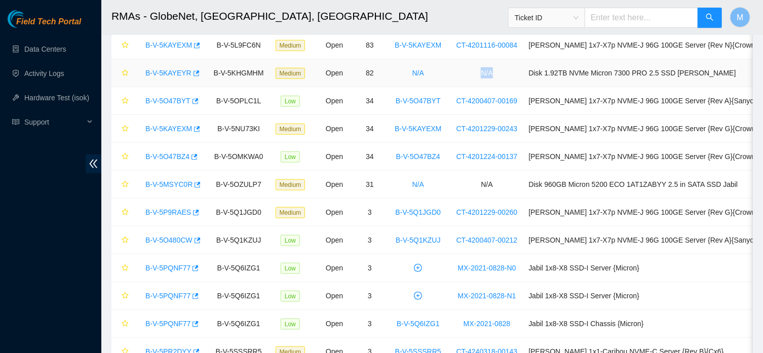
drag, startPoint x: 503, startPoint y: 70, endPoint x: 479, endPoint y: 70, distance: 23.3
click at [479, 70] on td "N/A" at bounding box center [487, 73] width 72 height 28
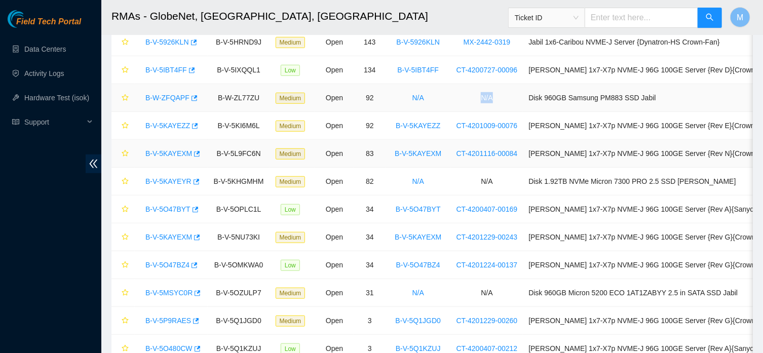
drag, startPoint x: 512, startPoint y: 94, endPoint x: 504, endPoint y: 162, distance: 68.4
click at [484, 100] on td "N/A" at bounding box center [487, 98] width 72 height 28
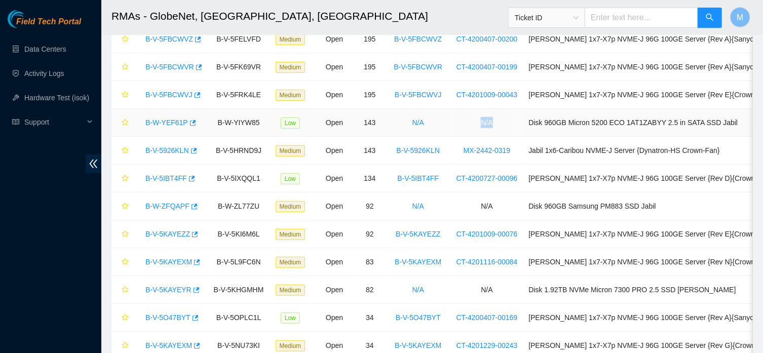
drag, startPoint x: 516, startPoint y: 121, endPoint x: 475, endPoint y: 125, distance: 40.7
click at [475, 125] on td "N/A" at bounding box center [487, 123] width 72 height 28
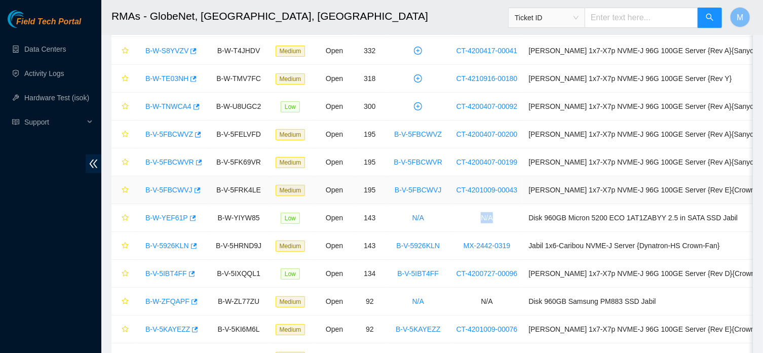
scroll to position [0, 0]
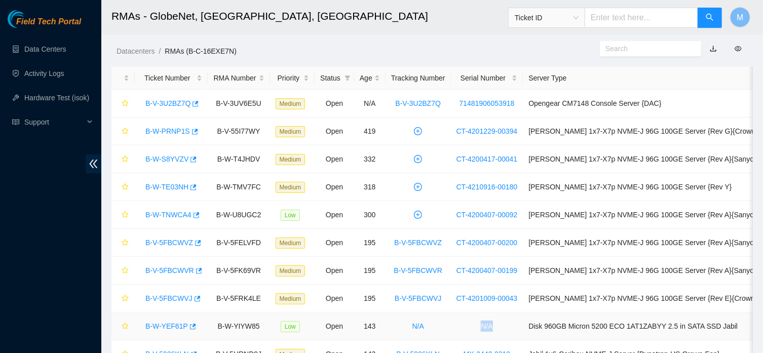
drag, startPoint x: 510, startPoint y: 327, endPoint x: 486, endPoint y: 327, distance: 24.3
click at [486, 327] on td "N/A" at bounding box center [487, 327] width 72 height 28
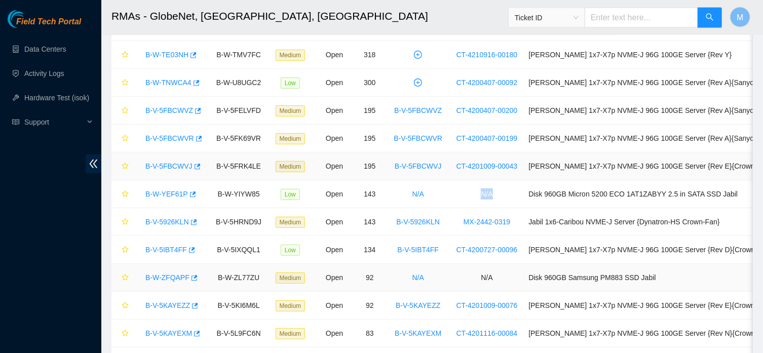
scroll to position [217, 0]
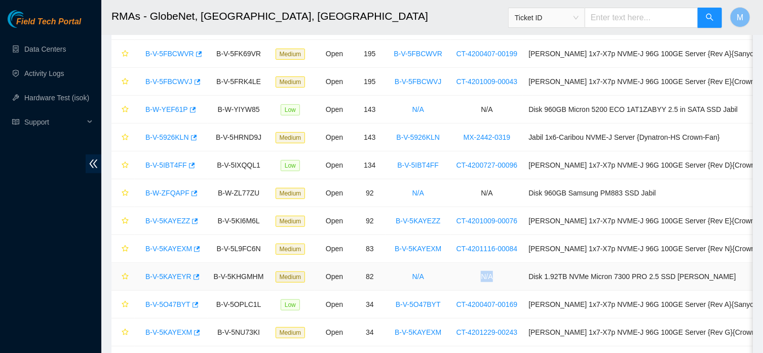
drag, startPoint x: 515, startPoint y: 278, endPoint x: 481, endPoint y: 280, distance: 34.0
click at [481, 280] on td "N/A" at bounding box center [487, 277] width 72 height 28
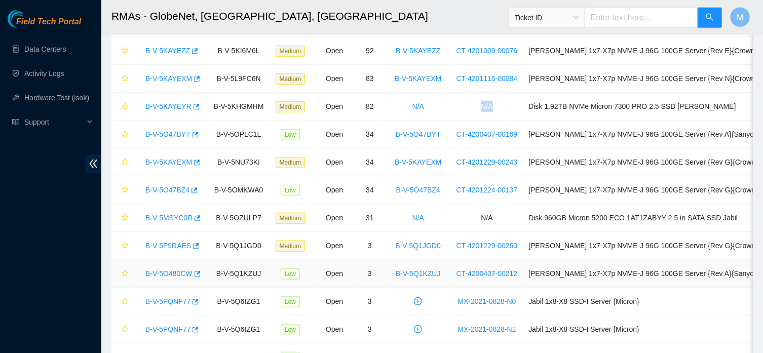
scroll to position [434, 0]
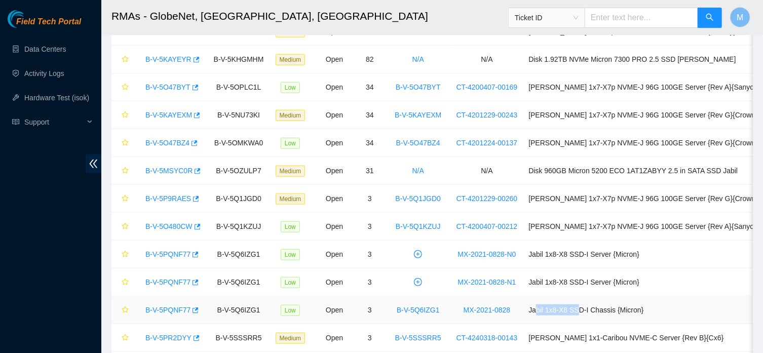
drag, startPoint x: 548, startPoint y: 312, endPoint x: 591, endPoint y: 313, distance: 43.1
click at [591, 313] on td "Jabil 1x8-X8 SSD-I Chassis {Micron}" at bounding box center [651, 310] width 256 height 28
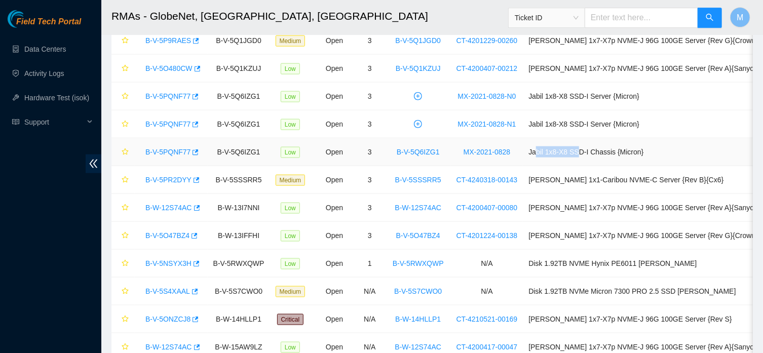
scroll to position [598, 0]
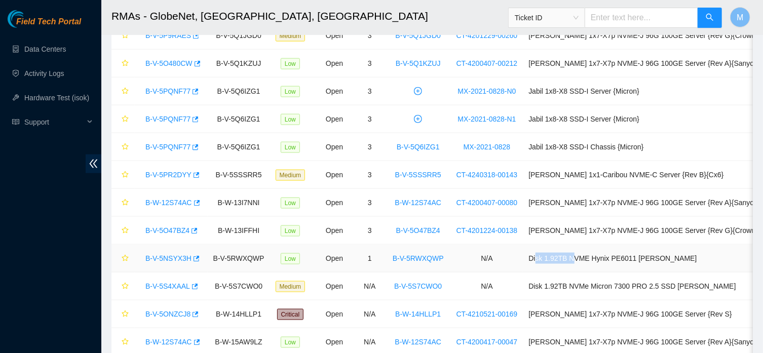
drag, startPoint x: 547, startPoint y: 260, endPoint x: 590, endPoint y: 262, distance: 43.1
click at [590, 262] on td "Disk 1.92TB NVME Hynix PE6011 Ciara" at bounding box center [651, 259] width 256 height 28
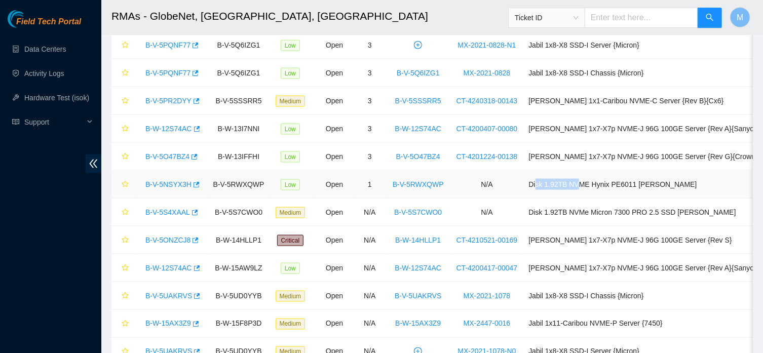
scroll to position [760, 0]
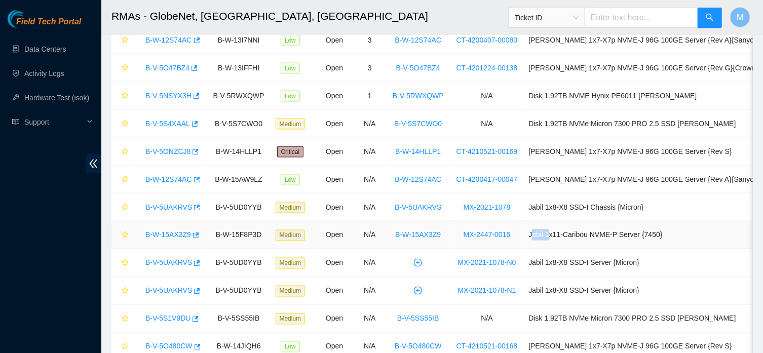
drag, startPoint x: 542, startPoint y: 240, endPoint x: 568, endPoint y: 240, distance: 26.4
click at [568, 240] on td "Jabil 1x11-Caribou NVME-P Server {7450}" at bounding box center [651, 235] width 256 height 28
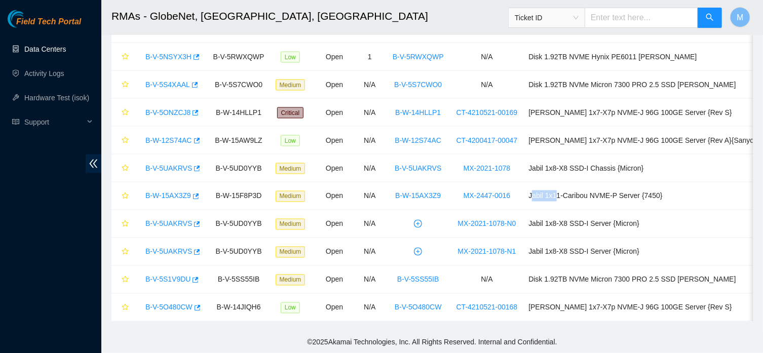
click at [52, 51] on link "Data Centers" at bounding box center [45, 49] width 42 height 8
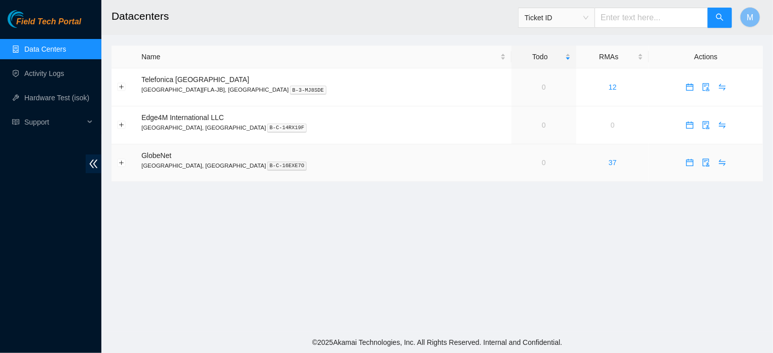
click at [576, 157] on td "37" at bounding box center [612, 163] width 72 height 38
click at [576, 165] on td "37" at bounding box center [612, 163] width 72 height 38
click at [609, 165] on link "37" at bounding box center [613, 163] width 8 height 8
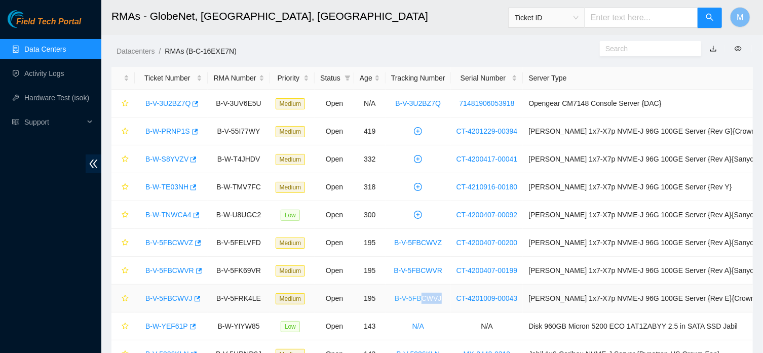
drag, startPoint x: 442, startPoint y: 300, endPoint x: 431, endPoint y: 297, distance: 11.8
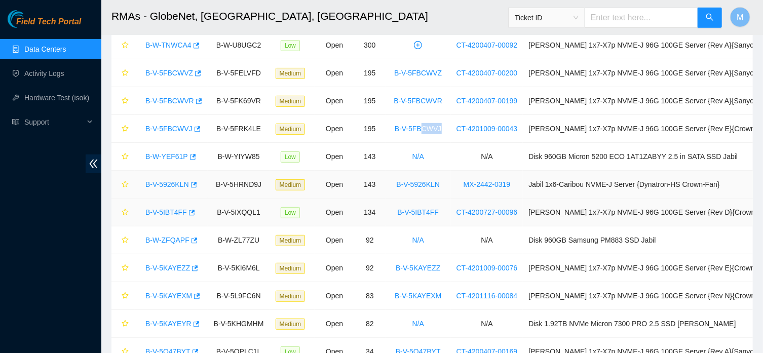
scroll to position [217, 0]
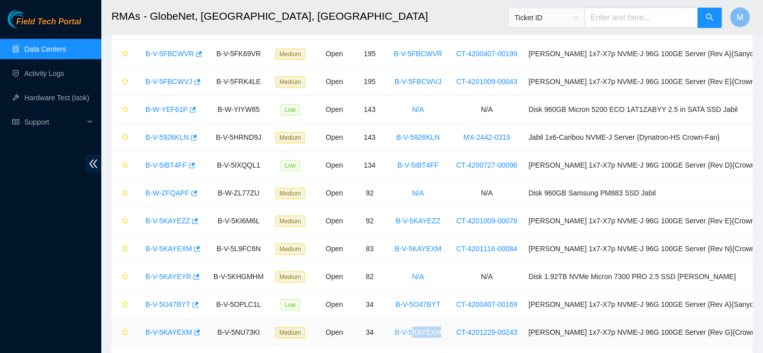
drag, startPoint x: 452, startPoint y: 334, endPoint x: 419, endPoint y: 335, distance: 33.0
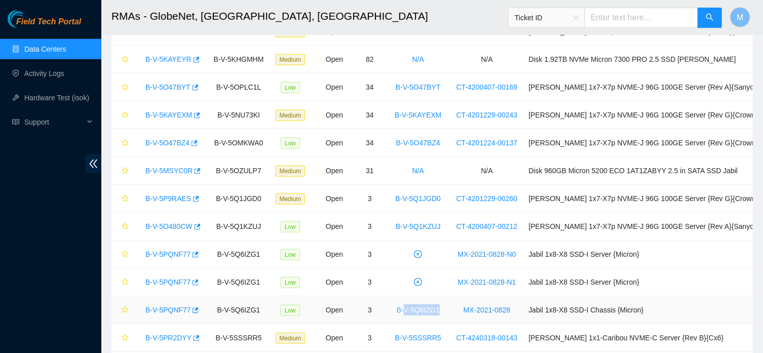
drag, startPoint x: 455, startPoint y: 314, endPoint x: 413, endPoint y: 315, distance: 42.1
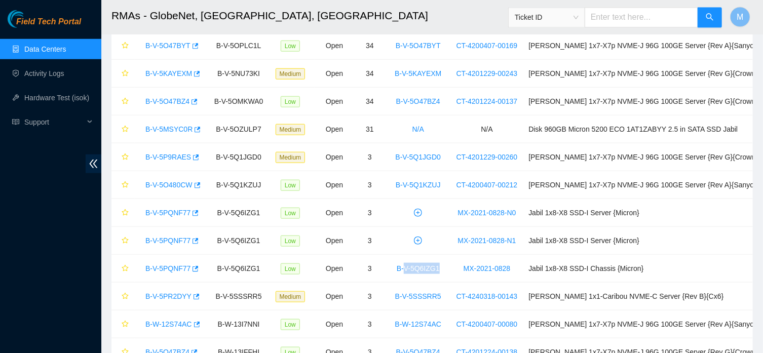
scroll to position [474, 0]
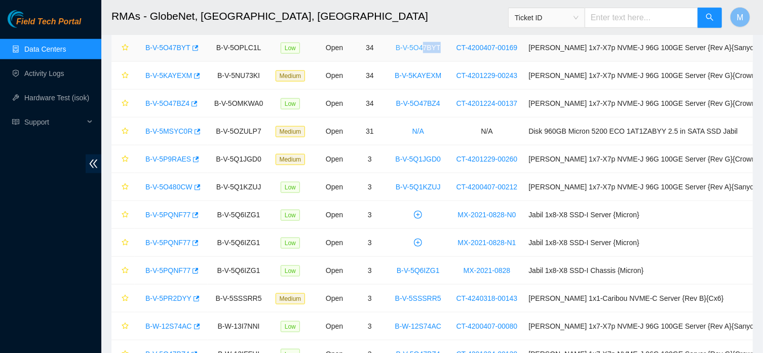
drag, startPoint x: 450, startPoint y: 47, endPoint x: 432, endPoint y: 49, distance: 17.8
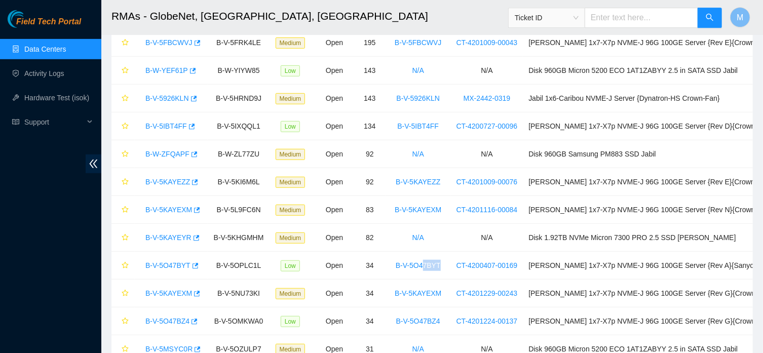
scroll to position [254, 0]
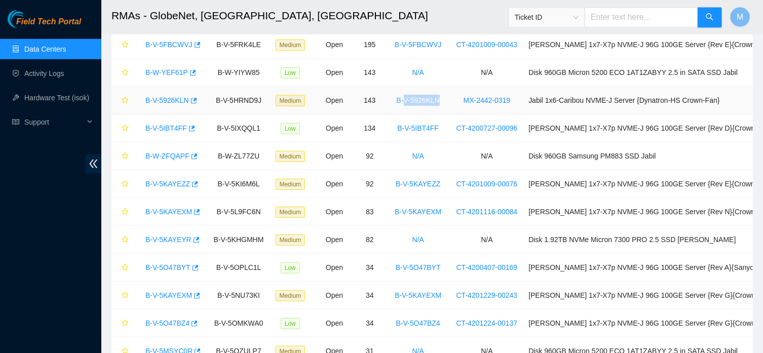
drag, startPoint x: 453, startPoint y: 103, endPoint x: 413, endPoint y: 101, distance: 40.1
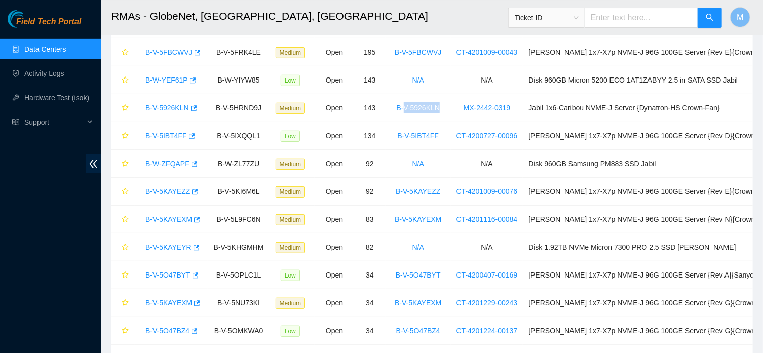
scroll to position [0, 0]
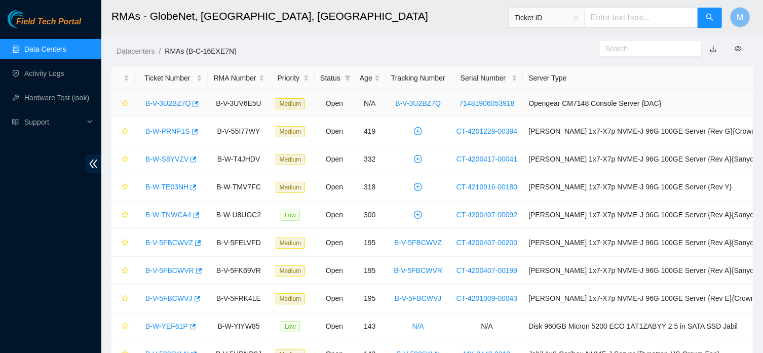
click at [712, 98] on td "Opengear CM7148 Console Server {DAC}" at bounding box center [651, 104] width 256 height 28
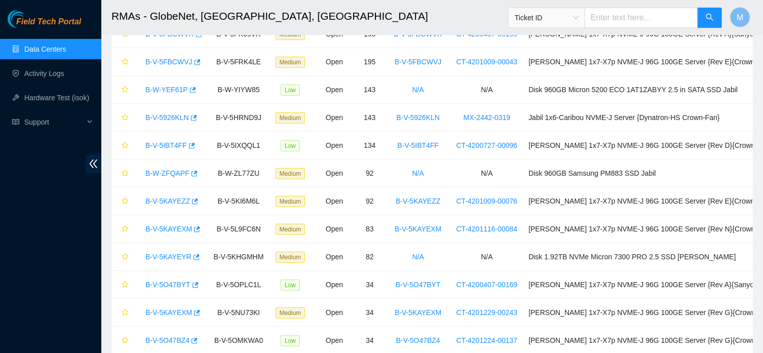
scroll to position [239, 0]
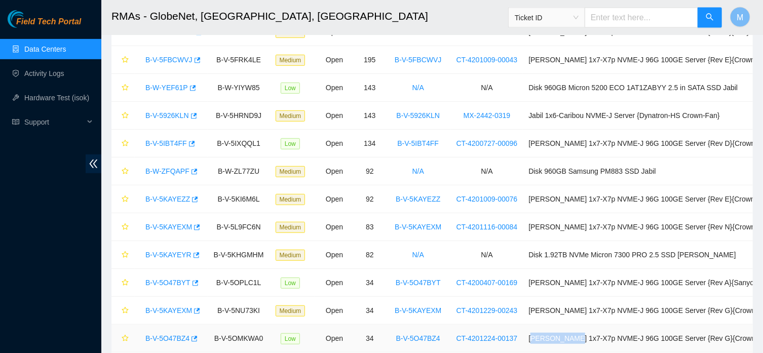
drag, startPoint x: 544, startPoint y: 340, endPoint x: 583, endPoint y: 337, distance: 39.6
click at [583, 337] on td "Ciara 1x7-X7p NVME-J 96G 100GE Server {Rev G}{CrownAGD}" at bounding box center [651, 339] width 256 height 28
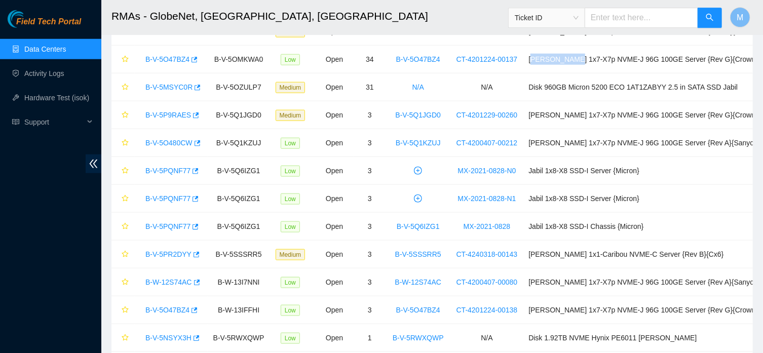
scroll to position [520, 0]
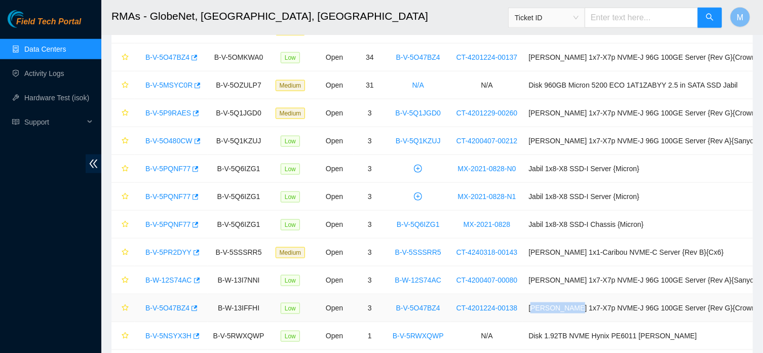
drag, startPoint x: 542, startPoint y: 310, endPoint x: 582, endPoint y: 311, distance: 39.5
click at [582, 311] on td "Ciara 1x7-X7p NVME-J 96G 100GE Server {Rev G}{CrownAGD}" at bounding box center [651, 308] width 256 height 28
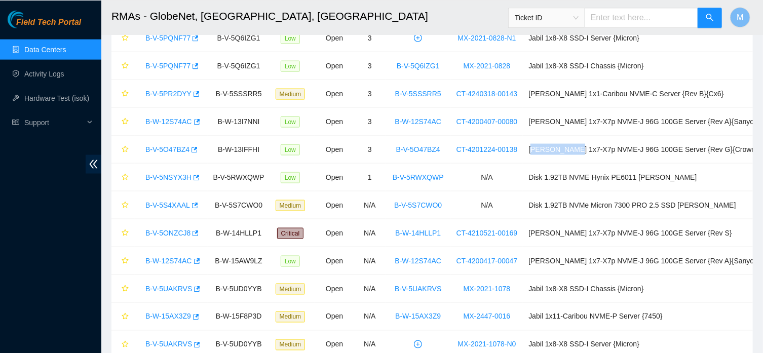
scroll to position [686, 0]
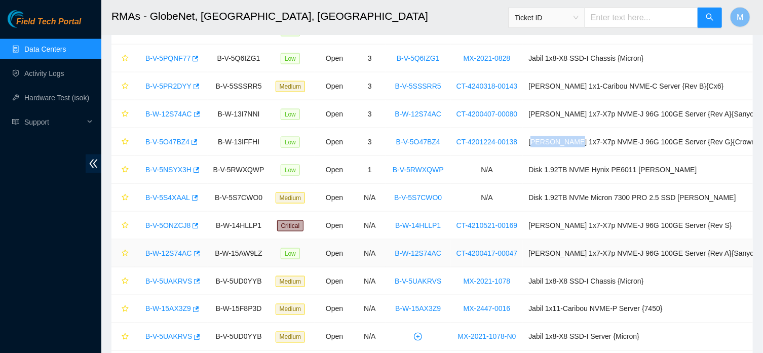
click at [202, 254] on td "B-W-12S74AC" at bounding box center [171, 254] width 73 height 28
drag, startPoint x: 219, startPoint y: 254, endPoint x: 441, endPoint y: 259, distance: 222.0
click at [731, 257] on td "[PERSON_NAME] 1x7-X7p NVME-J 96G 100GE Server {Rev A}{Sanyo}" at bounding box center [651, 254] width 256 height 28
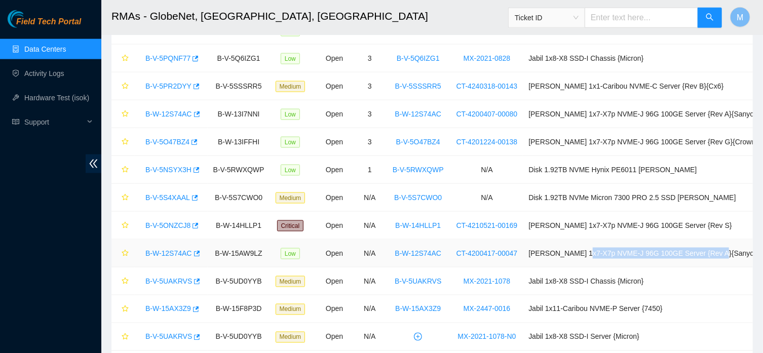
drag, startPoint x: 731, startPoint y: 250, endPoint x: 591, endPoint y: 255, distance: 140.0
click at [591, 255] on td "[PERSON_NAME] 1x7-X7p NVME-J 96G 100GE Server {Rev A}{Sanyo}" at bounding box center [651, 254] width 256 height 28
click at [173, 256] on link "B-W-12S74AC" at bounding box center [168, 253] width 47 height 8
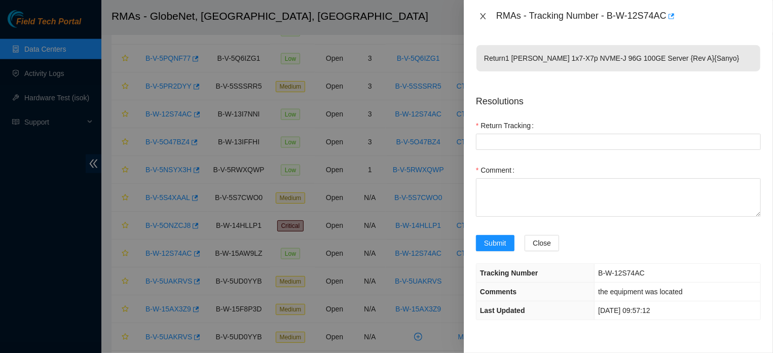
click at [480, 15] on icon "close" at bounding box center [483, 16] width 8 height 8
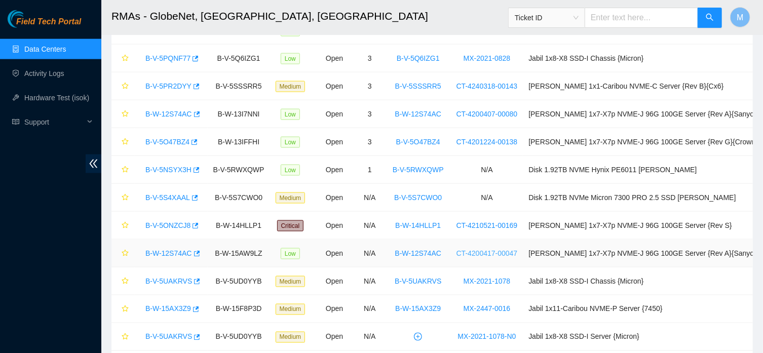
click at [494, 253] on link "CT-4200417-00047" at bounding box center [487, 253] width 61 height 8
drag, startPoint x: 235, startPoint y: 258, endPoint x: 252, endPoint y: 256, distance: 17.9
click at [252, 256] on td "B-W-15AW9LZ" at bounding box center [239, 254] width 62 height 28
click at [610, 252] on td "[PERSON_NAME] 1x7-X7p NVME-J 96G 100GE Server {Rev A}{Sanyo}" at bounding box center [651, 254] width 256 height 28
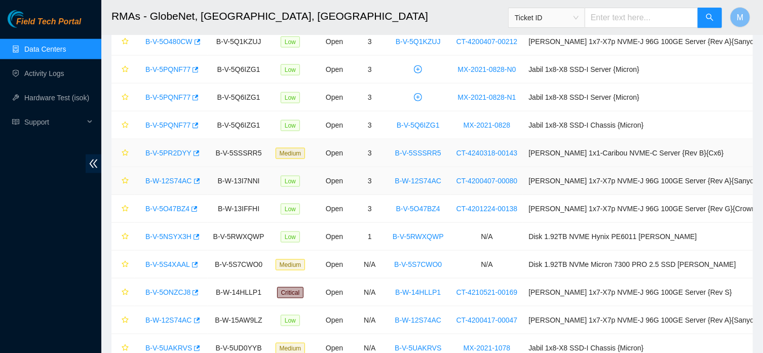
scroll to position [618, 0]
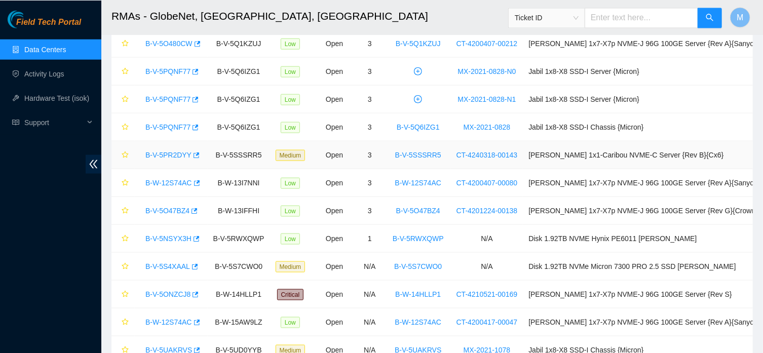
click at [173, 156] on link "B-V-5PR2DYY" at bounding box center [168, 155] width 46 height 8
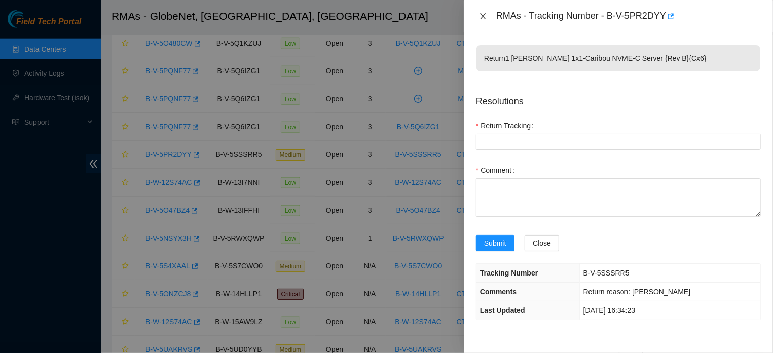
click at [484, 14] on icon "close" at bounding box center [483, 16] width 6 height 6
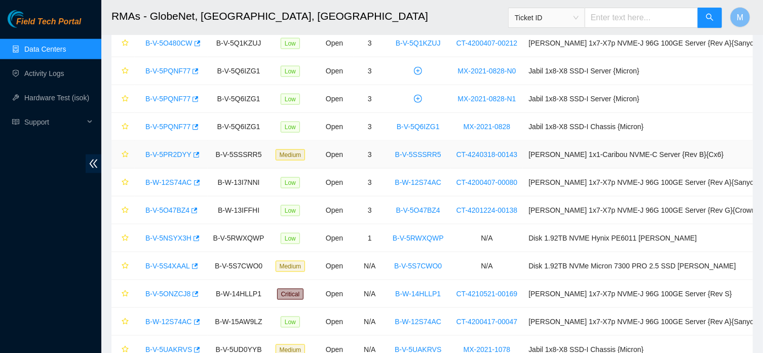
click at [166, 154] on link "B-V-5PR2DYY" at bounding box center [168, 155] width 46 height 8
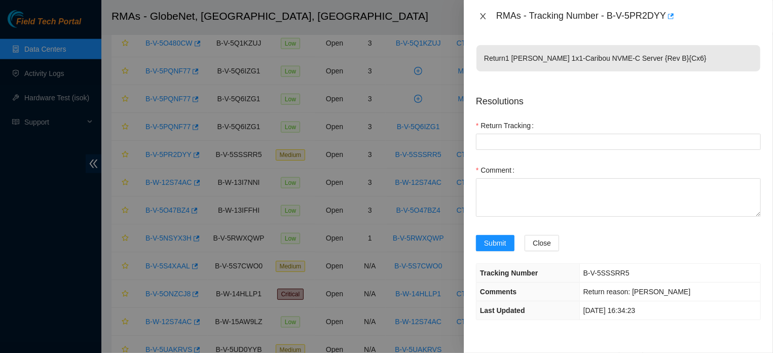
click at [480, 16] on icon "close" at bounding box center [483, 16] width 8 height 8
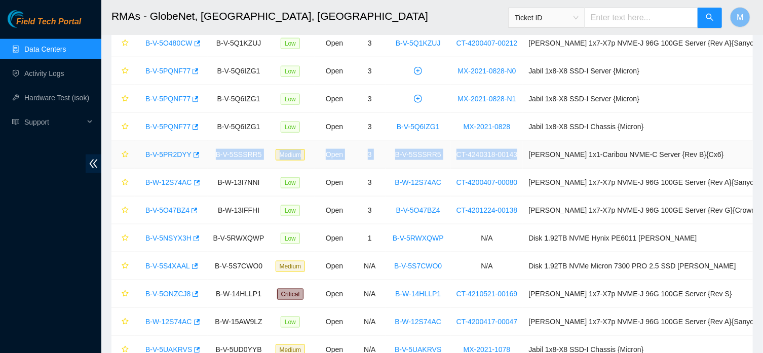
drag, startPoint x: 138, startPoint y: 154, endPoint x: 532, endPoint y: 164, distance: 394.4
click at [532, 156] on tr "B-V-5PR2DYY B-V-5SSSRR5 Medium Open 3 B-V-5SSSRR5 CT-4240318-00143 Ciara 1x1-Ca…" at bounding box center [445, 155] width 668 height 28
click at [160, 159] on link "B-V-5PR2DYY" at bounding box center [168, 155] width 46 height 8
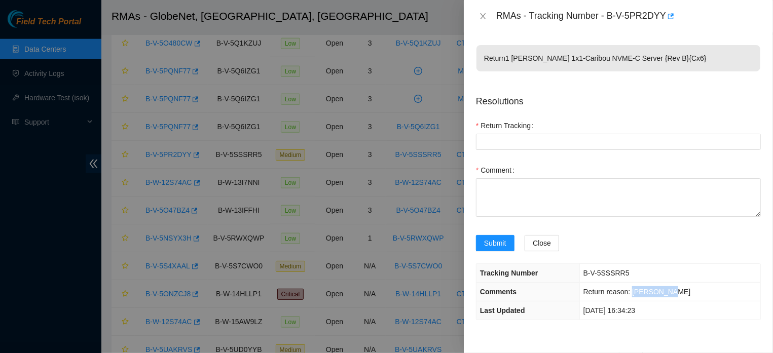
drag, startPoint x: 685, startPoint y: 303, endPoint x: 654, endPoint y: 304, distance: 30.9
click at [654, 296] on span "Return reason: Faulty NIC" at bounding box center [636, 292] width 107 height 8
click at [481, 14] on icon "close" at bounding box center [483, 16] width 8 height 8
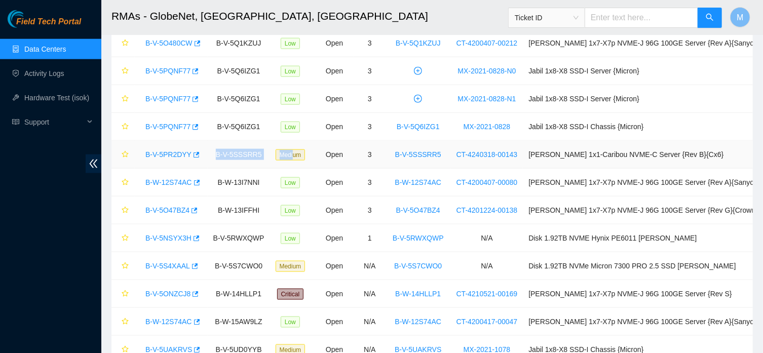
drag, startPoint x: 143, startPoint y: 155, endPoint x: 302, endPoint y: 154, distance: 158.1
click at [302, 154] on tr "B-V-5PR2DYY B-V-5SSSRR5 Medium Open 3 B-V-5SSSRR5 CT-4240318-00143 Ciara 1x1-Ca…" at bounding box center [445, 155] width 668 height 28
drag, startPoint x: 464, startPoint y: 156, endPoint x: 527, endPoint y: 163, distance: 63.2
click at [524, 163] on td "CT-4240318-00143" at bounding box center [487, 155] width 72 height 28
click at [57, 102] on link "Hardware Test (isok)" at bounding box center [56, 98] width 65 height 8
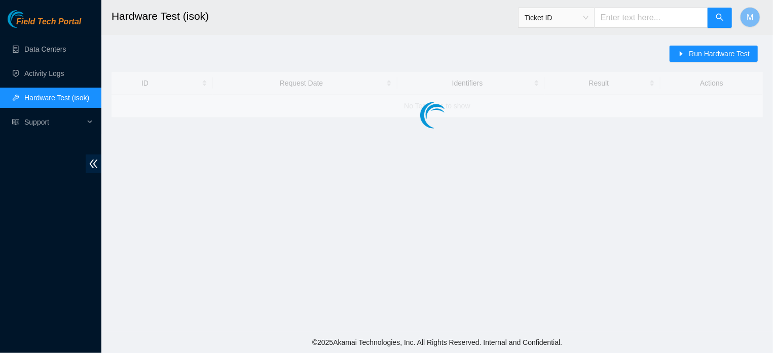
click at [615, 21] on input "text" at bounding box center [651, 18] width 114 height 20
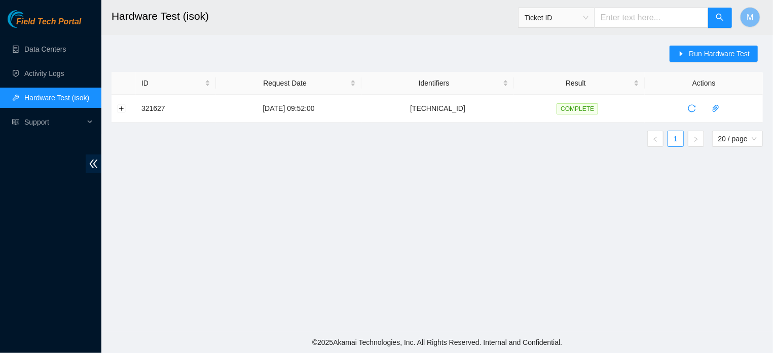
click at [588, 18] on span "Ticket ID" at bounding box center [557, 17] width 64 height 15
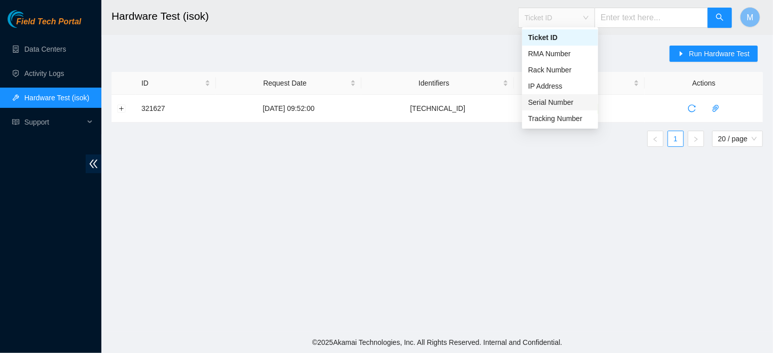
click at [564, 102] on div "Serial Number" at bounding box center [560, 102] width 64 height 11
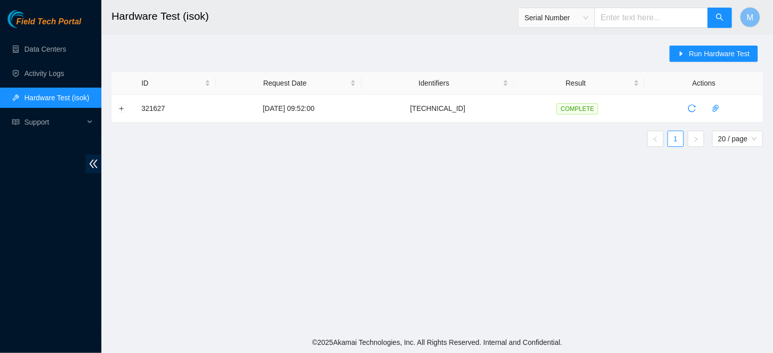
click at [627, 21] on input "text" at bounding box center [651, 18] width 114 height 20
paste input "CT-4240318-00143"
type input "CT-4240318-00143"
click at [714, 20] on button "button" at bounding box center [719, 18] width 24 height 20
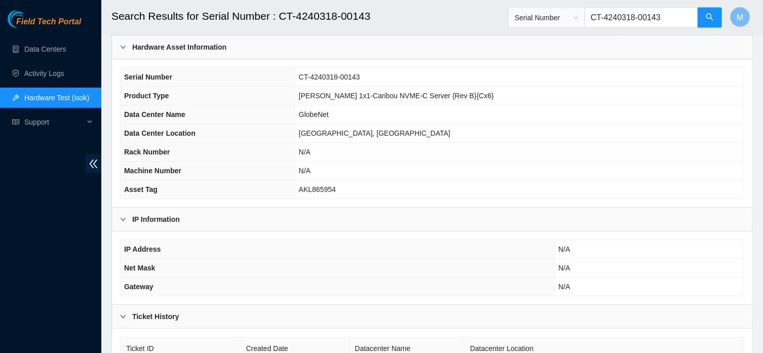
scroll to position [123, 0]
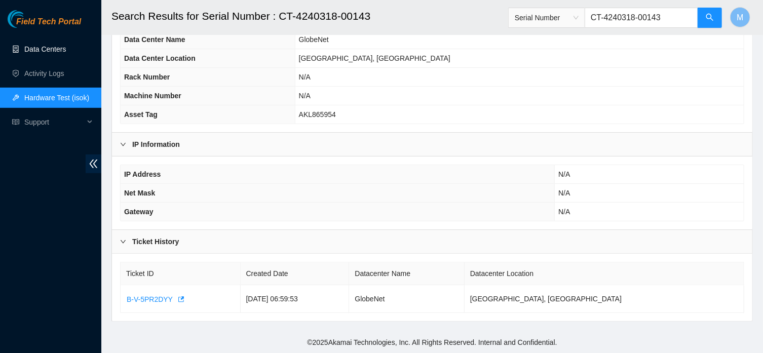
click at [54, 46] on link "Data Centers" at bounding box center [45, 49] width 42 height 8
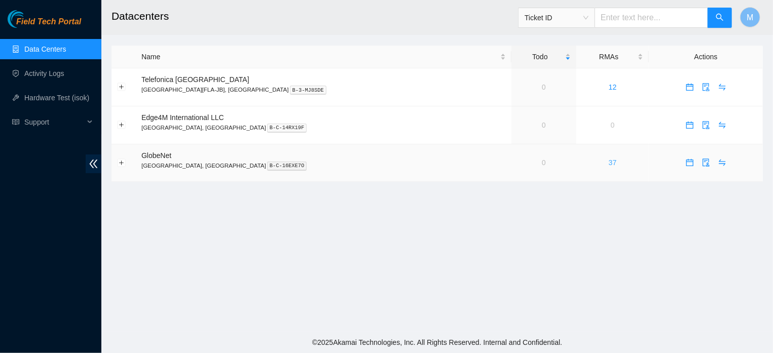
click at [609, 162] on link "37" at bounding box center [613, 163] width 8 height 8
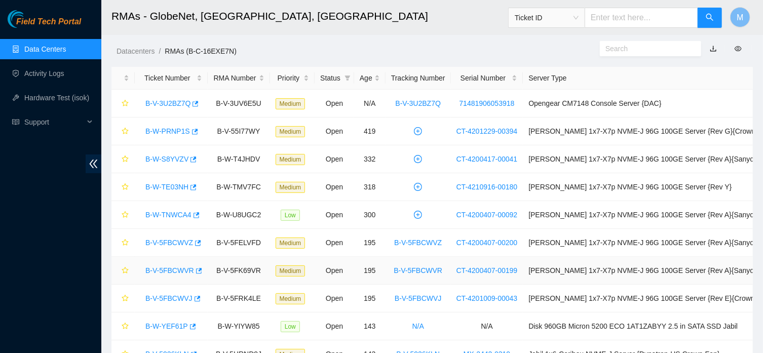
scroll to position [54, 0]
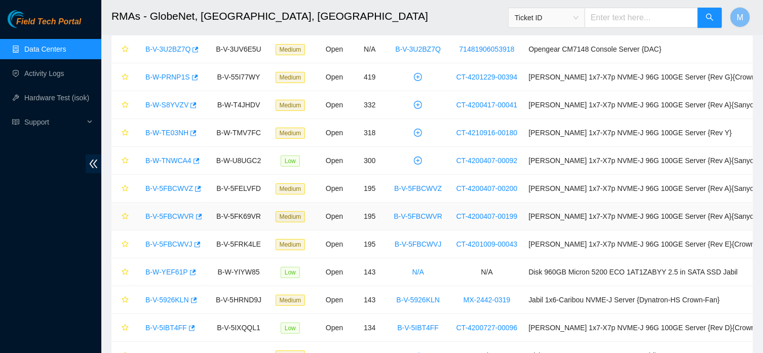
click at [180, 213] on link "B-V-5FBCWVR" at bounding box center [169, 216] width 49 height 8
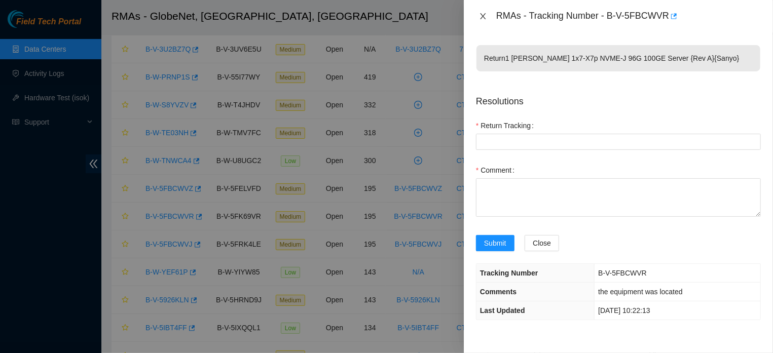
click at [480, 14] on icon "close" at bounding box center [483, 16] width 6 height 6
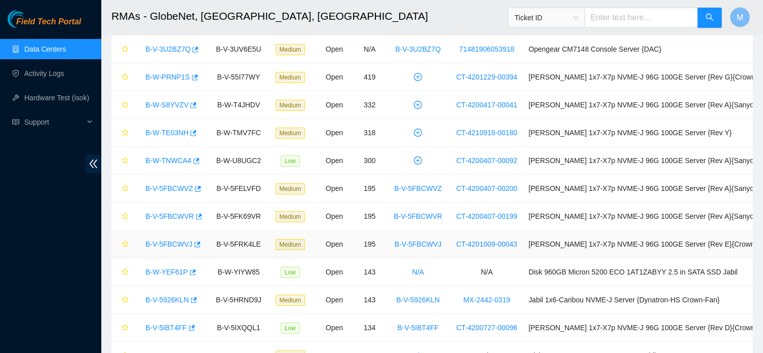
click at [171, 246] on link "B-V-5FBCWVJ" at bounding box center [168, 244] width 47 height 8
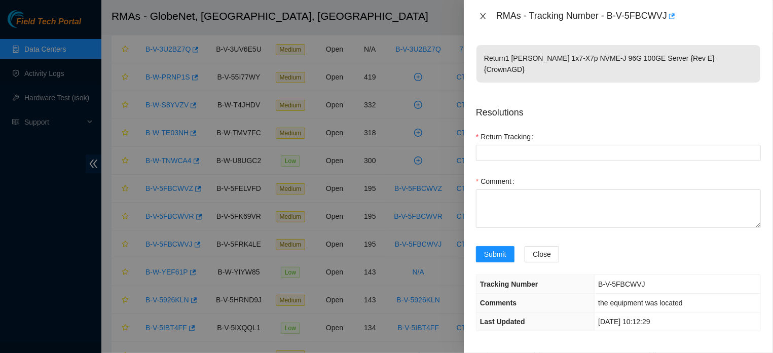
click at [484, 18] on icon "close" at bounding box center [483, 16] width 6 height 6
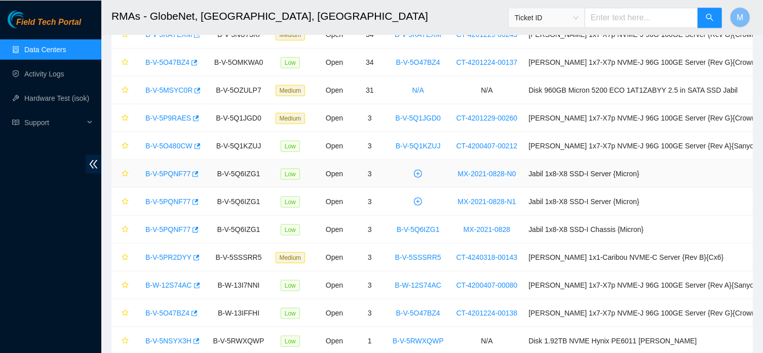
scroll to position [543, 0]
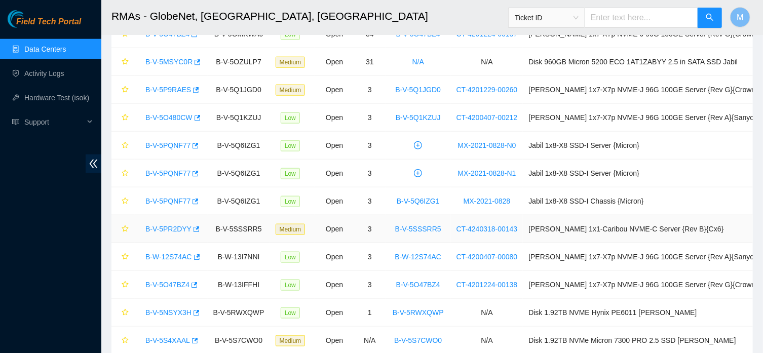
click at [151, 230] on link "B-V-5PR2DYY" at bounding box center [168, 229] width 46 height 8
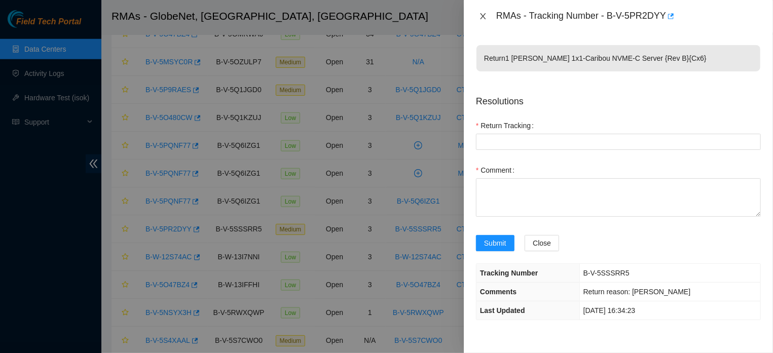
click at [480, 18] on icon "close" at bounding box center [483, 16] width 6 height 6
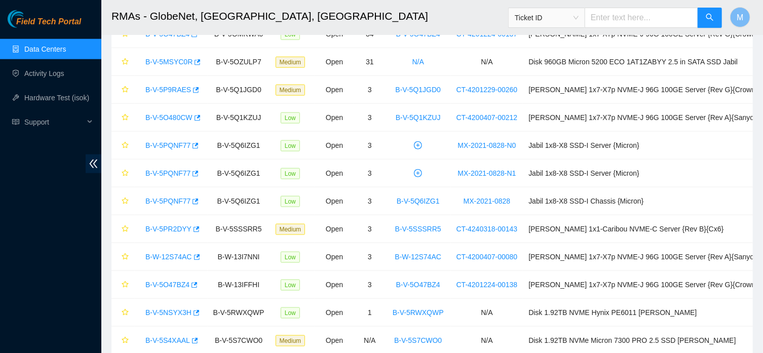
click at [42, 73] on link "Activity Logs" at bounding box center [44, 73] width 40 height 8
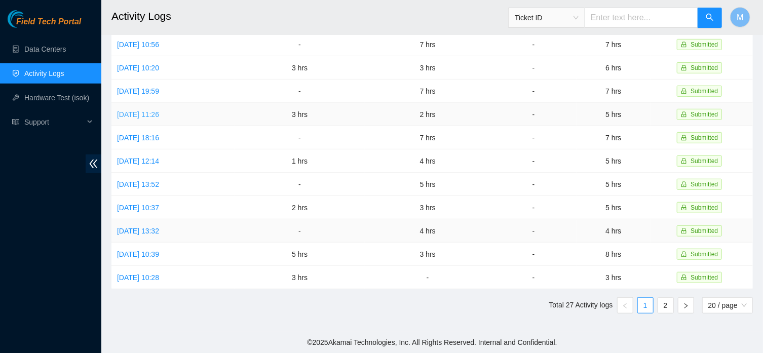
scroll to position [275, 0]
click at [679, 307] on button "button" at bounding box center [686, 305] width 16 height 16
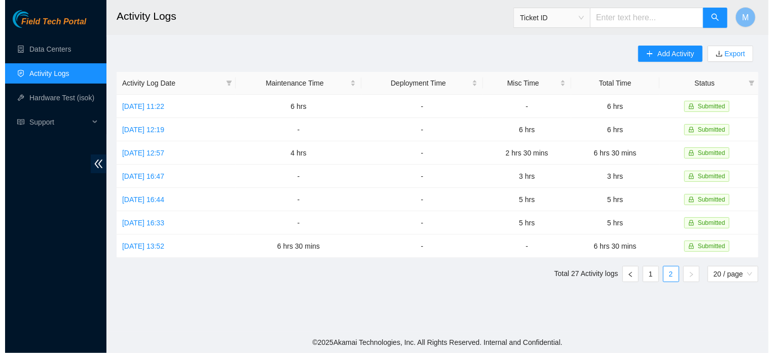
scroll to position [0, 0]
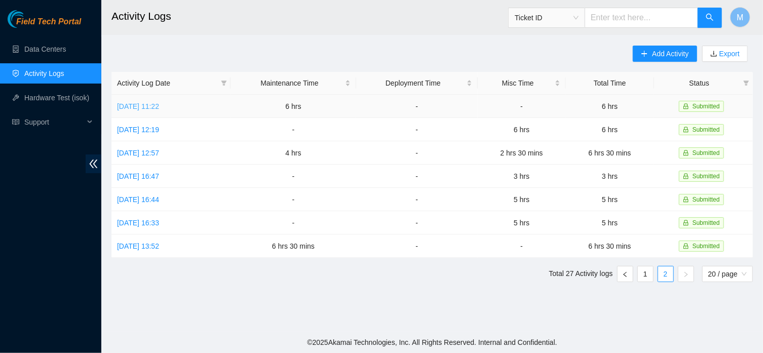
click at [144, 108] on link "Wed, 20 Aug 2025 11:22" at bounding box center [138, 106] width 42 height 8
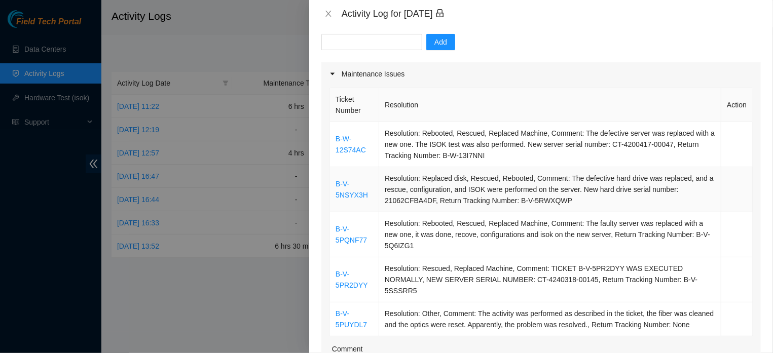
scroll to position [116, 0]
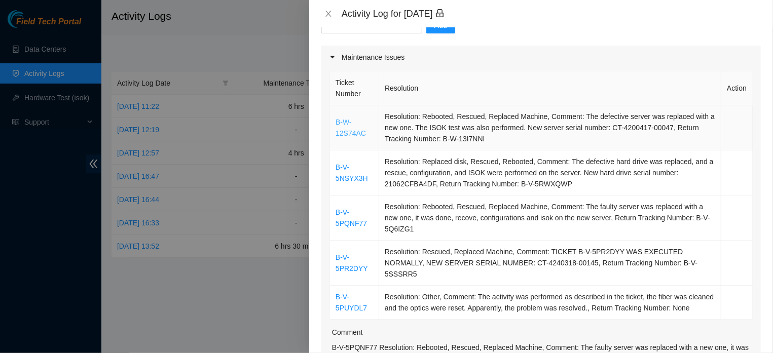
click at [349, 126] on link "B-W-12S74AC" at bounding box center [350, 127] width 30 height 19
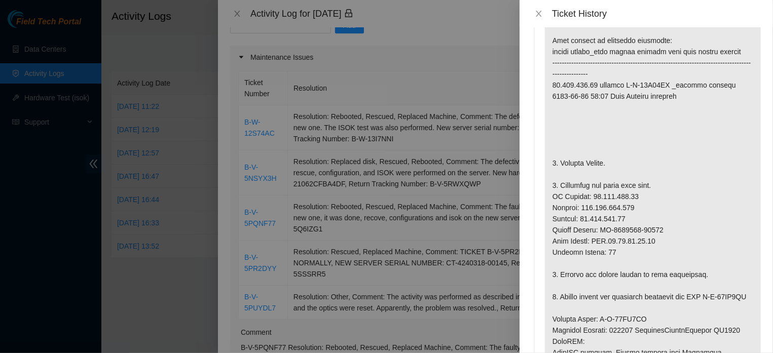
scroll to position [449, 0]
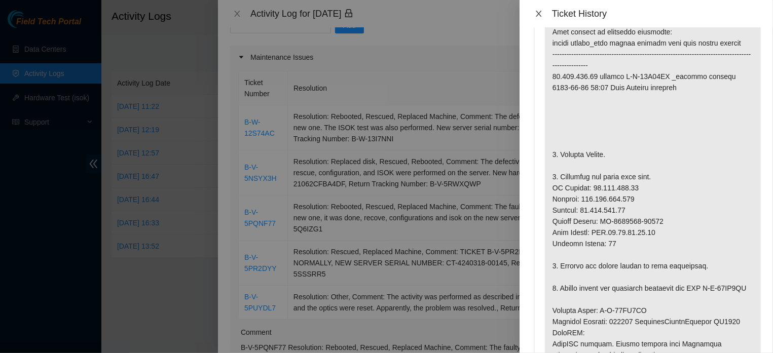
click at [537, 14] on icon "close" at bounding box center [539, 14] width 8 height 8
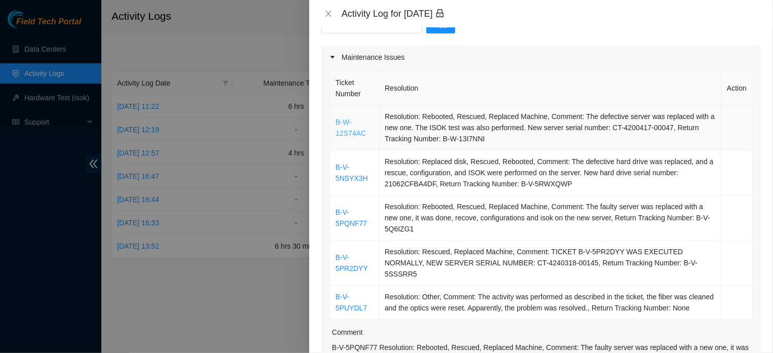
click at [362, 130] on link "B-W-12S74AC" at bounding box center [350, 127] width 30 height 19
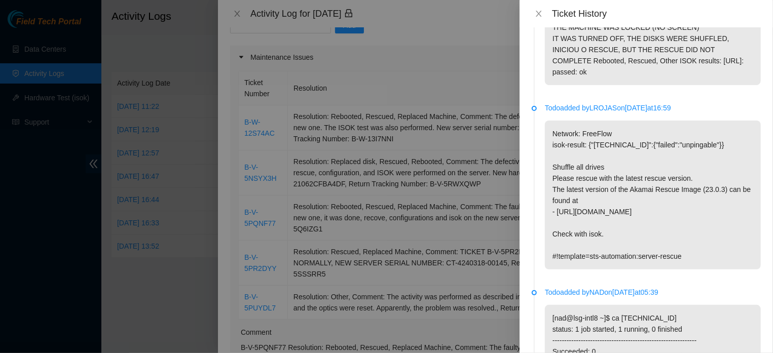
scroll to position [1443, 0]
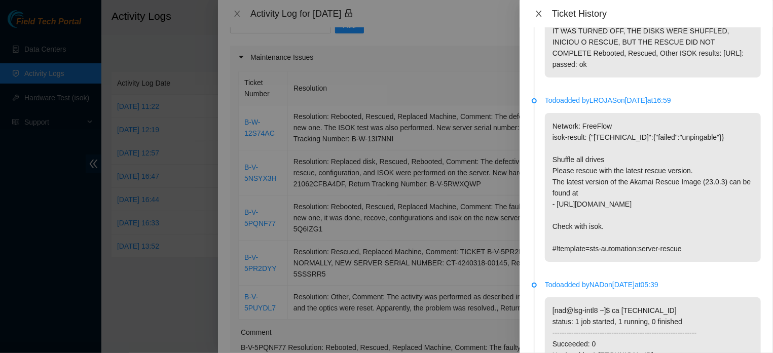
click at [540, 13] on icon "close" at bounding box center [539, 14] width 8 height 8
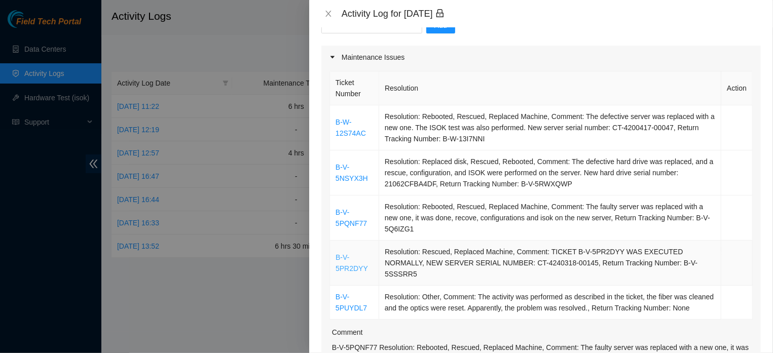
click at [368, 266] on link "B-V-5PR2DYY" at bounding box center [351, 262] width 32 height 19
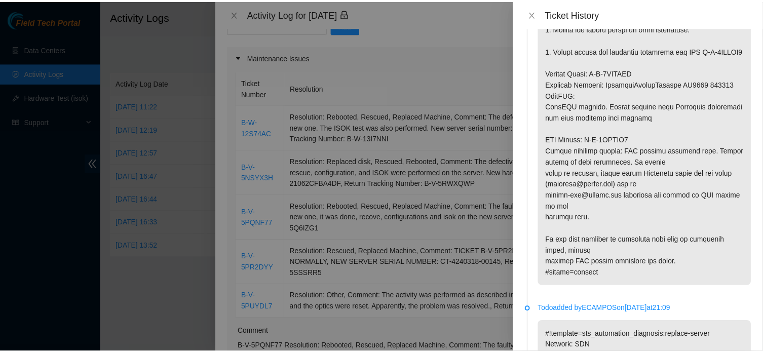
scroll to position [58, 0]
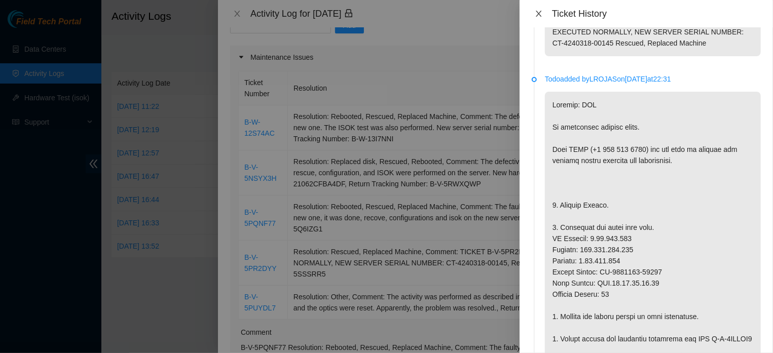
click at [535, 15] on icon "close" at bounding box center [539, 14] width 8 height 8
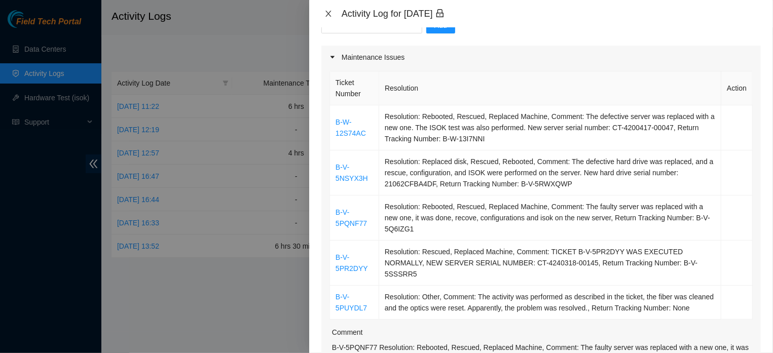
click at [326, 12] on icon "close" at bounding box center [328, 14] width 8 height 8
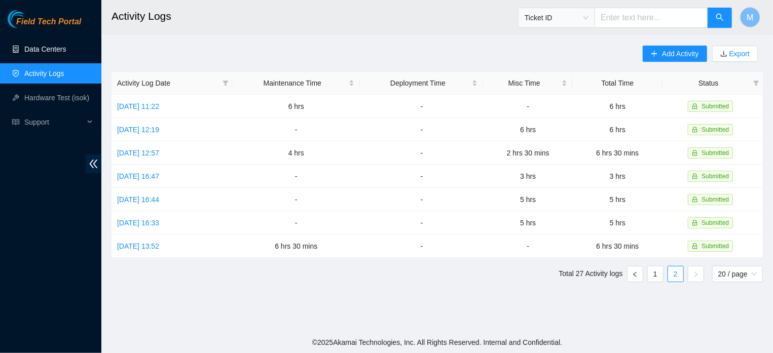
click at [50, 47] on link "Data Centers" at bounding box center [45, 49] width 42 height 8
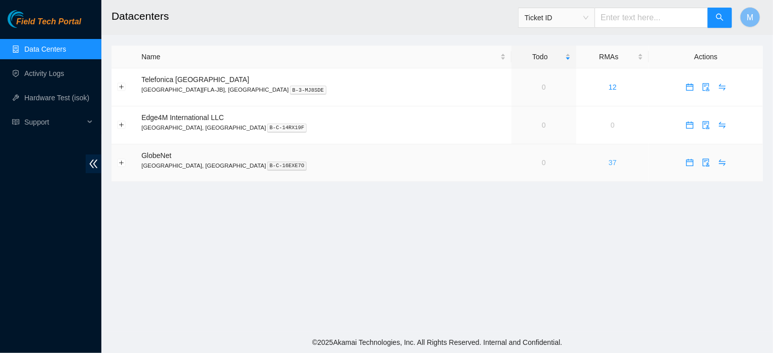
click at [609, 165] on link "37" at bounding box center [613, 163] width 8 height 8
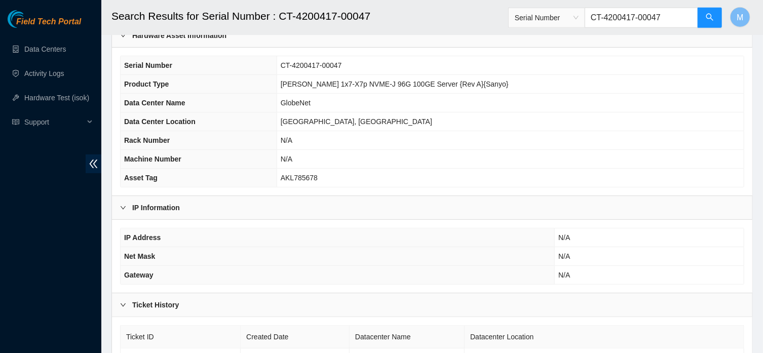
scroll to position [123, 0]
